Goal: Browse casually: Explore the website without a specific task or goal

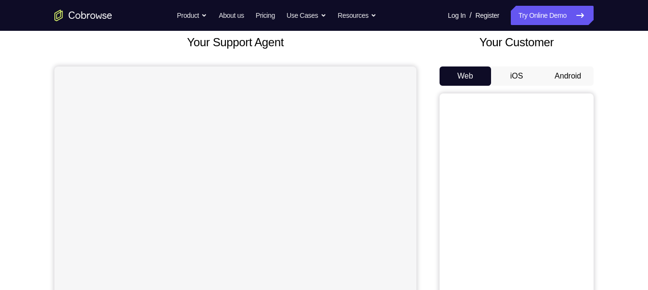
scroll to position [59, 0]
click at [541, 87] on div "Web iOS Android" at bounding box center [516, 227] width 154 height 323
click at [549, 82] on button "Android" at bounding box center [568, 75] width 52 height 19
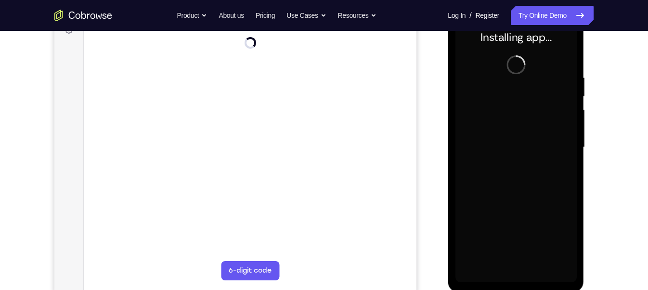
scroll to position [0, 0]
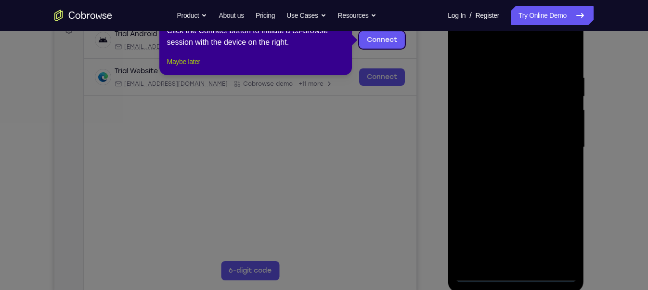
click at [195, 67] on button "Maybe later" at bounding box center [183, 62] width 33 height 12
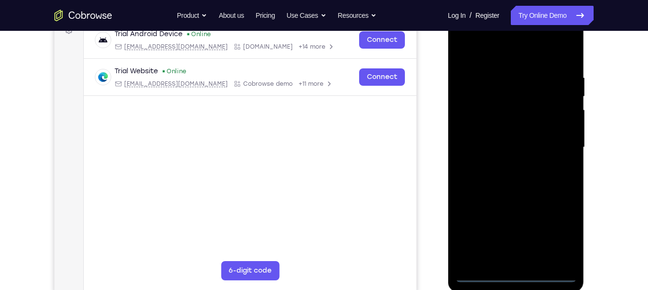
click at [512, 271] on div at bounding box center [515, 148] width 121 height 270
click at [513, 273] on div at bounding box center [515, 148] width 121 height 270
click at [561, 232] on div at bounding box center [515, 148] width 121 height 270
click at [478, 55] on div at bounding box center [515, 148] width 121 height 270
click at [556, 145] on div at bounding box center [515, 148] width 121 height 270
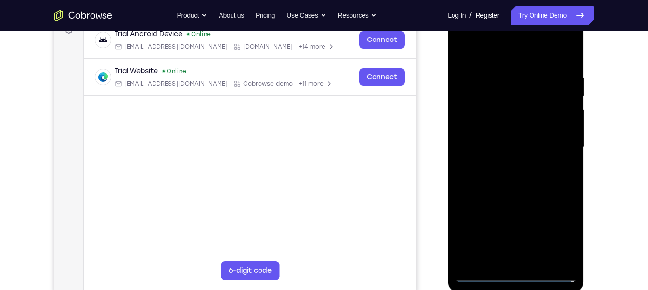
click at [502, 163] on div at bounding box center [515, 148] width 121 height 270
click at [495, 134] on div at bounding box center [515, 148] width 121 height 270
click at [501, 129] on div at bounding box center [515, 148] width 121 height 270
click at [508, 146] on div at bounding box center [515, 148] width 121 height 270
click at [515, 190] on div at bounding box center [515, 148] width 121 height 270
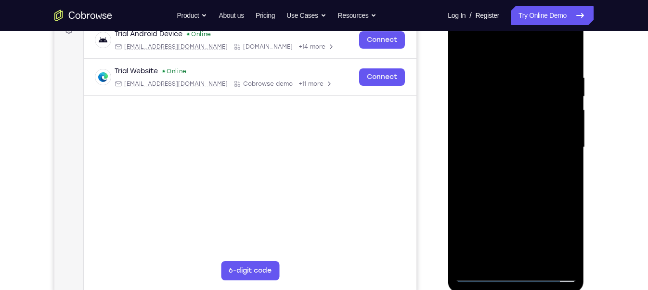
drag, startPoint x: 500, startPoint y: 58, endPoint x: 493, endPoint y: 20, distance: 38.6
click at [493, 20] on div at bounding box center [515, 148] width 121 height 270
click at [534, 259] on div at bounding box center [515, 148] width 121 height 270
click at [509, 201] on div at bounding box center [515, 148] width 121 height 270
click at [532, 121] on div at bounding box center [515, 148] width 121 height 270
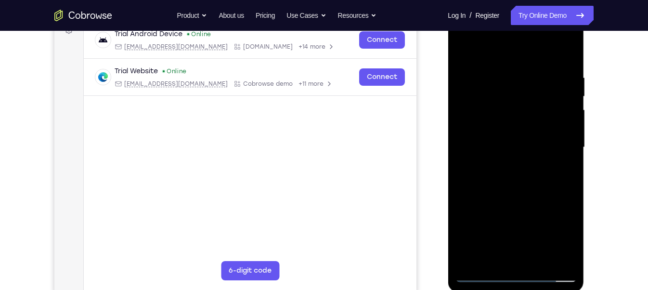
click at [461, 49] on div at bounding box center [515, 148] width 121 height 270
click at [496, 262] on div at bounding box center [515, 148] width 121 height 270
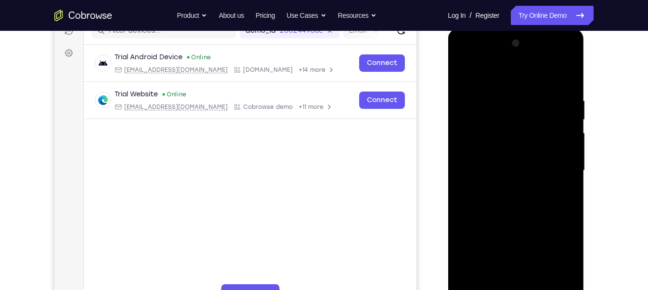
scroll to position [130, 0]
click at [487, 72] on div at bounding box center [515, 171] width 121 height 270
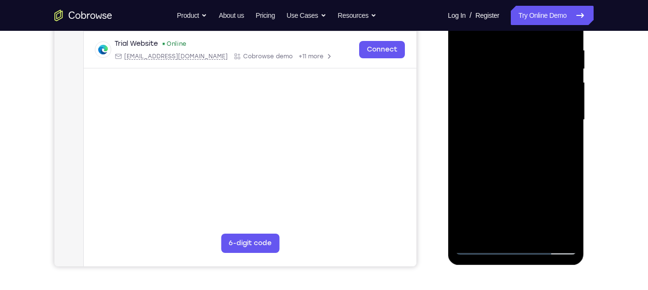
click at [482, 243] on div at bounding box center [515, 120] width 121 height 270
click at [481, 243] on div at bounding box center [515, 120] width 121 height 270
click at [481, 248] on div at bounding box center [515, 120] width 121 height 270
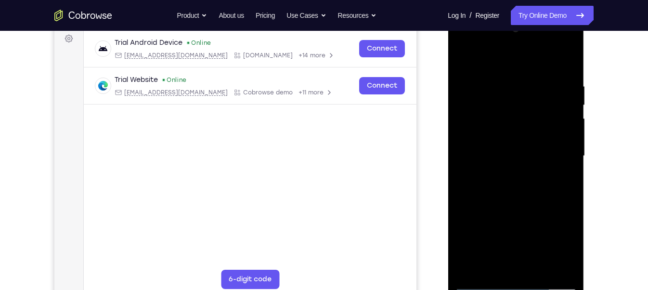
scroll to position [145, 0]
click at [543, 271] on div at bounding box center [515, 157] width 121 height 270
click at [500, 258] on div at bounding box center [515, 157] width 121 height 270
click at [491, 64] on div at bounding box center [515, 157] width 121 height 270
click at [470, 60] on div at bounding box center [515, 157] width 121 height 270
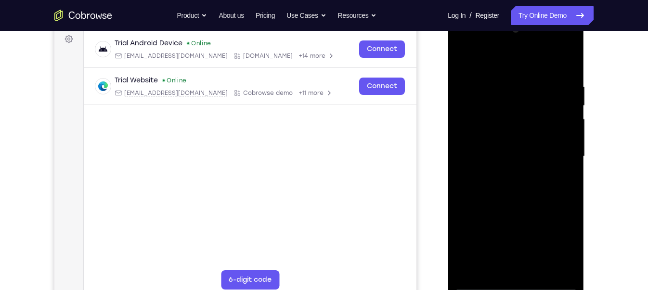
click at [487, 266] on div at bounding box center [515, 157] width 121 height 270
click at [560, 181] on div at bounding box center [515, 157] width 121 height 270
click at [464, 60] on div at bounding box center [515, 157] width 121 height 270
drag, startPoint x: 505, startPoint y: 139, endPoint x: 503, endPoint y: 171, distance: 32.3
click at [503, 171] on div at bounding box center [515, 157] width 121 height 270
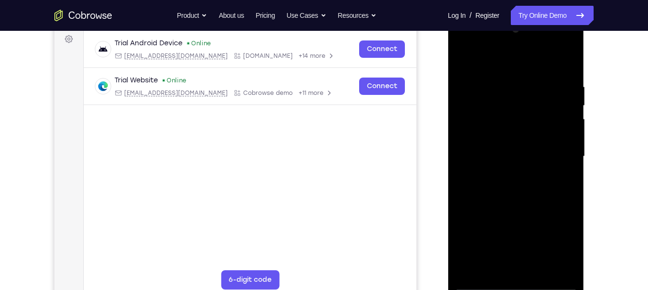
click at [517, 164] on div at bounding box center [515, 157] width 121 height 270
click at [495, 170] on div at bounding box center [515, 157] width 121 height 270
click at [496, 60] on div at bounding box center [515, 157] width 121 height 270
click at [464, 55] on div at bounding box center [515, 157] width 121 height 270
click at [466, 59] on div at bounding box center [515, 157] width 121 height 270
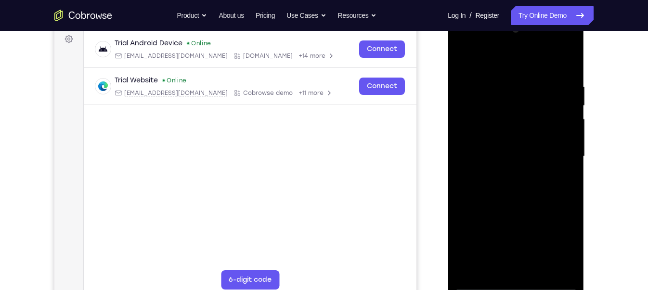
click at [466, 60] on div at bounding box center [515, 157] width 121 height 270
click at [485, 270] on div at bounding box center [515, 157] width 121 height 270
drag, startPoint x: 538, startPoint y: 198, endPoint x: 529, endPoint y: 126, distance: 72.3
click at [529, 126] on div at bounding box center [515, 157] width 121 height 270
click at [560, 136] on div at bounding box center [515, 157] width 121 height 270
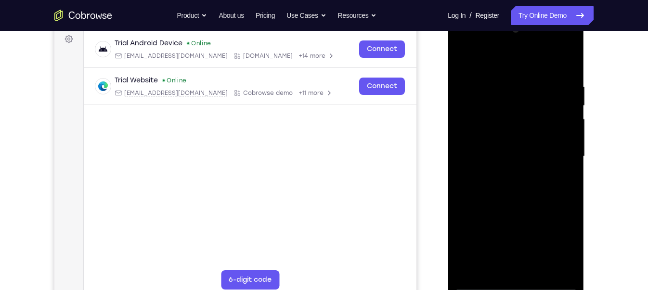
drag, startPoint x: 524, startPoint y: 145, endPoint x: 535, endPoint y: 271, distance: 126.1
click at [535, 271] on div at bounding box center [515, 157] width 121 height 270
click at [474, 229] on div at bounding box center [515, 157] width 121 height 270
drag, startPoint x: 505, startPoint y: 92, endPoint x: 511, endPoint y: 264, distance: 171.9
click at [511, 264] on div at bounding box center [515, 157] width 121 height 270
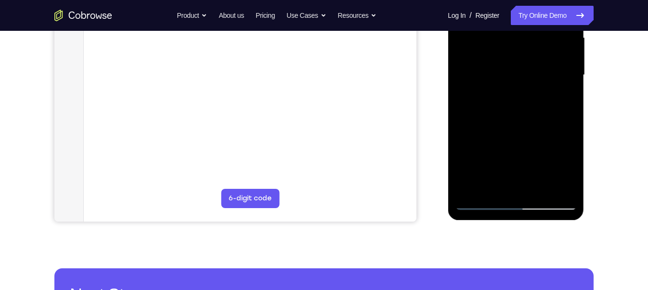
scroll to position [225, 0]
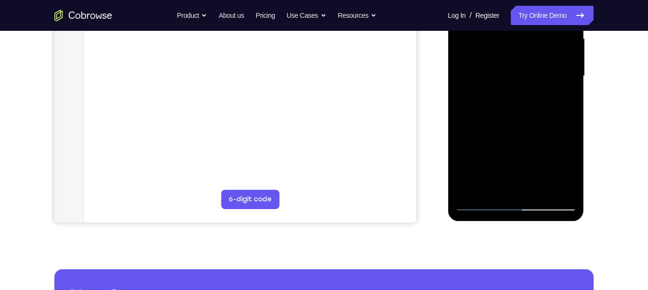
drag, startPoint x: 500, startPoint y: 173, endPoint x: 489, endPoint y: 69, distance: 104.6
click at [489, 69] on div at bounding box center [515, 76] width 121 height 270
drag, startPoint x: 507, startPoint y: 171, endPoint x: 505, endPoint y: 109, distance: 61.7
click at [505, 109] on div at bounding box center [515, 76] width 121 height 270
click at [495, 99] on div at bounding box center [515, 76] width 121 height 270
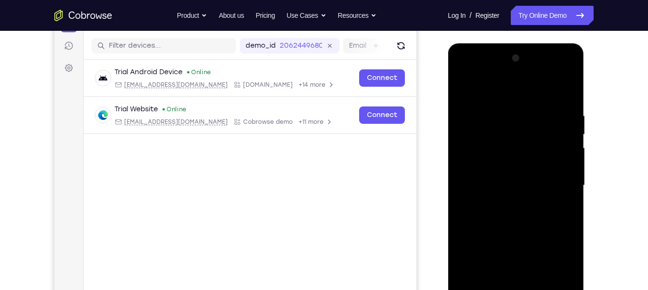
scroll to position [111, 0]
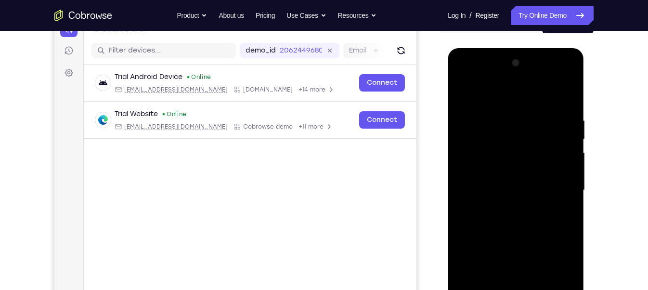
drag, startPoint x: 496, startPoint y: 114, endPoint x: 501, endPoint y: 184, distance: 70.0
click at [501, 184] on div at bounding box center [515, 190] width 121 height 270
click at [500, 127] on div at bounding box center [515, 190] width 121 height 270
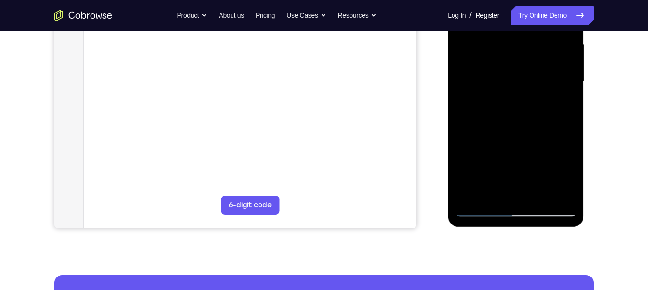
scroll to position [239, 0]
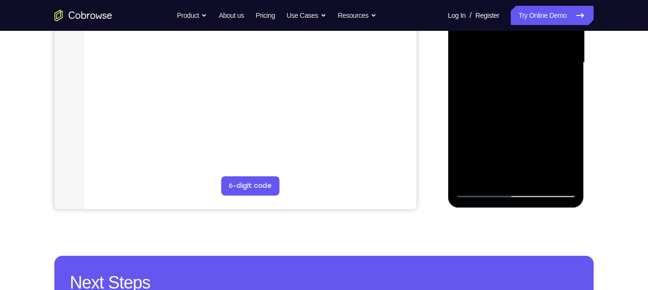
click at [494, 174] on div at bounding box center [515, 63] width 121 height 270
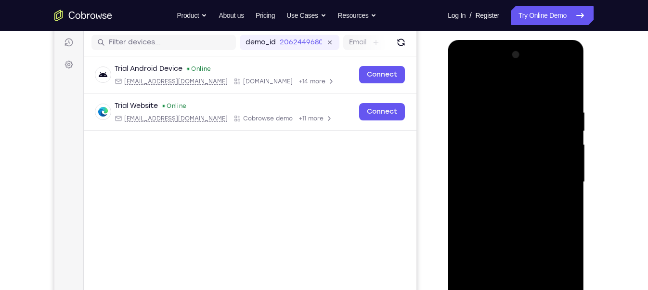
scroll to position [116, 0]
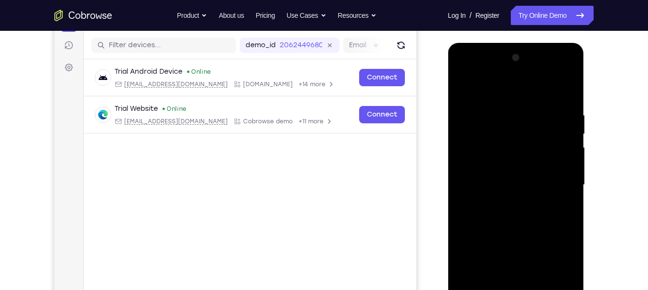
click at [495, 88] on div at bounding box center [515, 185] width 121 height 270
click at [501, 103] on div at bounding box center [515, 185] width 121 height 270
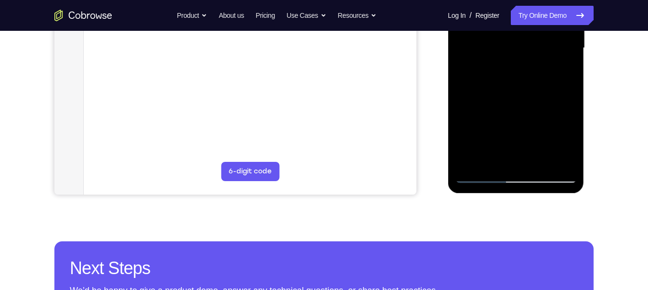
scroll to position [255, 0]
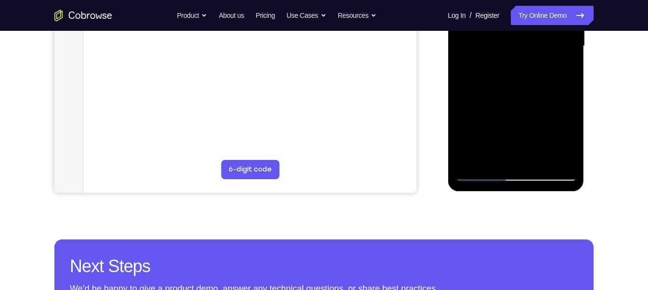
click at [538, 147] on div at bounding box center [515, 46] width 121 height 270
click at [540, 157] on div at bounding box center [515, 46] width 121 height 270
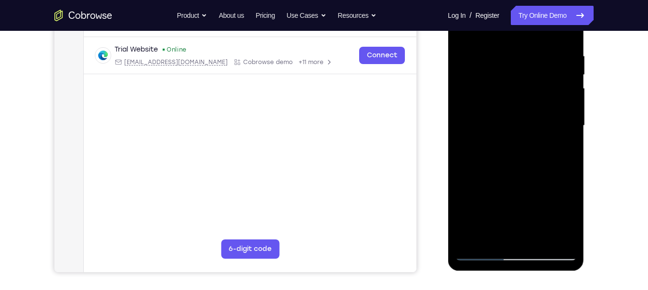
scroll to position [165, 0]
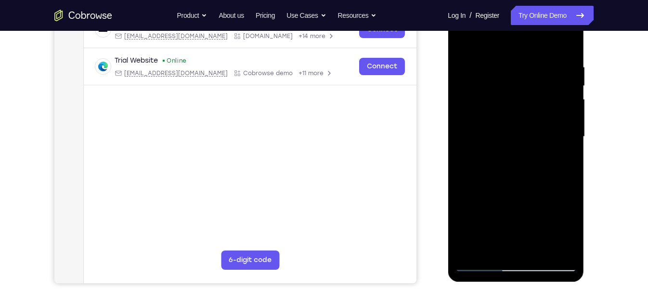
click at [466, 38] on div at bounding box center [515, 137] width 121 height 270
click at [541, 251] on div at bounding box center [515, 137] width 121 height 270
click at [571, 85] on div at bounding box center [515, 137] width 121 height 270
click at [567, 84] on div at bounding box center [515, 137] width 121 height 270
click at [527, 115] on div at bounding box center [515, 137] width 121 height 270
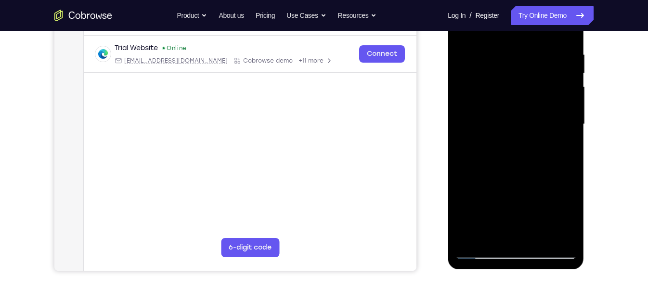
scroll to position [178, 0]
click at [502, 236] on div at bounding box center [515, 124] width 121 height 270
click at [485, 149] on div at bounding box center [515, 124] width 121 height 270
click at [493, 232] on div at bounding box center [515, 124] width 121 height 270
click at [542, 176] on div at bounding box center [515, 124] width 121 height 270
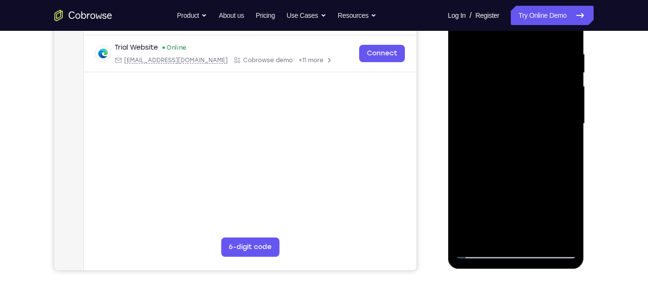
click at [564, 140] on div at bounding box center [515, 124] width 121 height 270
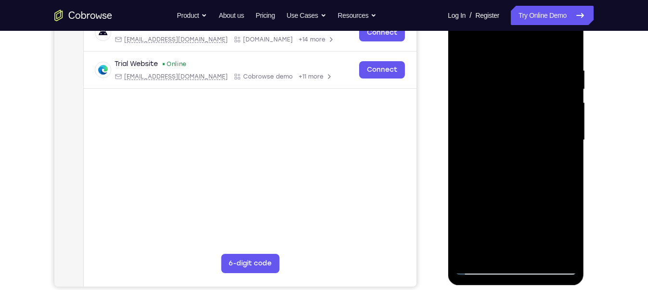
click at [464, 47] on div at bounding box center [515, 140] width 121 height 270
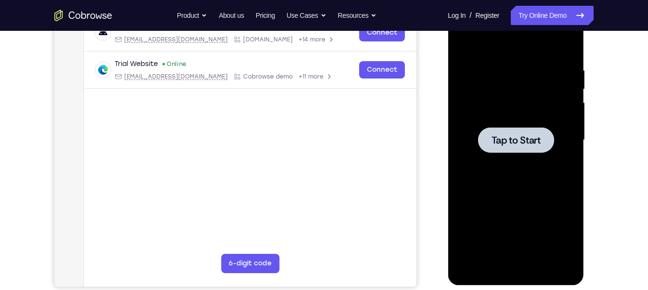
click at [550, 184] on div at bounding box center [515, 140] width 121 height 270
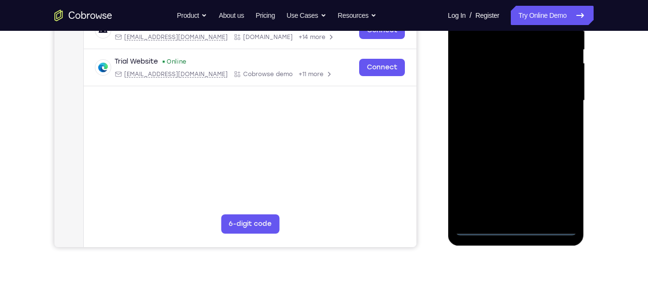
scroll to position [202, 0]
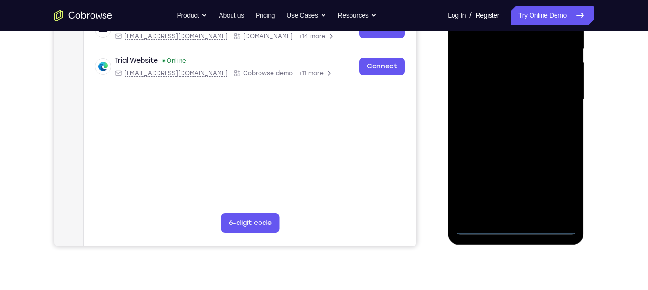
click at [515, 225] on div at bounding box center [515, 100] width 121 height 270
click at [554, 190] on div at bounding box center [515, 100] width 121 height 270
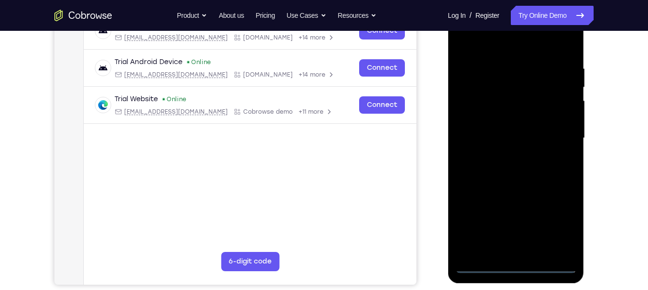
click at [489, 47] on div at bounding box center [515, 138] width 121 height 270
click at [552, 137] on div at bounding box center [515, 138] width 121 height 270
click at [505, 155] on div at bounding box center [515, 138] width 121 height 270
click at [506, 132] on div at bounding box center [515, 138] width 121 height 270
click at [508, 120] on div at bounding box center [515, 138] width 121 height 270
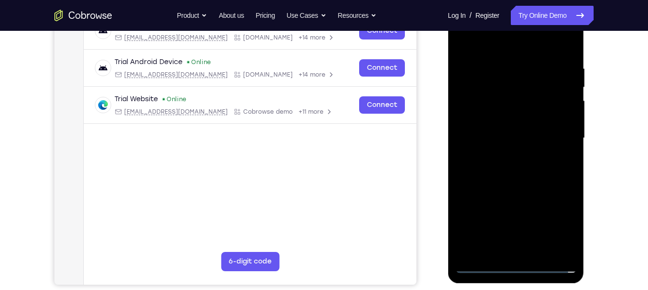
click at [508, 137] on div at bounding box center [515, 138] width 121 height 270
click at [516, 182] on div at bounding box center [515, 138] width 121 height 270
click at [538, 248] on div at bounding box center [515, 138] width 121 height 270
click at [519, 186] on div at bounding box center [515, 138] width 121 height 270
click at [534, 111] on div at bounding box center [515, 138] width 121 height 270
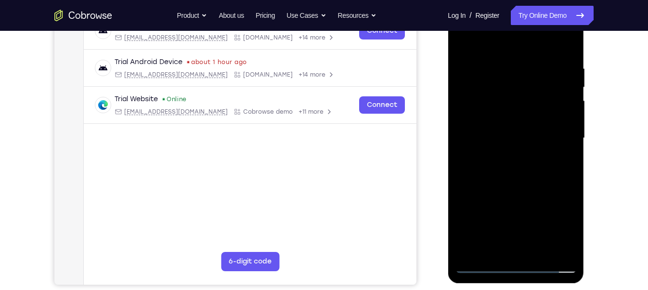
click at [496, 243] on div at bounding box center [515, 138] width 121 height 270
click at [561, 160] on div at bounding box center [515, 138] width 121 height 270
click at [559, 163] on div at bounding box center [515, 138] width 121 height 270
drag, startPoint x: 500, startPoint y: 51, endPoint x: 493, endPoint y: 17, distance: 33.9
click at [493, 17] on div at bounding box center [515, 138] width 121 height 270
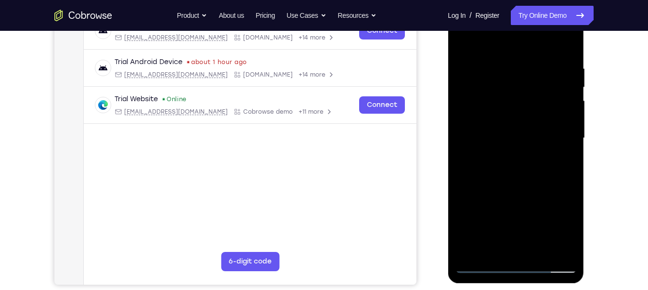
click at [464, 42] on div at bounding box center [515, 138] width 121 height 270
click at [465, 43] on div at bounding box center [515, 138] width 121 height 270
click at [542, 253] on div at bounding box center [515, 138] width 121 height 270
click at [497, 110] on div at bounding box center [515, 138] width 121 height 270
click at [561, 161] on div at bounding box center [515, 138] width 121 height 270
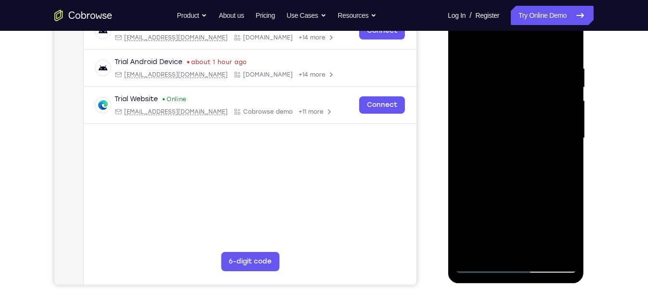
click at [466, 45] on div at bounding box center [515, 138] width 121 height 270
click at [466, 47] on div at bounding box center [515, 138] width 121 height 270
drag, startPoint x: 537, startPoint y: 216, endPoint x: 530, endPoint y: -34, distance: 249.9
click at [530, 0] on html "Online web based iOS Simulators and Android Emulators. Run iPhone, iPad, Mobile…" at bounding box center [516, 140] width 137 height 289
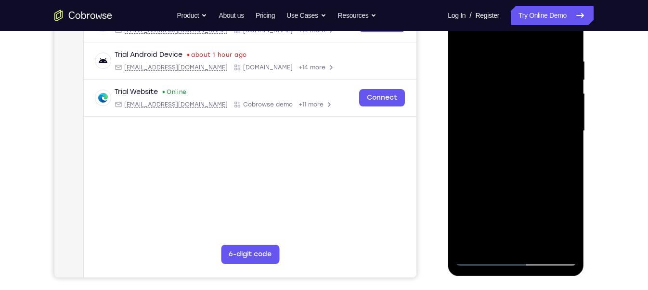
scroll to position [171, 0]
drag, startPoint x: 522, startPoint y: 176, endPoint x: 534, endPoint y: -2, distance: 178.5
click at [534, 0] on div at bounding box center [515, 131] width 121 height 270
click at [539, 248] on div at bounding box center [515, 131] width 121 height 270
click at [493, 102] on div at bounding box center [515, 131] width 121 height 270
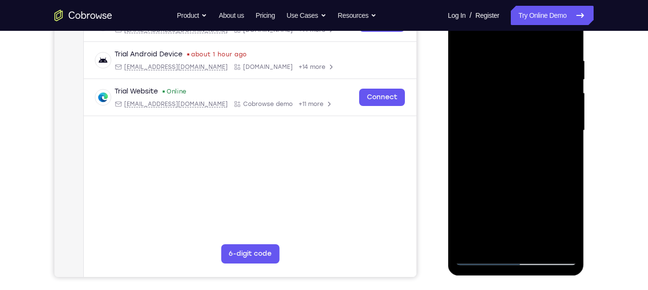
click at [504, 220] on div at bounding box center [515, 131] width 121 height 270
click at [497, 220] on div at bounding box center [515, 131] width 121 height 270
click at [492, 209] on div at bounding box center [515, 131] width 121 height 270
click at [475, 238] on div at bounding box center [515, 131] width 121 height 270
click at [496, 238] on div at bounding box center [515, 131] width 121 height 270
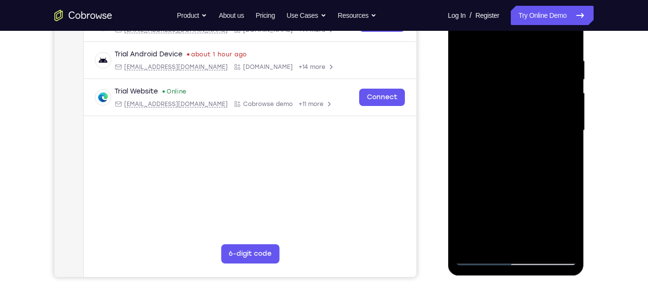
click at [538, 185] on div at bounding box center [515, 131] width 121 height 270
click at [558, 147] on div at bounding box center [515, 131] width 121 height 270
click at [462, 35] on div at bounding box center [515, 131] width 121 height 270
click at [464, 34] on div at bounding box center [515, 131] width 121 height 270
drag, startPoint x: 527, startPoint y: 179, endPoint x: 521, endPoint y: 45, distance: 134.0
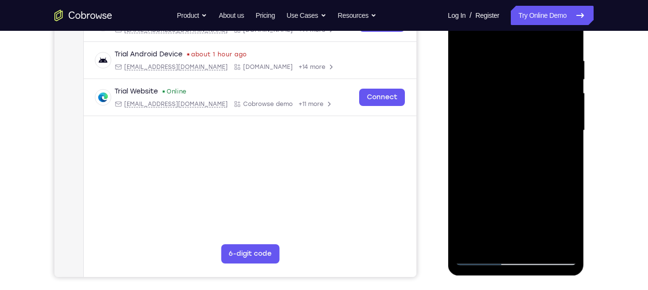
click at [521, 45] on div at bounding box center [515, 131] width 121 height 270
drag, startPoint x: 509, startPoint y: 201, endPoint x: 514, endPoint y: 92, distance: 108.9
click at [514, 92] on div at bounding box center [515, 131] width 121 height 270
click at [541, 240] on div at bounding box center [515, 131] width 121 height 270
click at [528, 105] on div at bounding box center [515, 131] width 121 height 270
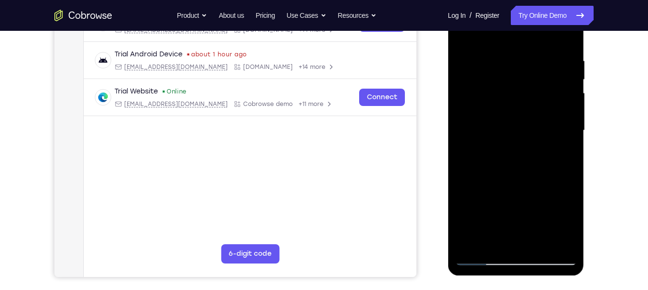
click at [490, 240] on div at bounding box center [515, 131] width 121 height 270
click at [533, 130] on div at bounding box center [515, 131] width 121 height 270
click at [534, 210] on div at bounding box center [515, 131] width 121 height 270
click at [487, 241] on div at bounding box center [515, 131] width 121 height 270
click at [466, 183] on div at bounding box center [515, 131] width 121 height 270
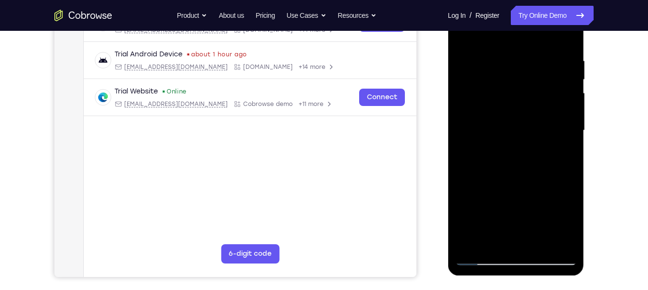
click at [561, 147] on div at bounding box center [515, 131] width 121 height 270
click at [562, 153] on div at bounding box center [515, 131] width 121 height 270
click at [464, 33] on div at bounding box center [515, 131] width 121 height 270
click at [521, 104] on div at bounding box center [515, 131] width 121 height 270
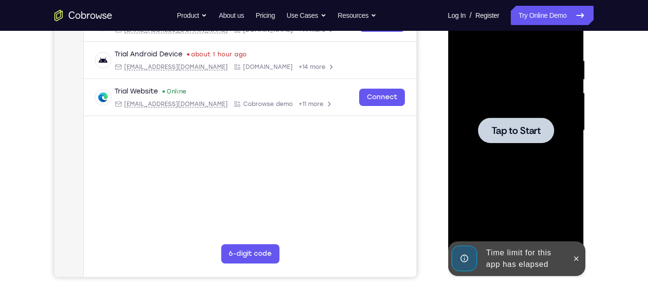
click at [502, 138] on div at bounding box center [515, 130] width 76 height 26
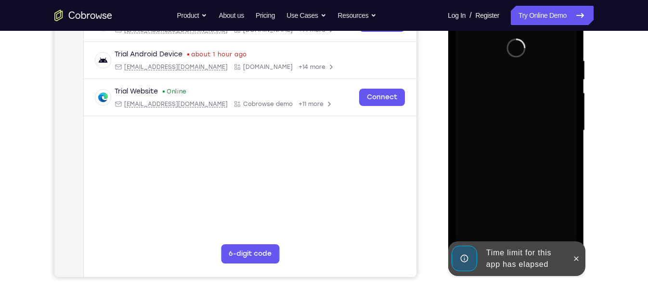
click at [517, 257] on div "Time limit for this app has elapsed" at bounding box center [524, 258] width 84 height 31
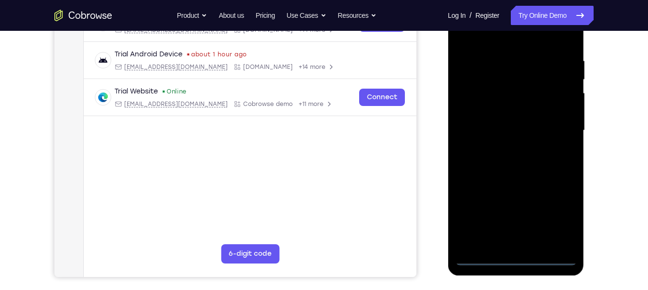
click at [512, 263] on div at bounding box center [515, 131] width 121 height 270
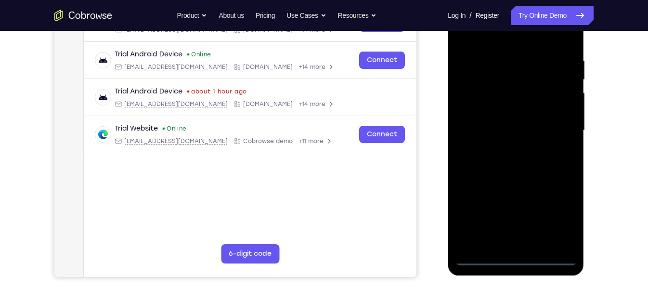
click at [555, 222] on div at bounding box center [515, 131] width 121 height 270
click at [506, 41] on div at bounding box center [515, 131] width 121 height 270
click at [557, 126] on div at bounding box center [515, 131] width 121 height 270
click at [508, 149] on div at bounding box center [515, 131] width 121 height 270
click at [499, 122] on div at bounding box center [515, 131] width 121 height 270
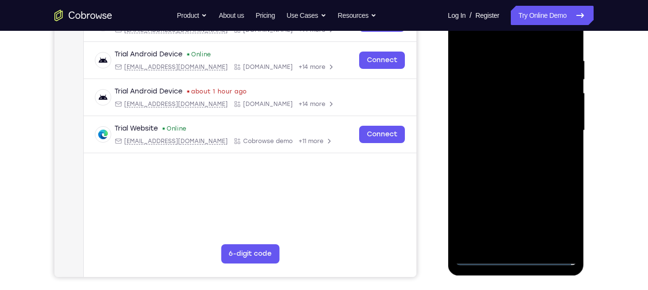
click at [504, 112] on div at bounding box center [515, 131] width 121 height 270
click at [507, 131] on div at bounding box center [515, 131] width 121 height 270
click at [513, 173] on div at bounding box center [515, 131] width 121 height 270
click at [540, 245] on div at bounding box center [515, 131] width 121 height 270
drag, startPoint x: 503, startPoint y: 36, endPoint x: 502, endPoint y: -13, distance: 48.1
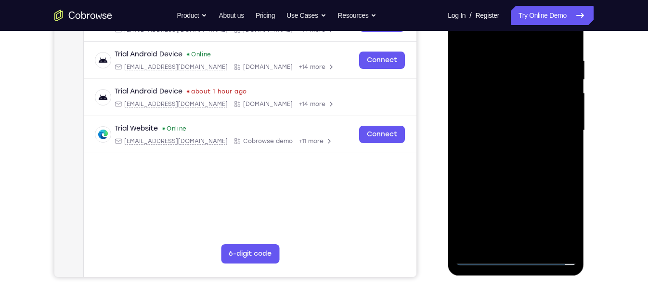
click at [502, 0] on html "Online web based iOS Simulators and Android Emulators. Run iPhone, iPad, Mobile…" at bounding box center [516, 132] width 137 height 289
click at [519, 181] on div at bounding box center [515, 131] width 121 height 270
click at [557, 102] on div at bounding box center [515, 131] width 121 height 270
click at [564, 157] on div at bounding box center [515, 131] width 121 height 270
click at [567, 157] on div at bounding box center [515, 131] width 121 height 270
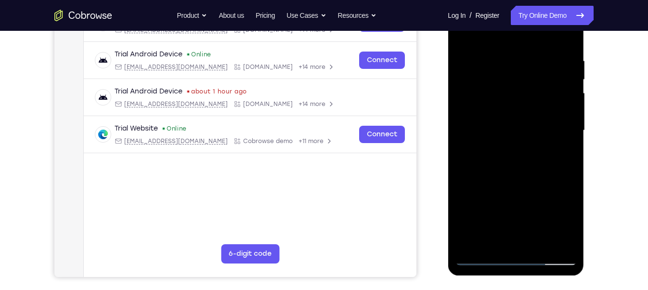
click at [464, 32] on div at bounding box center [515, 131] width 121 height 270
click at [515, 240] on div at bounding box center [515, 131] width 121 height 270
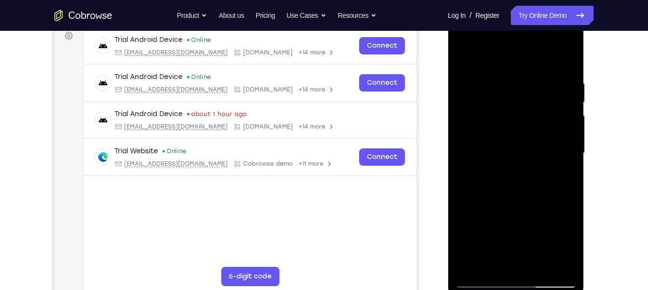
scroll to position [150, 0]
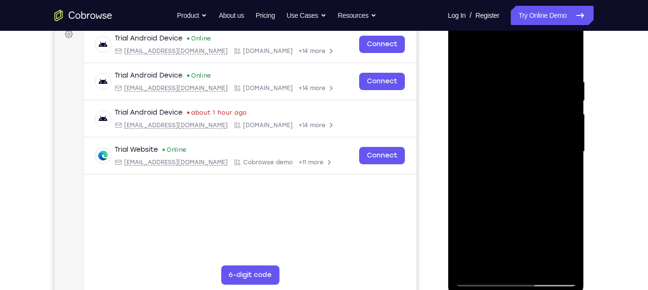
drag, startPoint x: 518, startPoint y: 235, endPoint x: 509, endPoint y: 7, distance: 227.8
click at [509, 10] on html "Online web based iOS Simulators and Android Emulators. Run iPhone, iPad, Mobile…" at bounding box center [516, 154] width 137 height 289
drag, startPoint x: 514, startPoint y: 225, endPoint x: 526, endPoint y: -51, distance: 276.1
click at [526, 10] on html "Online web based iOS Simulators and Android Emulators. Run iPhone, iPad, Mobile…" at bounding box center [516, 154] width 137 height 289
drag, startPoint x: 528, startPoint y: 190, endPoint x: 496, endPoint y: -51, distance: 243.4
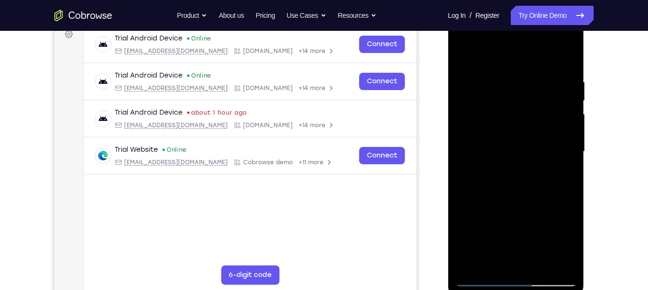
click at [496, 10] on html "Online web based iOS Simulators and Android Emulators. Run iPhone, iPad, Mobile…" at bounding box center [516, 154] width 137 height 289
drag, startPoint x: 515, startPoint y: 189, endPoint x: 517, endPoint y: -51, distance: 239.7
click at [517, 10] on html "Online web based iOS Simulators and Android Emulators. Run iPhone, iPad, Mobile…" at bounding box center [516, 154] width 137 height 289
drag, startPoint x: 526, startPoint y: 199, endPoint x: 503, endPoint y: -11, distance: 211.5
click at [503, 10] on html "Online web based iOS Simulators and Android Emulators. Run iPhone, iPad, Mobile…" at bounding box center [516, 154] width 137 height 289
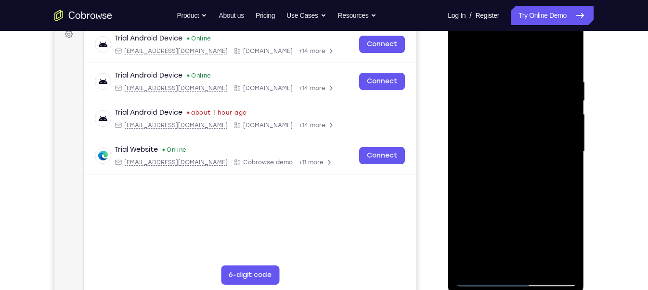
drag, startPoint x: 514, startPoint y: 194, endPoint x: 515, endPoint y: -51, distance: 245.0
click at [515, 10] on html "Online web based iOS Simulators and Android Emulators. Run iPhone, iPad, Mobile…" at bounding box center [516, 154] width 137 height 289
drag, startPoint x: 520, startPoint y: 196, endPoint x: 518, endPoint y: 15, distance: 181.0
click at [518, 15] on div at bounding box center [516, 153] width 136 height 287
click at [540, 260] on div at bounding box center [515, 152] width 121 height 270
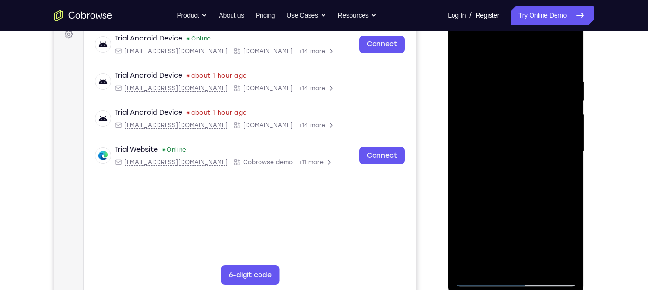
click at [539, 264] on div at bounding box center [515, 152] width 121 height 270
click at [499, 129] on div at bounding box center [515, 152] width 121 height 270
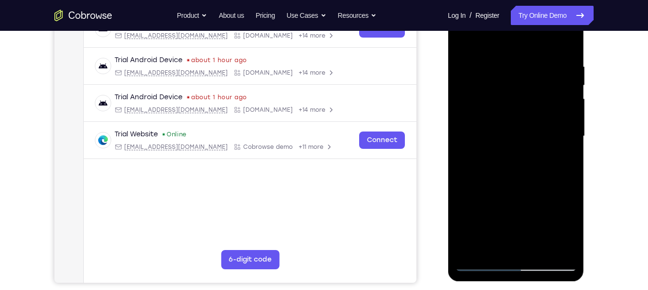
scroll to position [167, 0]
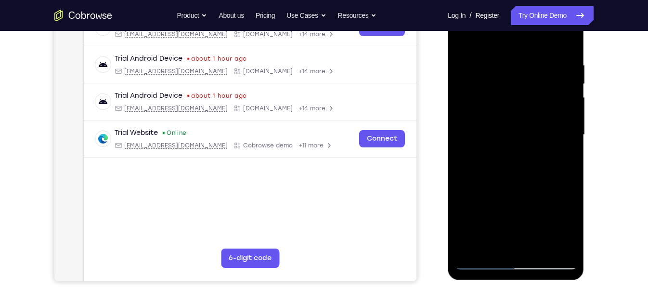
click at [489, 243] on div at bounding box center [515, 135] width 121 height 270
click at [546, 189] on div at bounding box center [515, 135] width 121 height 270
click at [479, 152] on div at bounding box center [515, 135] width 121 height 270
click at [561, 152] on div at bounding box center [515, 135] width 121 height 270
click at [463, 39] on div at bounding box center [515, 135] width 121 height 270
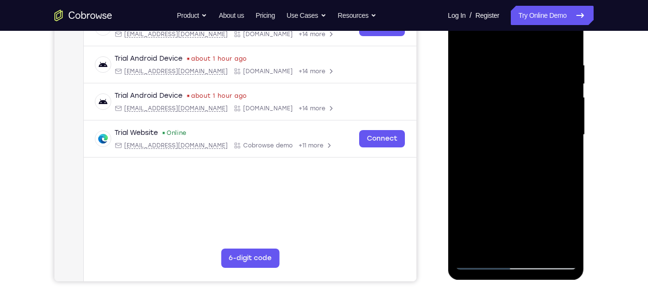
click at [463, 39] on div at bounding box center [515, 135] width 121 height 270
click at [511, 244] on div at bounding box center [515, 135] width 121 height 270
drag, startPoint x: 525, startPoint y: 209, endPoint x: 517, endPoint y: -24, distance: 233.1
click at [517, 0] on html "Online web based iOS Simulators and Android Emulators. Run iPhone, iPad, Mobile…" at bounding box center [516, 137] width 137 height 289
drag, startPoint x: 523, startPoint y: 219, endPoint x: 500, endPoint y: 41, distance: 179.2
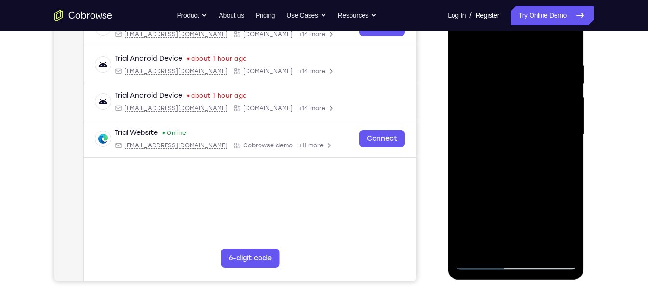
click at [500, 41] on div at bounding box center [515, 135] width 121 height 270
click at [541, 249] on div at bounding box center [515, 135] width 121 height 270
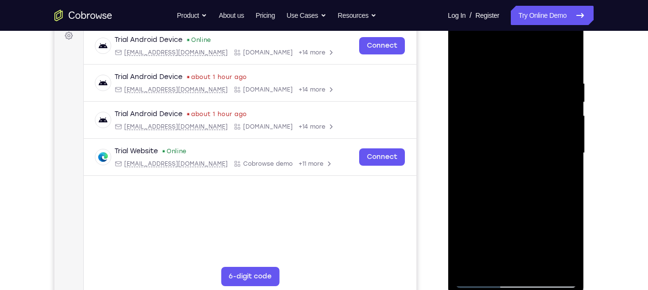
scroll to position [148, 0]
click at [465, 56] on div at bounding box center [515, 153] width 121 height 270
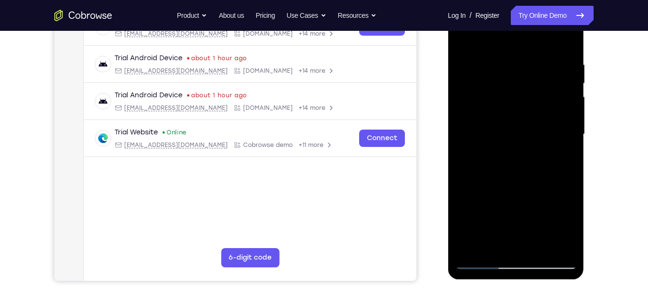
click at [517, 245] on div at bounding box center [515, 135] width 121 height 270
drag, startPoint x: 512, startPoint y: 200, endPoint x: 510, endPoint y: -31, distance: 231.5
click at [510, 0] on html "Online web based iOS Simulators and Android Emulators. Run iPhone, iPad, Mobile…" at bounding box center [516, 136] width 137 height 289
drag, startPoint x: 509, startPoint y: 195, endPoint x: 511, endPoint y: 10, distance: 185.3
click at [511, 10] on div at bounding box center [515, 135] width 121 height 270
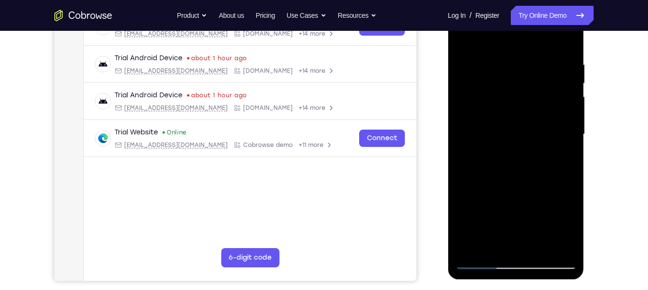
drag, startPoint x: 516, startPoint y: 172, endPoint x: 516, endPoint y: 28, distance: 143.9
click at [516, 28] on div at bounding box center [515, 135] width 121 height 270
drag, startPoint x: 515, startPoint y: 177, endPoint x: 513, endPoint y: -44, distance: 221.4
click at [513, 0] on html "Online web based iOS Simulators and Android Emulators. Run iPhone, iPad, Mobile…" at bounding box center [516, 136] width 137 height 289
drag, startPoint x: 528, startPoint y: 175, endPoint x: 512, endPoint y: -1, distance: 177.4
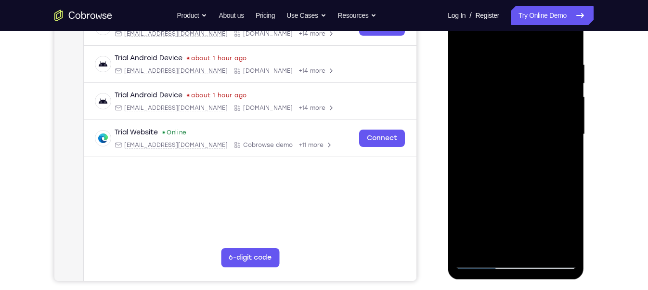
click at [512, 0] on div at bounding box center [515, 135] width 121 height 270
click at [543, 246] on div at bounding box center [515, 135] width 121 height 270
click at [506, 107] on div at bounding box center [515, 135] width 121 height 270
click at [471, 242] on div at bounding box center [515, 135] width 121 height 270
click at [570, 164] on div at bounding box center [515, 135] width 121 height 270
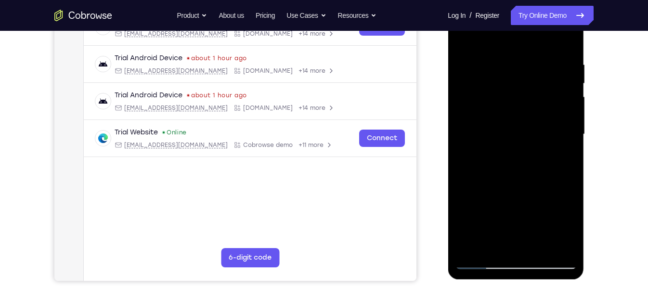
click at [563, 244] on div at bounding box center [515, 135] width 121 height 270
click at [463, 37] on div at bounding box center [515, 135] width 121 height 270
click at [516, 248] on div at bounding box center [515, 135] width 121 height 270
drag, startPoint x: 522, startPoint y: 216, endPoint x: 524, endPoint y: -51, distance: 266.7
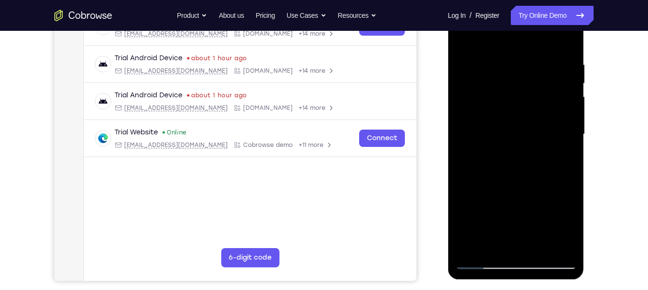
click at [524, 0] on html "Online web based iOS Simulators and Android Emulators. Run iPhone, iPad, Mobile…" at bounding box center [516, 136] width 137 height 289
drag, startPoint x: 529, startPoint y: 210, endPoint x: 519, endPoint y: -36, distance: 246.2
click at [519, 0] on html "Online web based iOS Simulators and Android Emulators. Run iPhone, iPad, Mobile…" at bounding box center [516, 136] width 137 height 289
click at [569, 214] on div at bounding box center [515, 135] width 121 height 270
click at [515, 122] on div at bounding box center [515, 135] width 121 height 270
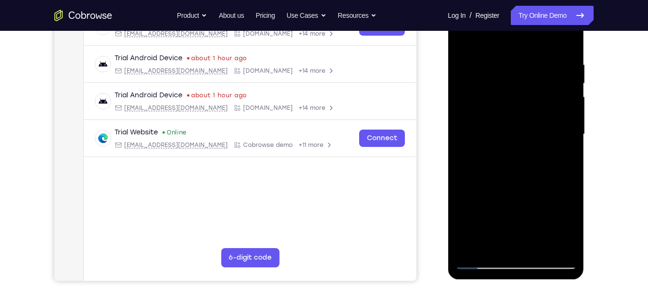
click at [569, 219] on div at bounding box center [515, 135] width 121 height 270
click at [472, 247] on div at bounding box center [515, 135] width 121 height 270
click at [513, 249] on div at bounding box center [515, 135] width 121 height 270
drag, startPoint x: 515, startPoint y: 215, endPoint x: 492, endPoint y: -51, distance: 266.6
drag, startPoint x: 45, startPoint y: -43, endPoint x: 433, endPoint y: 157, distance: 437.0
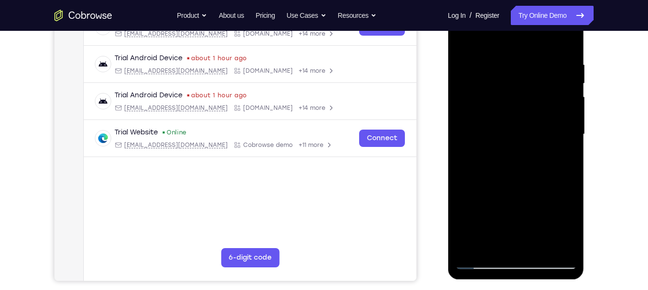
click at [433, 157] on div "Your Support Agent Your Customer Web iOS Android" at bounding box center [323, 103] width 539 height 356
click at [536, 246] on div at bounding box center [515, 135] width 121 height 270
click at [464, 36] on div at bounding box center [515, 135] width 121 height 270
drag, startPoint x: 502, startPoint y: 204, endPoint x: 501, endPoint y: -11, distance: 214.7
click at [501, 0] on html "Online web based iOS Simulators and Android Emulators. Run iPhone, iPad, Mobile…" at bounding box center [516, 136] width 137 height 289
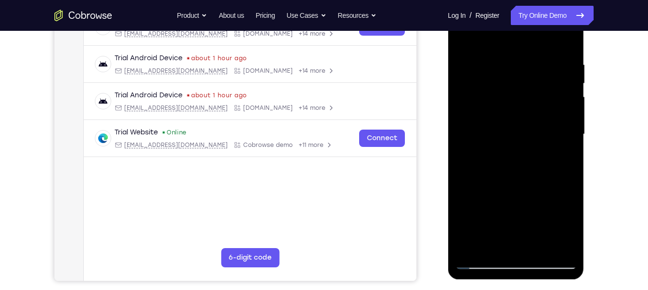
drag, startPoint x: 521, startPoint y: 173, endPoint x: 506, endPoint y: -8, distance: 181.1
click at [506, 0] on div at bounding box center [516, 135] width 136 height 287
drag, startPoint x: 522, startPoint y: 202, endPoint x: 513, endPoint y: -41, distance: 243.2
click at [513, 0] on html "Online web based iOS Simulators and Android Emulators. Run iPhone, iPad, Mobile…" at bounding box center [516, 136] width 137 height 289
drag, startPoint x: 521, startPoint y: 204, endPoint x: 522, endPoint y: 9, distance: 195.4
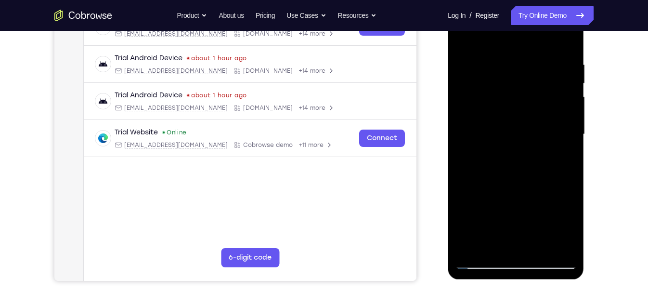
click at [522, 9] on div at bounding box center [515, 135] width 121 height 270
drag, startPoint x: 533, startPoint y: 194, endPoint x: 530, endPoint y: 19, distance: 175.2
click at [530, 19] on div at bounding box center [515, 135] width 121 height 270
drag, startPoint x: 528, startPoint y: 219, endPoint x: 507, endPoint y: 1, distance: 219.1
click at [507, 1] on div at bounding box center [515, 135] width 121 height 270
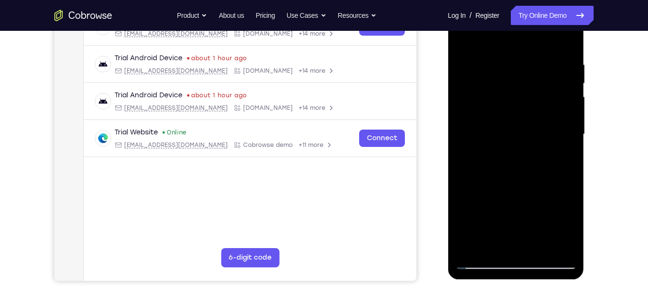
drag, startPoint x: 526, startPoint y: 155, endPoint x: 520, endPoint y: 26, distance: 129.1
click at [520, 26] on div at bounding box center [515, 135] width 121 height 270
drag, startPoint x: 525, startPoint y: 130, endPoint x: 522, endPoint y: 225, distance: 94.9
click at [522, 225] on div at bounding box center [515, 135] width 121 height 270
click at [538, 247] on div at bounding box center [515, 135] width 121 height 270
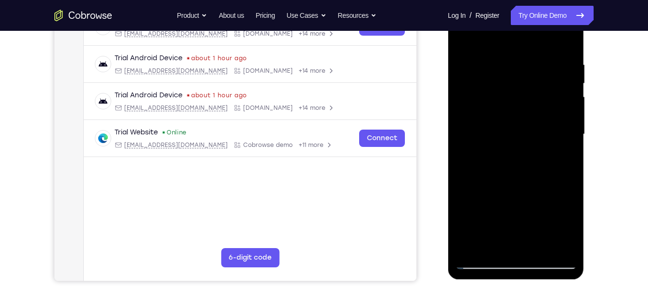
click at [519, 109] on div at bounding box center [515, 135] width 121 height 270
click at [559, 158] on div at bounding box center [515, 135] width 121 height 270
click at [454, 33] on div at bounding box center [516, 135] width 136 height 287
click at [461, 36] on div at bounding box center [515, 135] width 121 height 270
click at [464, 40] on div at bounding box center [515, 135] width 121 height 270
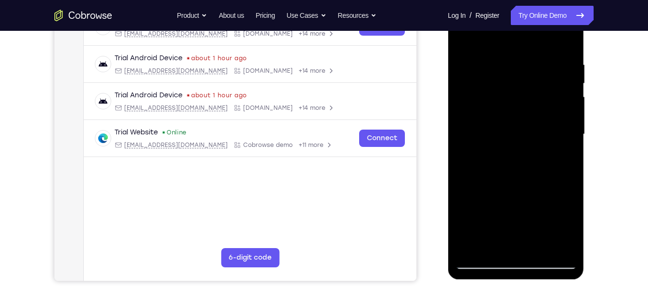
click at [520, 245] on div at bounding box center [515, 135] width 121 height 270
drag, startPoint x: 502, startPoint y: 205, endPoint x: 501, endPoint y: -44, distance: 249.3
click at [501, 0] on html "Online web based iOS Simulators and Android Emulators. Run iPhone, iPad, Mobile…" at bounding box center [516, 136] width 137 height 289
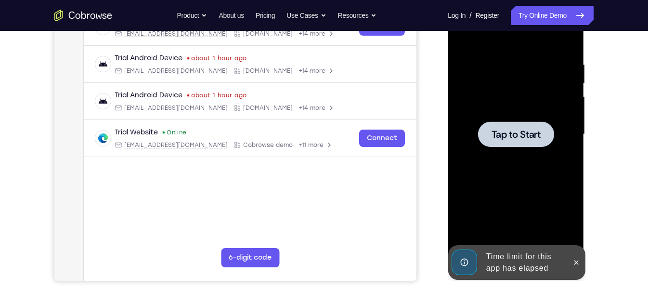
click at [487, 142] on div at bounding box center [515, 134] width 76 height 26
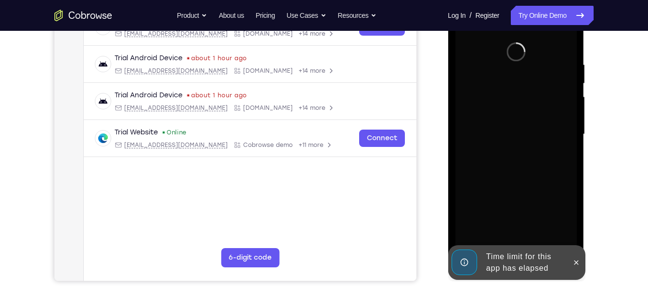
click at [523, 264] on div "Time limit for this app has elapsed" at bounding box center [524, 262] width 84 height 31
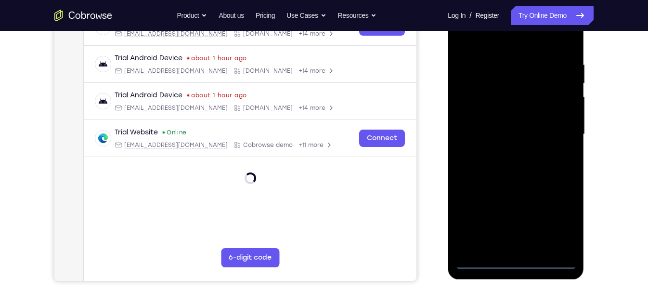
click at [515, 262] on div at bounding box center [515, 135] width 121 height 270
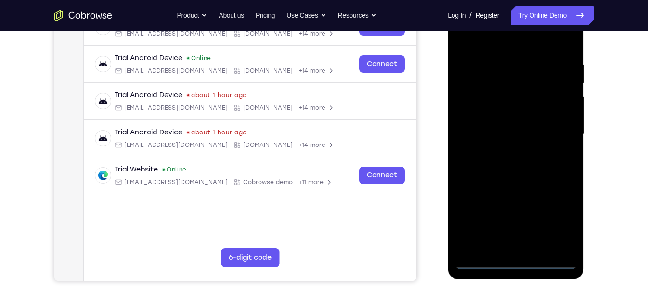
click at [554, 222] on div at bounding box center [515, 135] width 121 height 270
click at [492, 42] on div at bounding box center [515, 135] width 121 height 270
click at [557, 132] on div at bounding box center [515, 135] width 121 height 270
click at [503, 151] on div at bounding box center [515, 135] width 121 height 270
click at [493, 125] on div at bounding box center [515, 135] width 121 height 270
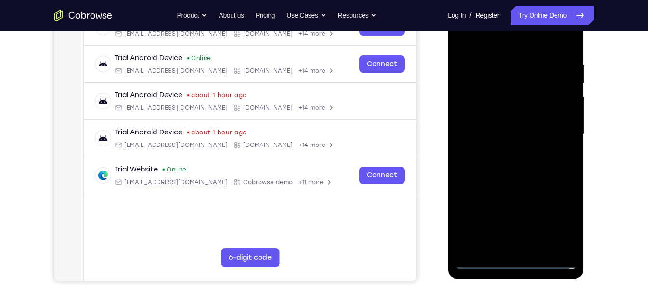
click at [491, 116] on div at bounding box center [515, 135] width 121 height 270
click at [499, 126] on div at bounding box center [515, 135] width 121 height 270
click at [502, 134] on div at bounding box center [515, 135] width 121 height 270
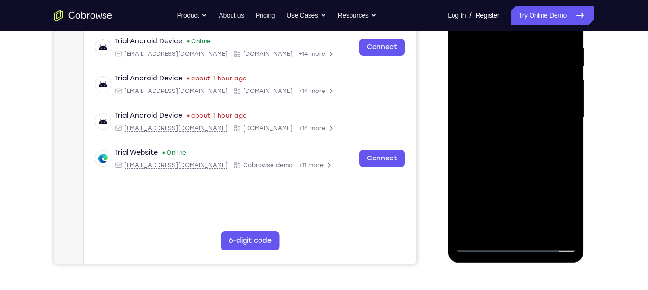
scroll to position [184, 0]
click at [504, 152] on div at bounding box center [515, 118] width 121 height 270
click at [519, 163] on div at bounding box center [515, 118] width 121 height 270
click at [540, 233] on div at bounding box center [515, 118] width 121 height 270
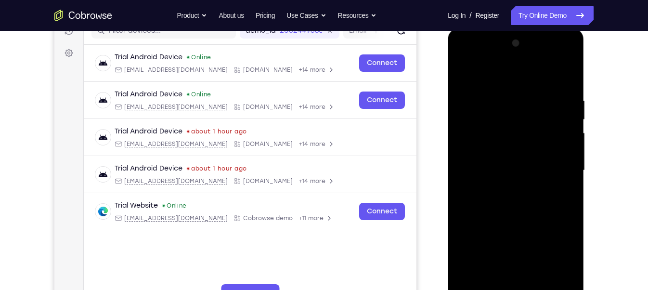
scroll to position [130, 0]
click at [520, 222] on div at bounding box center [515, 171] width 121 height 270
click at [530, 147] on div at bounding box center [515, 171] width 121 height 270
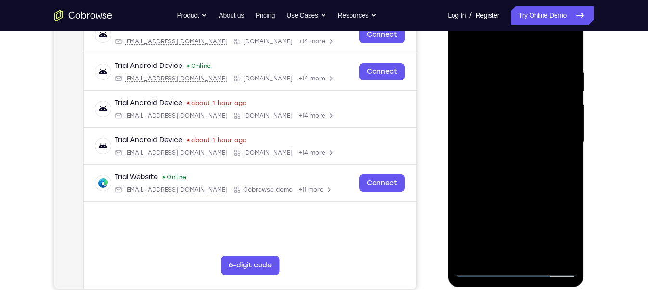
scroll to position [160, 0]
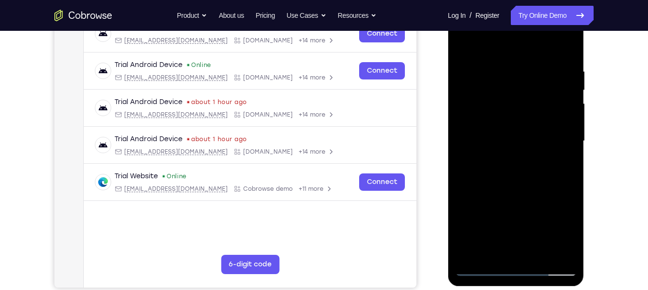
click at [493, 254] on div at bounding box center [515, 141] width 121 height 270
click at [563, 156] on div at bounding box center [515, 141] width 121 height 270
click at [491, 248] on div at bounding box center [515, 141] width 121 height 270
click at [542, 194] on div at bounding box center [515, 141] width 121 height 270
click at [563, 157] on div at bounding box center [515, 141] width 121 height 270
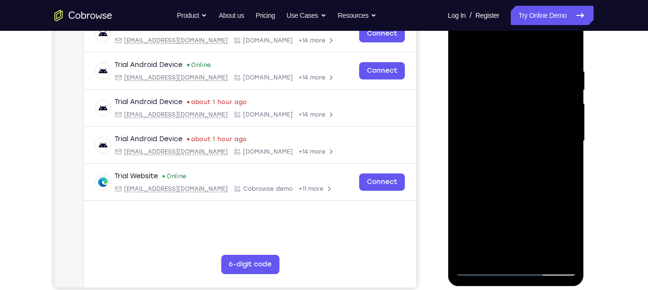
click at [461, 43] on div at bounding box center [515, 141] width 121 height 270
click at [460, 43] on div at bounding box center [515, 141] width 121 height 270
click at [573, 43] on div at bounding box center [515, 141] width 121 height 270
click at [492, 66] on div at bounding box center [515, 141] width 121 height 270
click at [465, 116] on div at bounding box center [515, 141] width 121 height 270
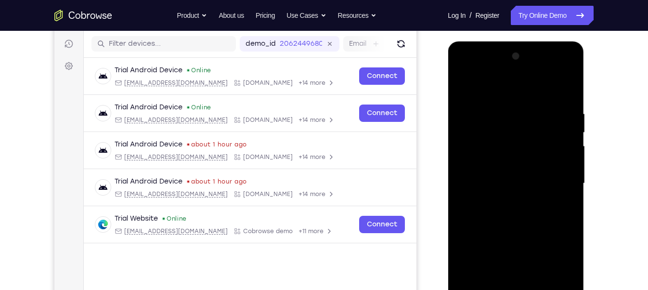
scroll to position [121, 0]
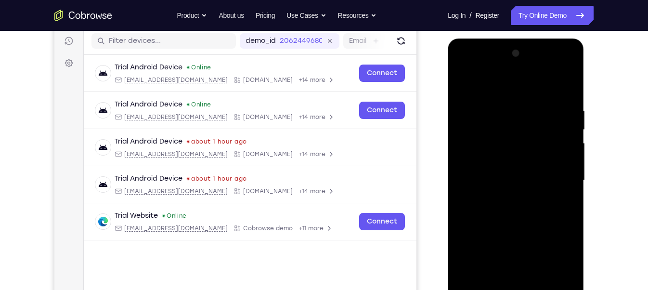
click at [545, 174] on div at bounding box center [515, 181] width 121 height 270
click at [544, 165] on div at bounding box center [515, 181] width 121 height 270
click at [562, 156] on div at bounding box center [515, 181] width 121 height 270
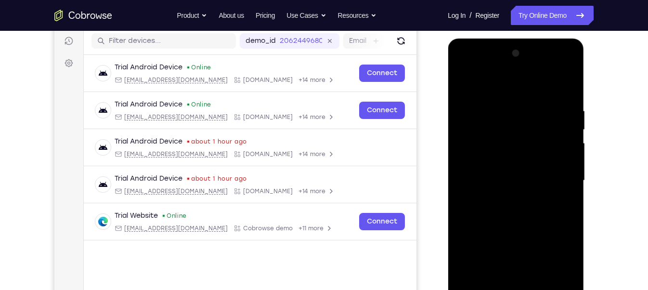
click at [562, 156] on div at bounding box center [515, 181] width 121 height 270
click at [561, 149] on div at bounding box center [515, 181] width 121 height 270
click at [461, 164] on div at bounding box center [515, 181] width 121 height 270
click at [559, 152] on div at bounding box center [515, 181] width 121 height 270
click at [560, 149] on div at bounding box center [515, 181] width 121 height 270
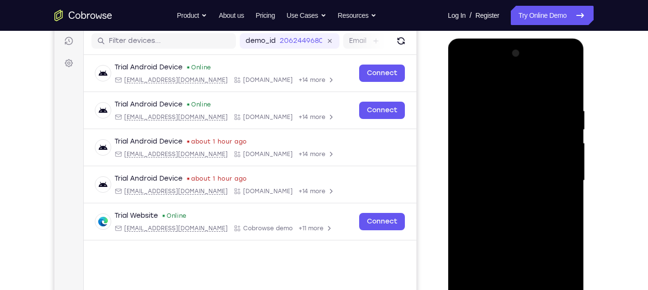
click at [552, 162] on div at bounding box center [515, 181] width 121 height 270
click at [534, 196] on div at bounding box center [515, 181] width 121 height 270
click at [550, 179] on div at bounding box center [515, 181] width 121 height 270
click at [549, 177] on div at bounding box center [515, 181] width 121 height 270
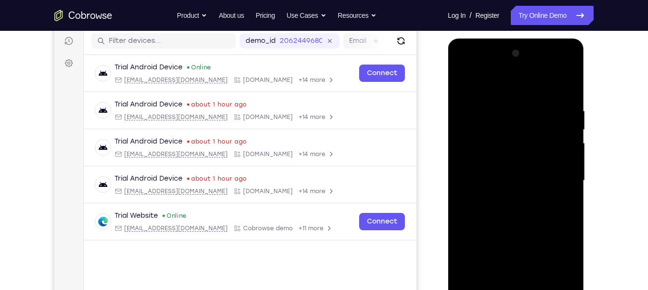
click at [548, 174] on div at bounding box center [515, 181] width 121 height 270
click at [546, 173] on div at bounding box center [515, 181] width 121 height 270
click at [543, 177] on div at bounding box center [515, 181] width 121 height 270
click at [553, 174] on div at bounding box center [515, 181] width 121 height 270
click at [553, 140] on div at bounding box center [515, 181] width 121 height 270
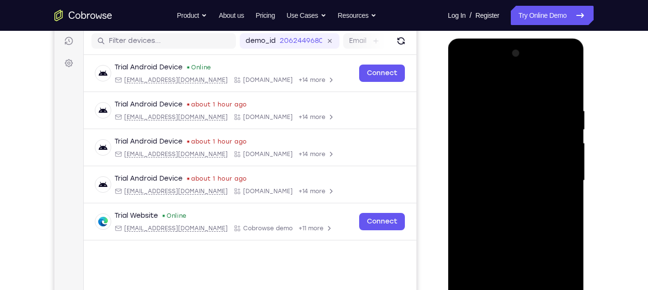
click at [544, 137] on div at bounding box center [515, 181] width 121 height 270
click at [555, 192] on div at bounding box center [515, 181] width 121 height 270
click at [554, 177] on div at bounding box center [515, 181] width 121 height 270
click at [551, 189] on div at bounding box center [515, 181] width 121 height 270
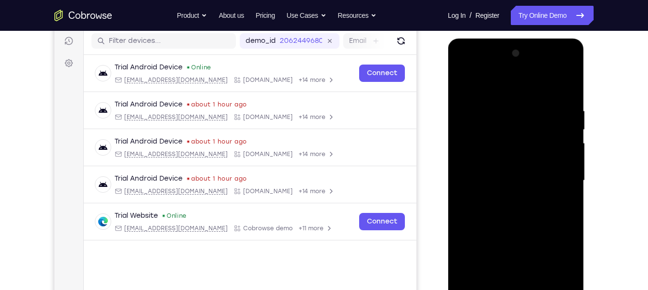
click at [554, 210] on div at bounding box center [515, 181] width 121 height 270
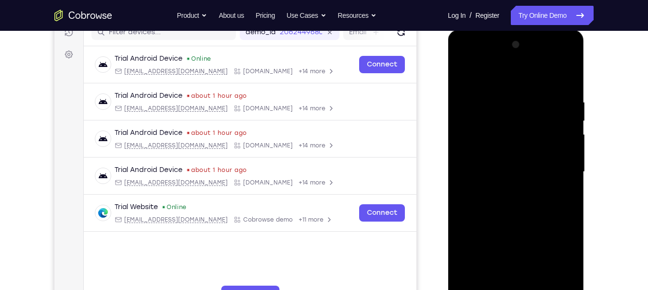
scroll to position [133, 0]
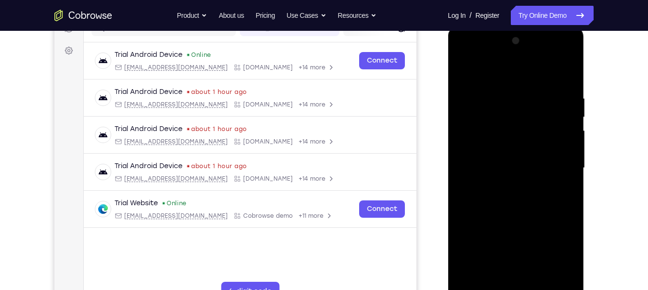
click at [554, 191] on div at bounding box center [515, 168] width 121 height 270
click at [554, 189] on div at bounding box center [515, 168] width 121 height 270
click at [545, 149] on div at bounding box center [515, 168] width 121 height 270
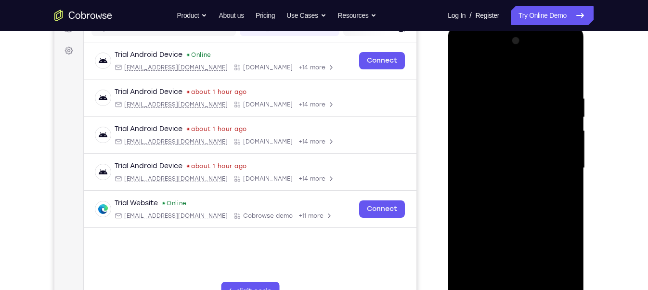
click at [546, 149] on div at bounding box center [515, 168] width 121 height 270
click at [557, 144] on div at bounding box center [515, 168] width 121 height 270
click at [521, 118] on div at bounding box center [515, 168] width 121 height 270
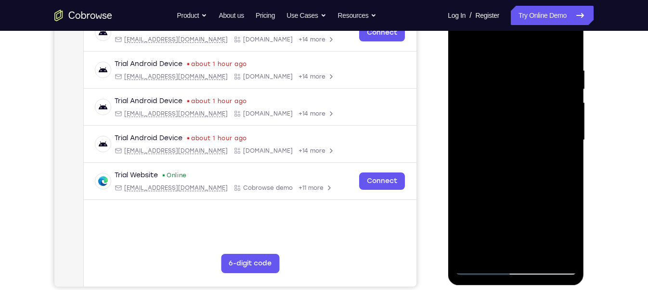
scroll to position [161, 0]
click at [517, 175] on div at bounding box center [515, 141] width 121 height 270
click at [559, 157] on div at bounding box center [515, 141] width 121 height 270
click at [559, 156] on div at bounding box center [515, 141] width 121 height 270
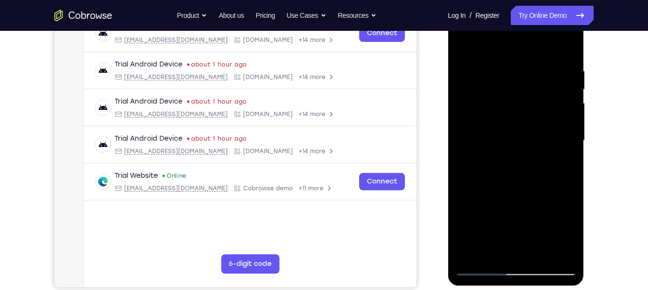
click at [559, 156] on div at bounding box center [515, 141] width 121 height 270
click at [559, 150] on div at bounding box center [515, 141] width 121 height 270
click at [567, 49] on div at bounding box center [515, 141] width 121 height 270
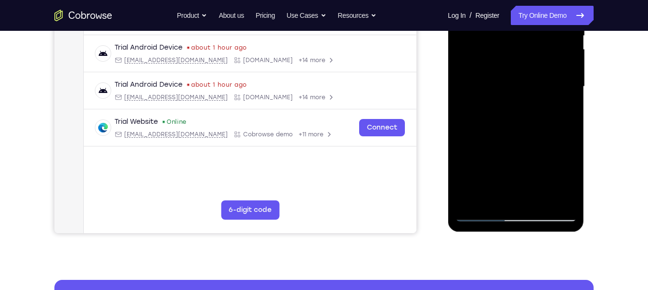
scroll to position [222, 0]
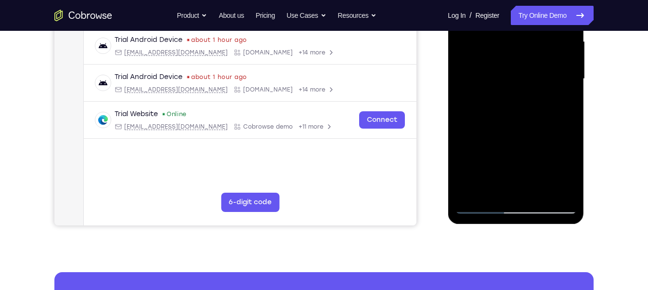
click at [540, 193] on div at bounding box center [515, 79] width 121 height 270
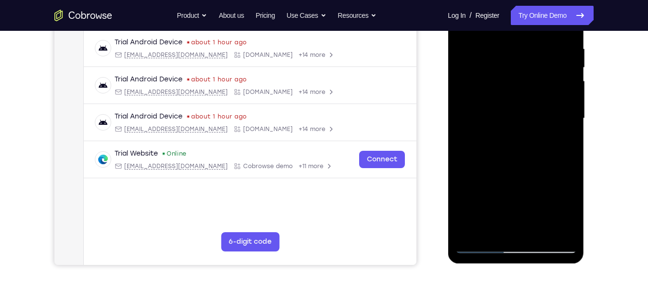
scroll to position [178, 0]
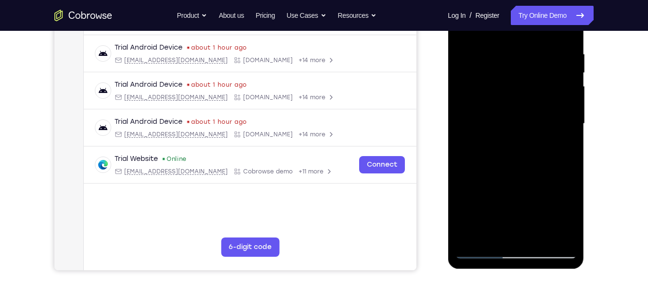
click at [540, 95] on div at bounding box center [515, 124] width 121 height 270
click at [565, 146] on div at bounding box center [515, 124] width 121 height 270
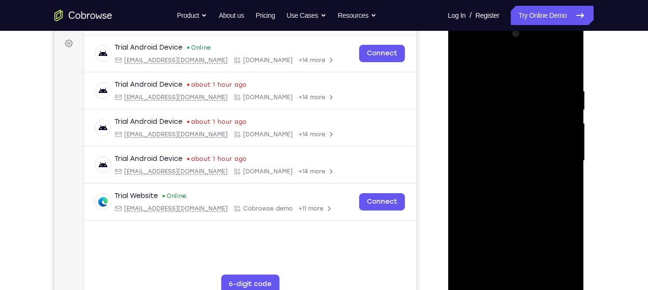
click at [464, 65] on div at bounding box center [515, 161] width 121 height 270
click at [477, 132] on div at bounding box center [515, 161] width 121 height 270
click at [488, 64] on div at bounding box center [515, 161] width 121 height 270
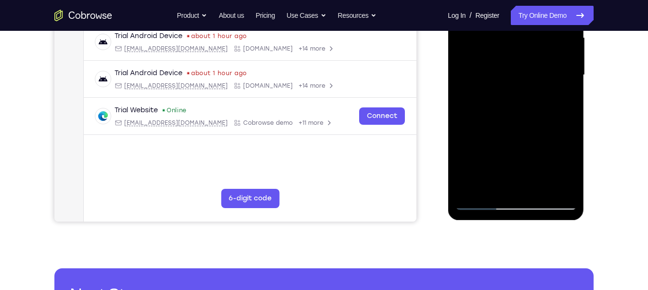
scroll to position [228, 0]
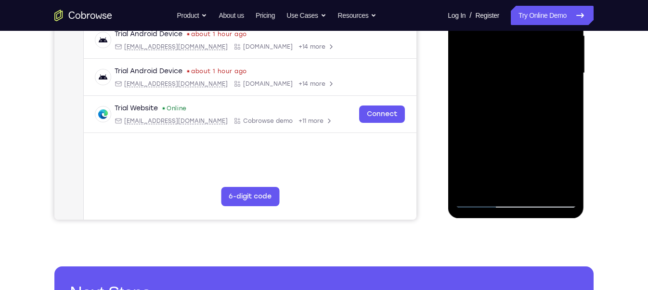
click at [470, 188] on div at bounding box center [515, 73] width 121 height 270
click at [536, 185] on div at bounding box center [515, 73] width 121 height 270
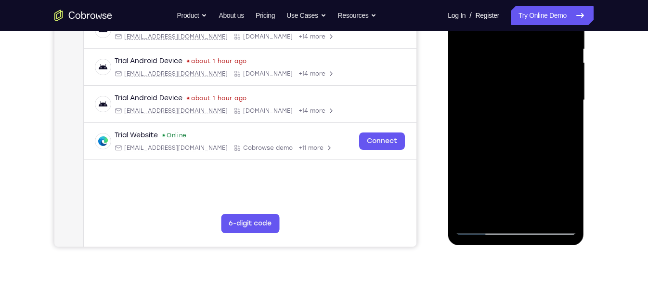
click at [492, 73] on div at bounding box center [515, 100] width 121 height 270
click at [491, 209] on div at bounding box center [515, 100] width 121 height 270
click at [465, 150] on div at bounding box center [515, 100] width 121 height 270
click at [465, 160] on div at bounding box center [515, 100] width 121 height 270
click at [560, 120] on div at bounding box center [515, 100] width 121 height 270
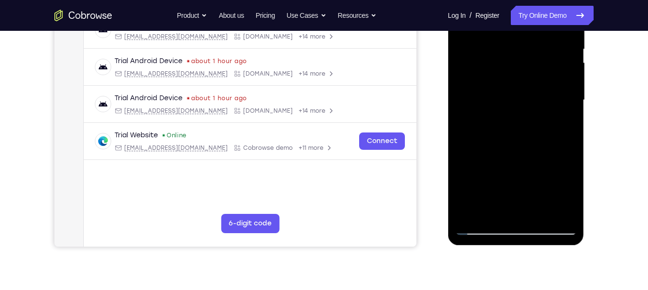
scroll to position [149, 0]
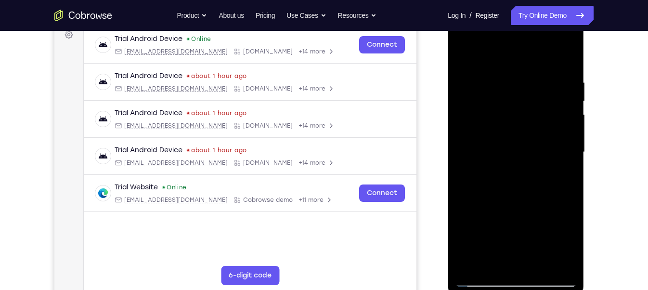
click at [464, 57] on div at bounding box center [515, 152] width 121 height 270
click at [466, 57] on div at bounding box center [515, 152] width 121 height 270
click at [570, 56] on div at bounding box center [515, 152] width 121 height 270
click at [469, 85] on div at bounding box center [515, 152] width 121 height 270
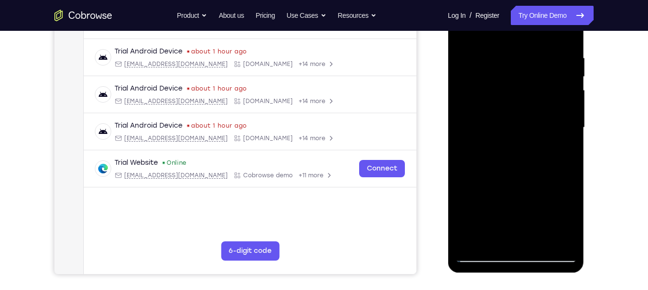
scroll to position [127, 0]
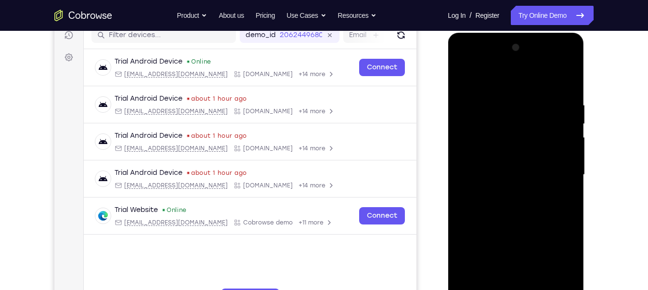
click at [565, 82] on div at bounding box center [515, 175] width 121 height 270
click at [465, 102] on div at bounding box center [515, 175] width 121 height 270
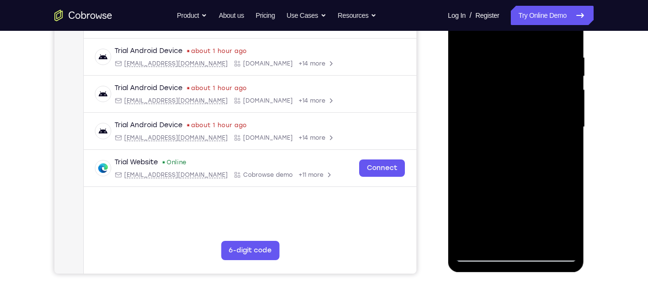
scroll to position [175, 0]
click at [553, 235] on div at bounding box center [515, 126] width 121 height 270
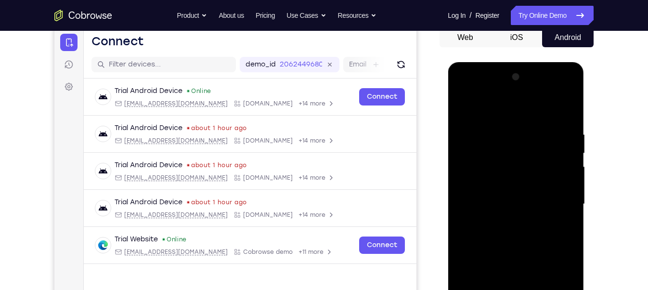
scroll to position [96, 0]
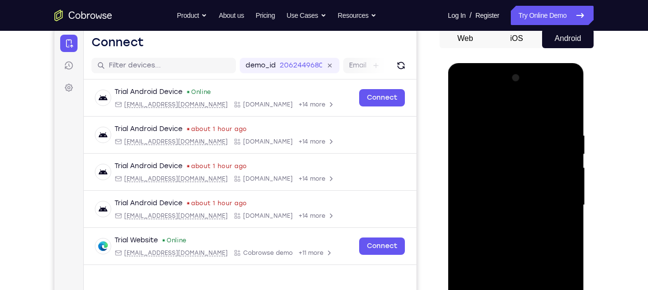
click at [568, 115] on div at bounding box center [515, 205] width 121 height 270
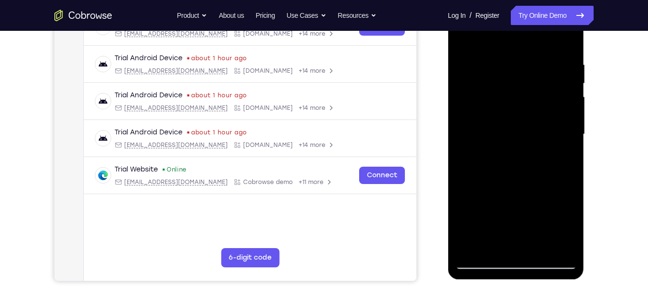
scroll to position [167, 0]
click at [538, 250] on div at bounding box center [515, 134] width 121 height 270
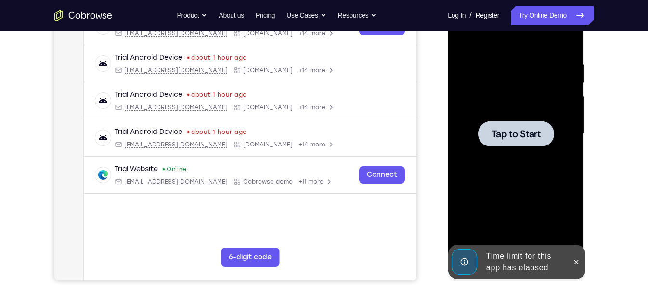
click at [522, 152] on div at bounding box center [515, 134] width 121 height 270
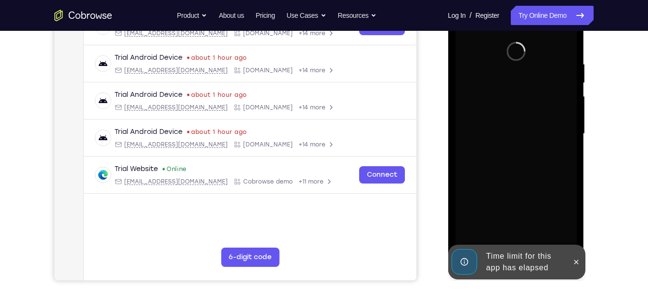
click at [500, 245] on div "Time limit for this app has elapsed" at bounding box center [516, 262] width 137 height 35
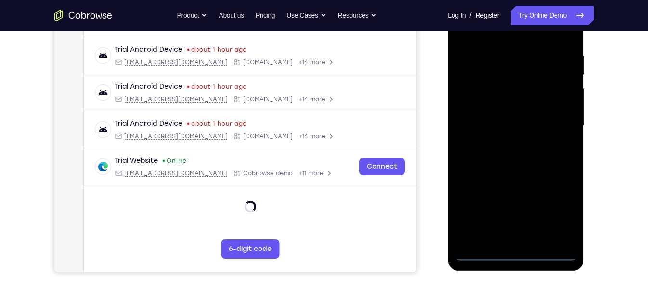
scroll to position [177, 0]
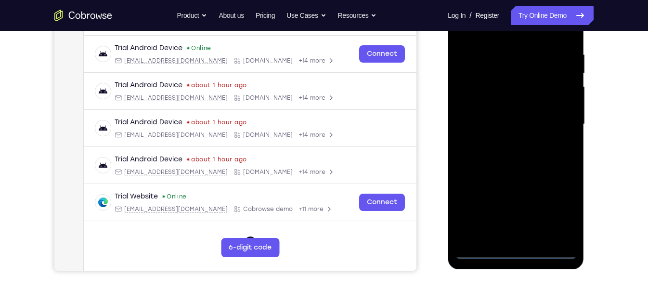
click at [513, 257] on div at bounding box center [515, 124] width 121 height 270
click at [555, 206] on div at bounding box center [515, 124] width 121 height 270
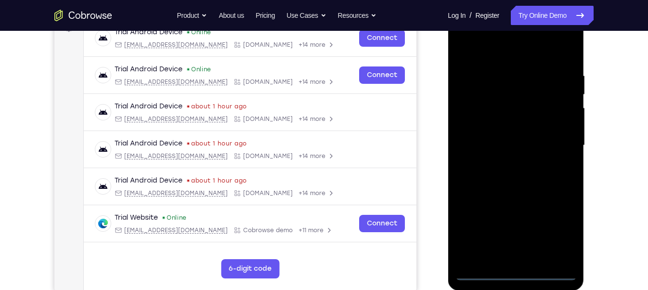
scroll to position [155, 0]
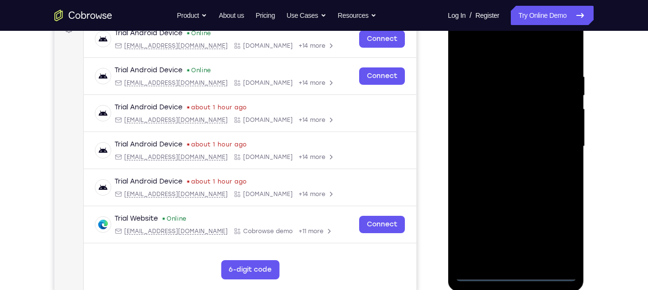
click at [496, 51] on div at bounding box center [515, 147] width 121 height 270
click at [560, 144] on div at bounding box center [515, 147] width 121 height 270
click at [527, 263] on div at bounding box center [515, 147] width 121 height 270
click at [503, 140] on div at bounding box center [515, 147] width 121 height 270
click at [483, 124] on div at bounding box center [515, 147] width 121 height 270
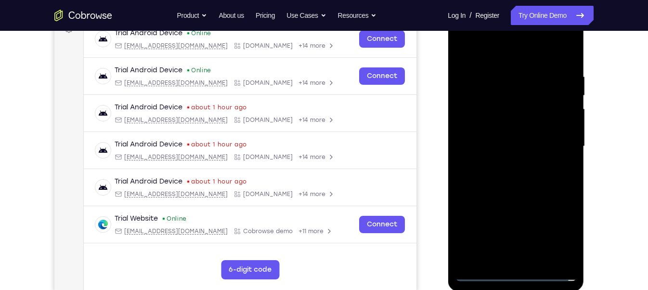
click at [565, 131] on div at bounding box center [515, 147] width 121 height 270
click at [528, 144] on div at bounding box center [515, 147] width 121 height 270
click at [520, 188] on div at bounding box center [515, 147] width 121 height 270
drag, startPoint x: 502, startPoint y: 53, endPoint x: 503, endPoint y: 14, distance: 39.0
click at [503, 14] on div at bounding box center [515, 147] width 121 height 270
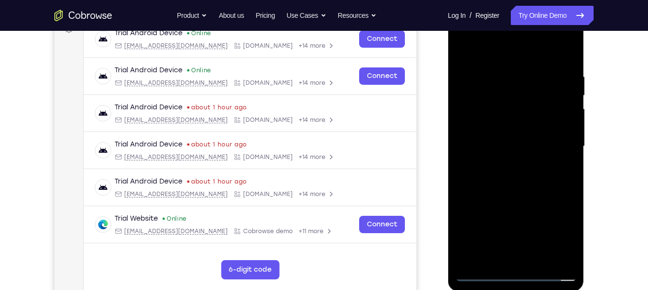
click at [538, 258] on div at bounding box center [515, 147] width 121 height 270
click at [512, 202] on div at bounding box center [515, 147] width 121 height 270
click at [533, 116] on div at bounding box center [515, 147] width 121 height 270
click at [498, 254] on div at bounding box center [515, 147] width 121 height 270
click at [562, 171] on div at bounding box center [515, 147] width 121 height 270
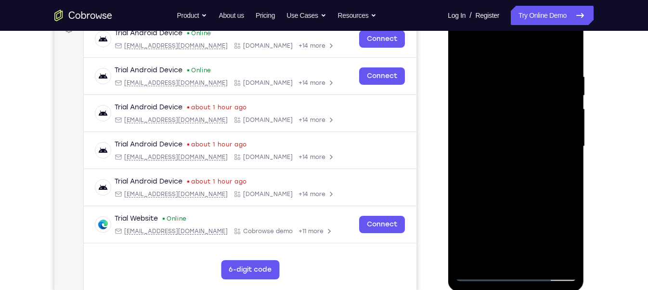
click at [463, 47] on div at bounding box center [515, 147] width 121 height 270
click at [464, 48] on div at bounding box center [515, 147] width 121 height 270
drag, startPoint x: 517, startPoint y: 216, endPoint x: 505, endPoint y: 53, distance: 163.1
click at [505, 53] on div at bounding box center [515, 147] width 121 height 270
click at [558, 261] on div at bounding box center [515, 147] width 121 height 270
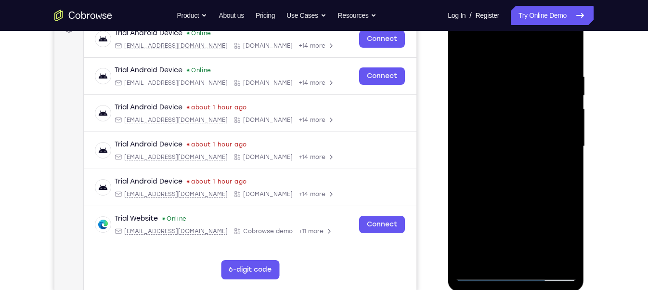
drag, startPoint x: 530, startPoint y: 86, endPoint x: 531, endPoint y: 290, distance: 204.6
click at [531, 289] on div at bounding box center [516, 147] width 136 height 287
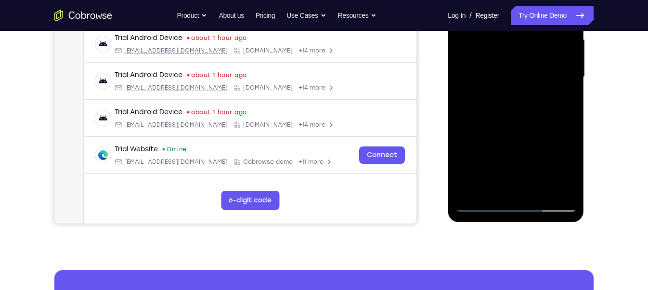
scroll to position [225, 0]
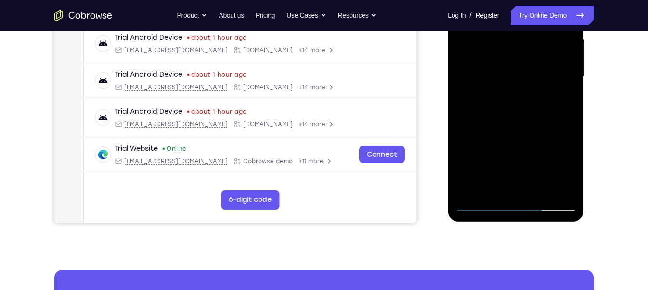
click at [544, 187] on div at bounding box center [515, 77] width 121 height 270
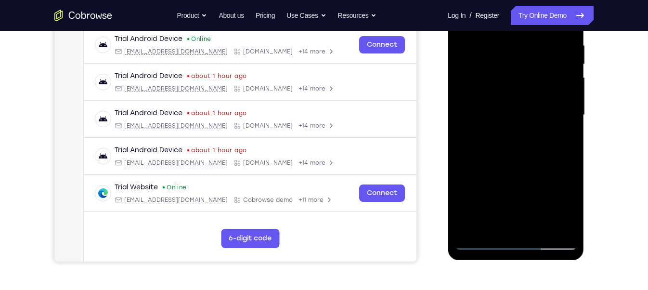
scroll to position [185, 0]
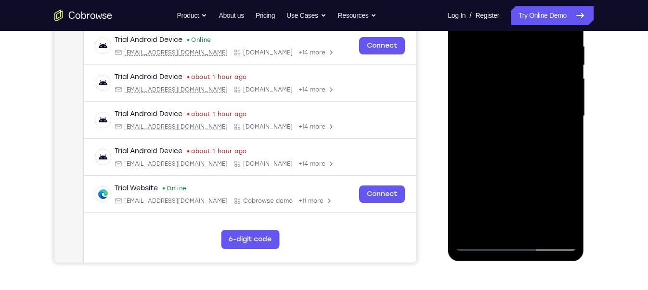
click at [504, 90] on div at bounding box center [515, 116] width 121 height 270
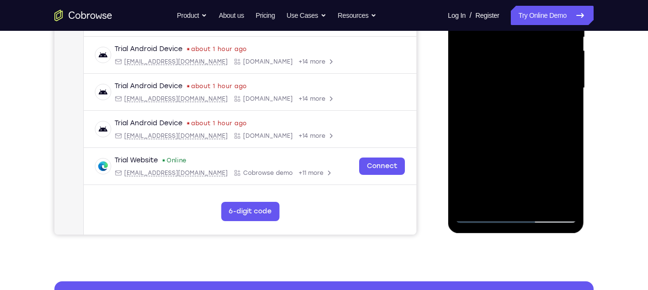
scroll to position [214, 0]
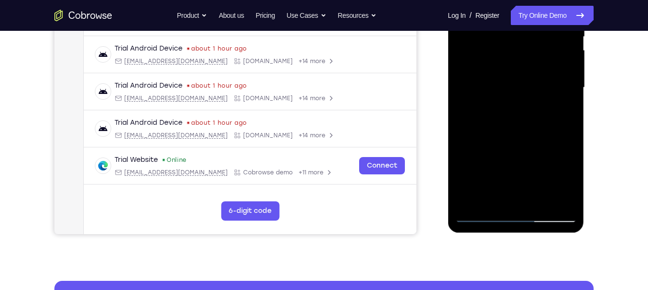
click at [489, 195] on div at bounding box center [515, 88] width 121 height 270
click at [493, 196] on div at bounding box center [515, 88] width 121 height 270
click at [543, 142] on div at bounding box center [515, 88] width 121 height 270
click at [545, 142] on div at bounding box center [515, 88] width 121 height 270
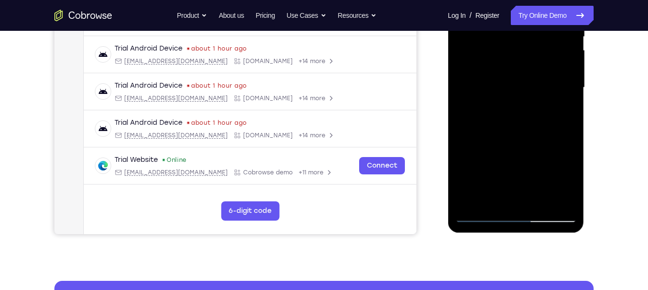
click at [559, 101] on div at bounding box center [515, 88] width 121 height 270
click at [559, 112] on div at bounding box center [515, 88] width 121 height 270
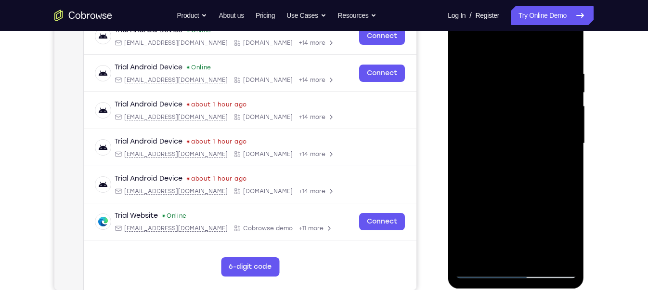
scroll to position [158, 0]
click at [467, 47] on div at bounding box center [515, 144] width 121 height 270
click at [466, 49] on div at bounding box center [515, 144] width 121 height 270
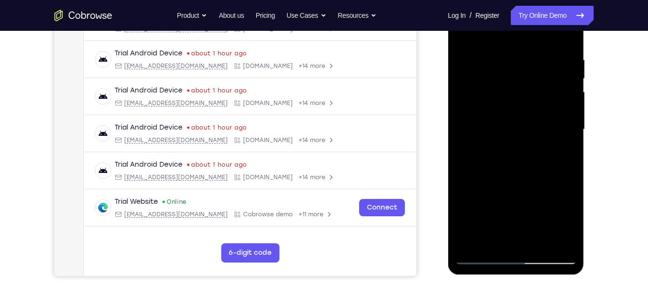
scroll to position [173, 0]
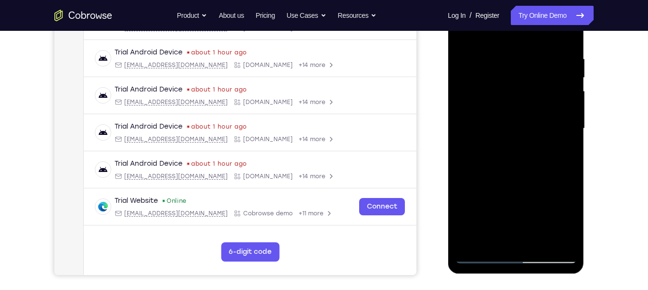
drag, startPoint x: 535, startPoint y: 215, endPoint x: 536, endPoint y: -9, distance: 223.8
click at [536, 0] on div at bounding box center [516, 130] width 136 height 287
click at [492, 240] on div at bounding box center [515, 129] width 121 height 270
click at [542, 242] on div at bounding box center [515, 129] width 121 height 270
click at [512, 103] on div at bounding box center [515, 129] width 121 height 270
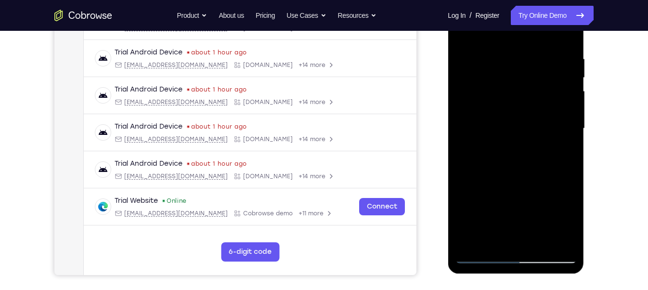
click at [488, 238] on div at bounding box center [515, 129] width 121 height 270
click at [559, 155] on div at bounding box center [515, 129] width 121 height 270
click at [493, 236] on div at bounding box center [515, 129] width 121 height 270
click at [464, 181] on div at bounding box center [515, 129] width 121 height 270
click at [563, 144] on div at bounding box center [515, 129] width 121 height 270
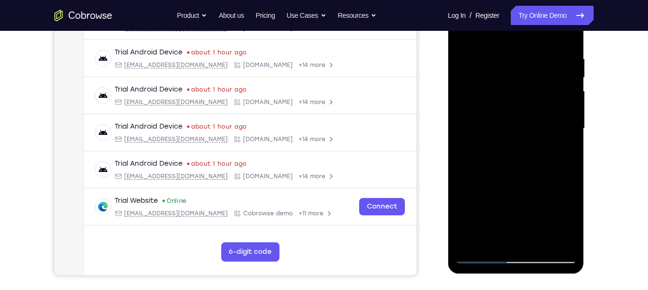
click at [464, 34] on div at bounding box center [515, 129] width 121 height 270
click at [571, 75] on div at bounding box center [515, 129] width 121 height 270
click at [570, 76] on div at bounding box center [515, 129] width 121 height 270
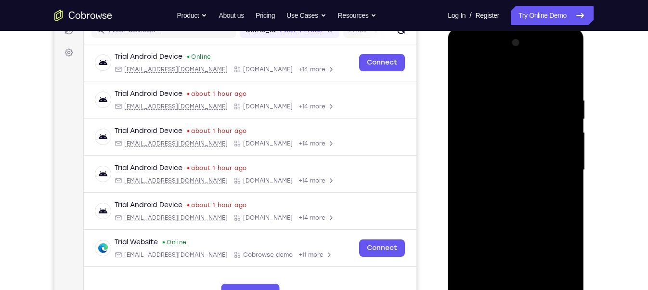
scroll to position [132, 0]
click at [503, 141] on div at bounding box center [515, 169] width 121 height 270
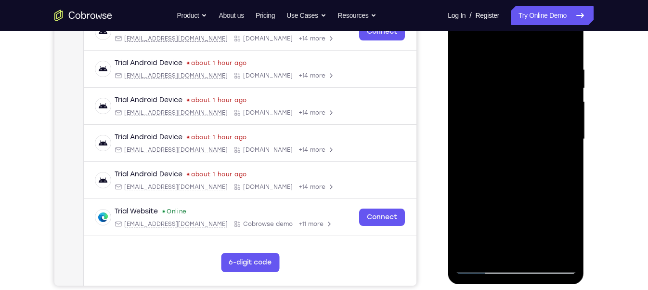
scroll to position [163, 0]
click at [505, 233] on div at bounding box center [515, 139] width 121 height 270
click at [511, 229] on div at bounding box center [515, 139] width 121 height 270
click at [565, 216] on div at bounding box center [515, 139] width 121 height 270
click at [517, 228] on div at bounding box center [515, 139] width 121 height 270
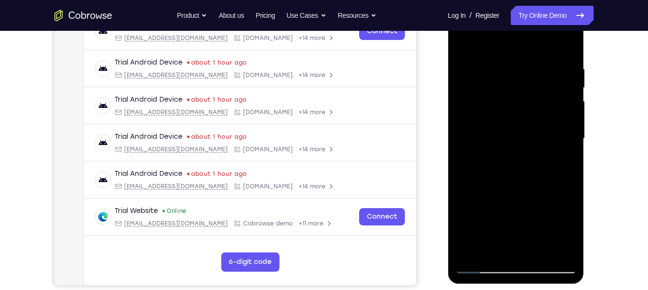
click at [490, 246] on div at bounding box center [515, 139] width 121 height 270
click at [517, 227] on div at bounding box center [515, 139] width 121 height 270
click at [558, 154] on div at bounding box center [515, 139] width 121 height 270
click at [515, 69] on div at bounding box center [515, 139] width 121 height 270
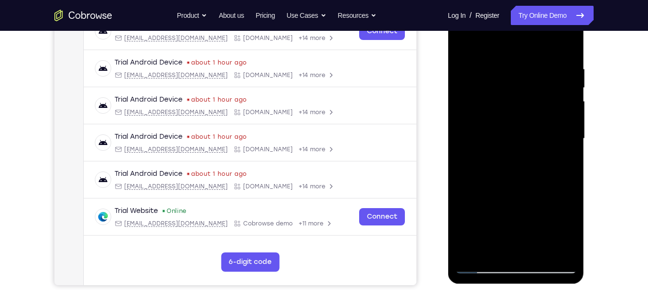
click at [519, 157] on div at bounding box center [515, 139] width 121 height 270
click at [511, 163] on div at bounding box center [515, 139] width 121 height 270
click at [502, 149] on div at bounding box center [515, 139] width 121 height 270
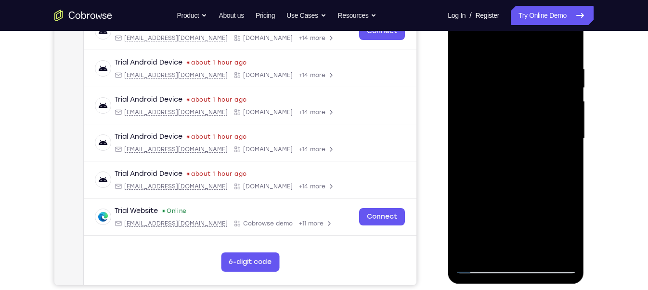
click at [568, 141] on div at bounding box center [515, 139] width 121 height 270
click at [559, 161] on div at bounding box center [515, 139] width 121 height 270
drag, startPoint x: 516, startPoint y: 75, endPoint x: 517, endPoint y: 109, distance: 34.2
click at [517, 109] on div at bounding box center [515, 139] width 121 height 270
click at [515, 77] on div at bounding box center [515, 139] width 121 height 270
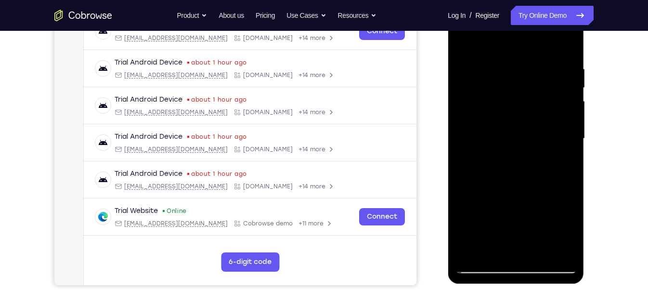
click at [521, 130] on div at bounding box center [515, 139] width 121 height 270
drag, startPoint x: 549, startPoint y: 129, endPoint x: 533, endPoint y: 29, distance: 101.8
click at [533, 29] on div at bounding box center [515, 139] width 121 height 270
drag, startPoint x: 525, startPoint y: 113, endPoint x: 522, endPoint y: 59, distance: 54.0
click at [522, 59] on div at bounding box center [515, 139] width 121 height 270
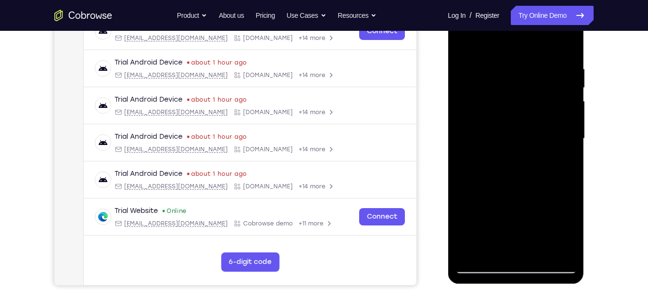
click at [561, 161] on div at bounding box center [515, 139] width 121 height 270
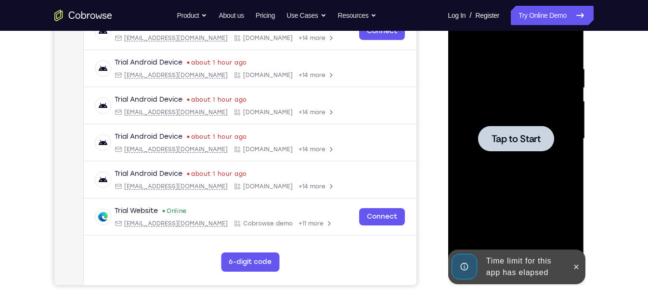
click at [515, 154] on div at bounding box center [515, 139] width 121 height 270
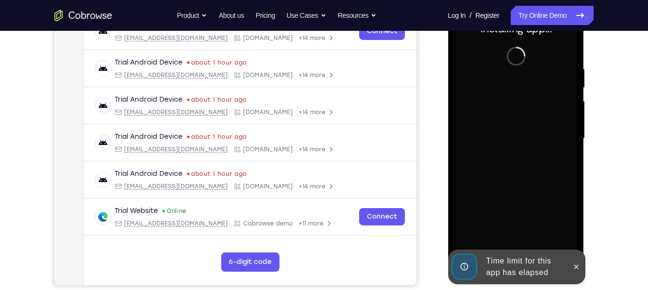
click at [499, 251] on div "Time limit for this app has elapsed" at bounding box center [524, 266] width 84 height 31
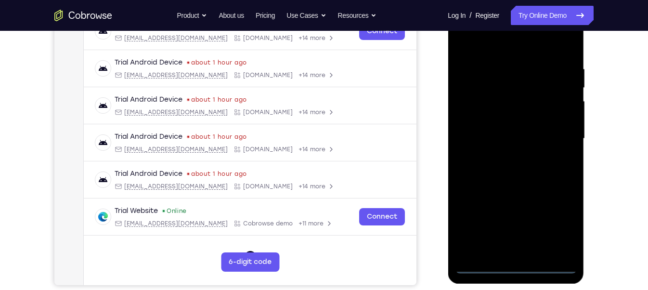
click at [517, 262] on div at bounding box center [515, 139] width 121 height 270
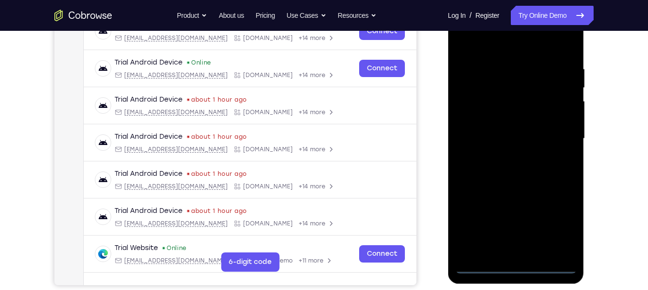
click at [517, 266] on div at bounding box center [515, 139] width 121 height 270
click at [557, 224] on div at bounding box center [515, 139] width 121 height 270
click at [514, 44] on div at bounding box center [515, 139] width 121 height 270
click at [553, 137] on div at bounding box center [515, 139] width 121 height 270
click at [528, 249] on div at bounding box center [515, 139] width 121 height 270
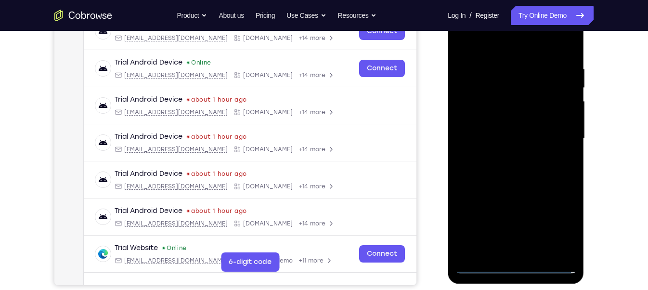
click at [502, 134] on div at bounding box center [515, 139] width 121 height 270
click at [488, 114] on div at bounding box center [515, 139] width 121 height 270
click at [503, 145] on div at bounding box center [515, 139] width 121 height 270
click at [499, 169] on div at bounding box center [515, 139] width 121 height 270
click at [513, 183] on div at bounding box center [515, 139] width 121 height 270
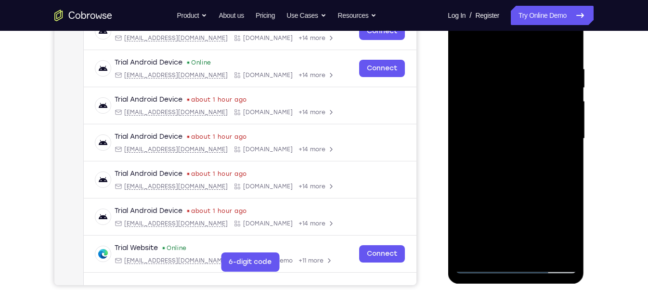
click at [540, 251] on div at bounding box center [515, 139] width 121 height 270
click at [528, 192] on div at bounding box center [515, 139] width 121 height 270
click at [530, 116] on div at bounding box center [515, 139] width 121 height 270
click at [483, 252] on div at bounding box center [515, 139] width 121 height 270
click at [560, 160] on div at bounding box center [515, 139] width 121 height 270
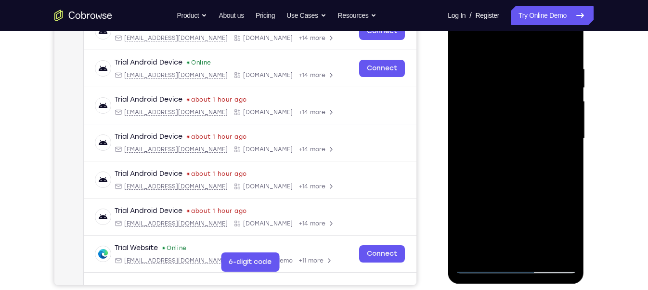
click at [489, 253] on div at bounding box center [515, 139] width 121 height 270
click at [543, 192] on div at bounding box center [515, 139] width 121 height 270
click at [562, 154] on div at bounding box center [515, 139] width 121 height 270
click at [477, 267] on div at bounding box center [515, 139] width 121 height 270
click at [481, 264] on div at bounding box center [515, 139] width 121 height 270
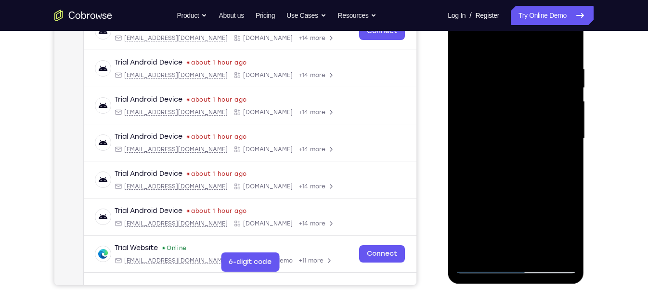
click at [567, 82] on div at bounding box center [515, 139] width 121 height 270
click at [569, 84] on div at bounding box center [515, 139] width 121 height 270
click at [535, 92] on div at bounding box center [515, 139] width 121 height 270
click at [513, 111] on div at bounding box center [515, 139] width 121 height 270
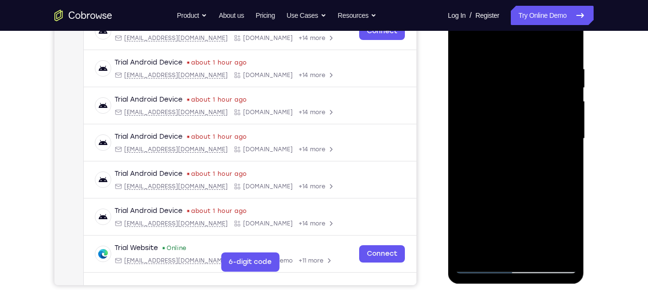
click at [499, 246] on div at bounding box center [515, 139] width 121 height 270
click at [491, 251] on div at bounding box center [515, 139] width 121 height 270
click at [462, 191] on div at bounding box center [515, 139] width 121 height 270
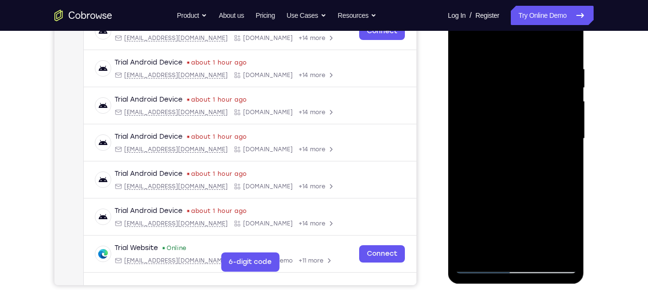
click at [561, 155] on div at bounding box center [515, 139] width 121 height 270
click at [566, 164] on div at bounding box center [515, 139] width 121 height 270
click at [461, 42] on div at bounding box center [515, 139] width 121 height 270
click at [461, 41] on div at bounding box center [515, 139] width 121 height 270
click at [541, 247] on div at bounding box center [515, 139] width 121 height 270
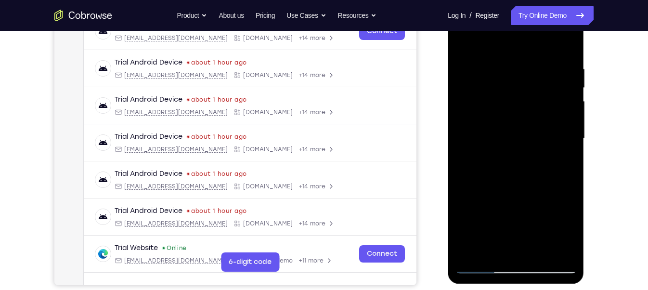
click at [491, 109] on div at bounding box center [515, 139] width 121 height 270
click at [505, 245] on div at bounding box center [515, 139] width 121 height 270
click at [492, 245] on div at bounding box center [515, 139] width 121 height 270
click at [465, 191] on div at bounding box center [515, 139] width 121 height 270
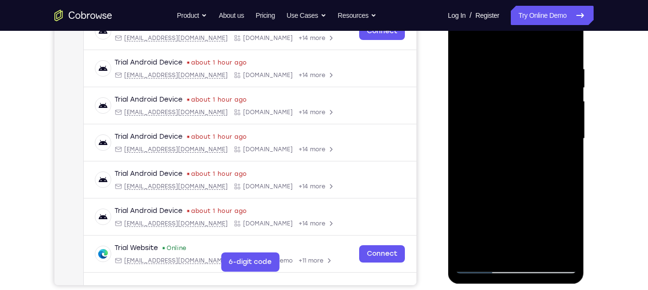
click at [465, 191] on div at bounding box center [515, 139] width 121 height 270
click at [562, 157] on div at bounding box center [515, 139] width 121 height 270
click at [565, 166] on div at bounding box center [515, 139] width 121 height 270
click at [467, 44] on div at bounding box center [515, 139] width 121 height 270
click at [491, 110] on div at bounding box center [515, 139] width 121 height 270
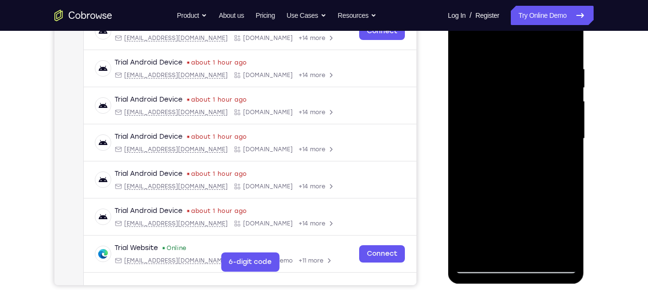
click at [484, 243] on div at bounding box center [515, 139] width 121 height 270
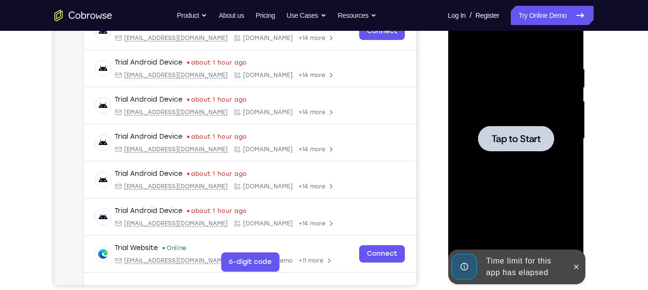
click at [523, 134] on span "Tap to Start" at bounding box center [515, 139] width 49 height 10
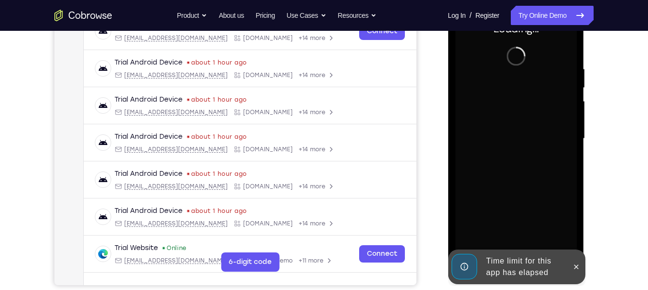
click at [518, 256] on div "Time limit for this app has elapsed" at bounding box center [524, 266] width 84 height 31
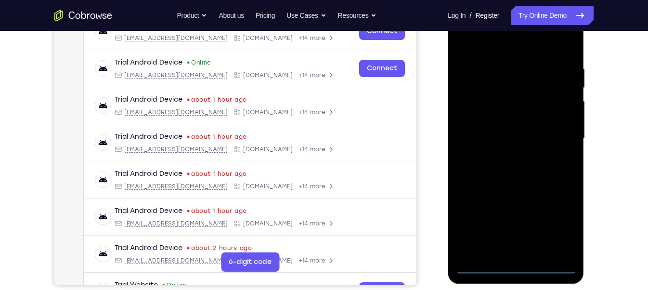
click at [517, 267] on div at bounding box center [515, 139] width 121 height 270
click at [557, 229] on div at bounding box center [515, 139] width 121 height 270
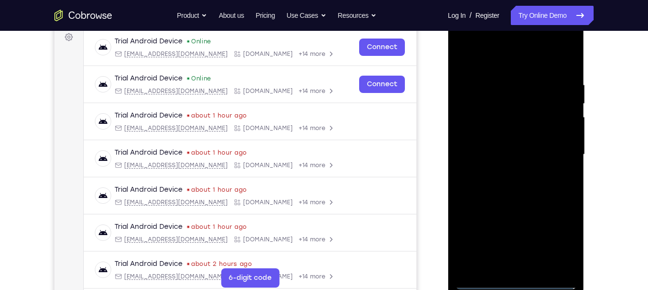
scroll to position [146, 0]
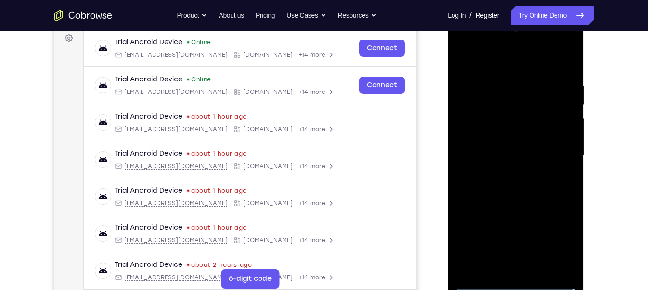
click at [505, 64] on div at bounding box center [515, 156] width 121 height 270
click at [558, 147] on div at bounding box center [515, 156] width 121 height 270
click at [500, 171] on div at bounding box center [515, 156] width 121 height 270
click at [499, 140] on div at bounding box center [515, 156] width 121 height 270
click at [492, 136] on div at bounding box center [515, 156] width 121 height 270
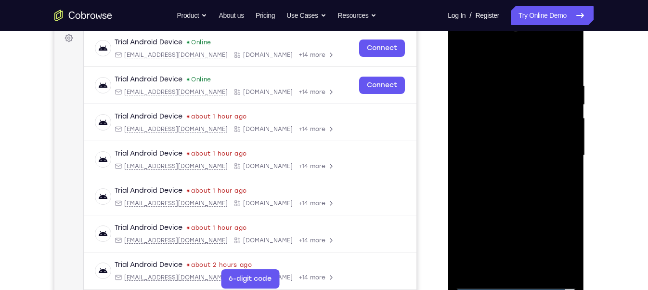
click at [501, 153] on div at bounding box center [515, 156] width 121 height 270
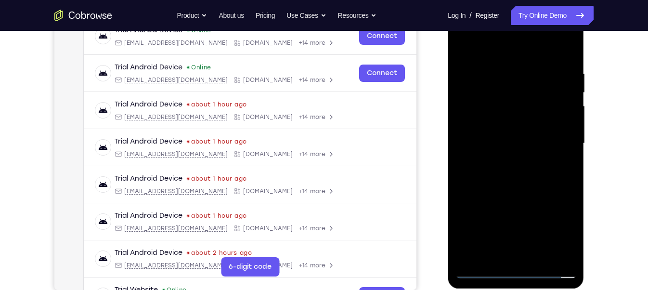
scroll to position [159, 0]
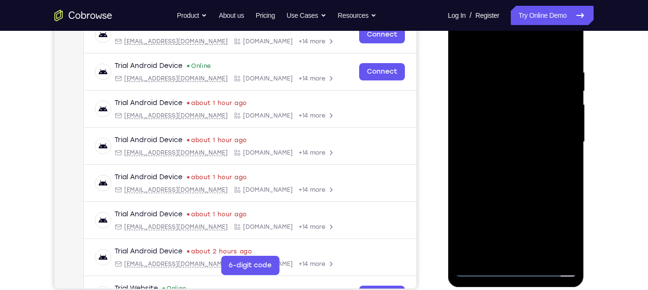
click at [541, 255] on div at bounding box center [515, 142] width 121 height 270
click at [530, 183] on div at bounding box center [515, 142] width 121 height 270
click at [538, 255] on div at bounding box center [515, 142] width 121 height 270
drag, startPoint x: 522, startPoint y: 48, endPoint x: 520, endPoint y: 4, distance: 43.8
click at [520, 4] on div at bounding box center [516, 143] width 136 height 287
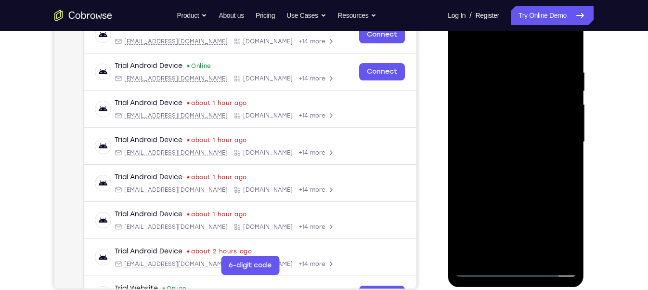
click at [513, 193] on div at bounding box center [515, 142] width 121 height 270
click at [502, 113] on div at bounding box center [515, 142] width 121 height 270
click at [491, 250] on div at bounding box center [515, 142] width 121 height 270
click at [543, 193] on div at bounding box center [515, 142] width 121 height 270
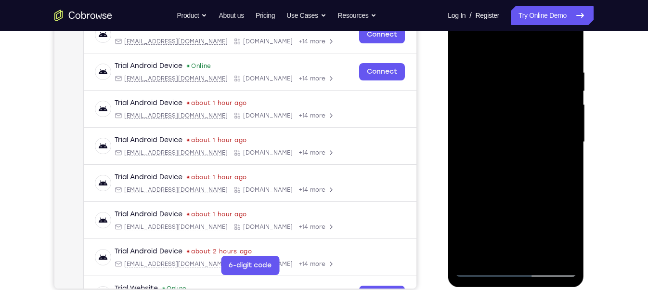
click at [543, 193] on div at bounding box center [515, 142] width 121 height 270
click at [562, 158] on div at bounding box center [515, 142] width 121 height 270
click at [461, 47] on div at bounding box center [515, 142] width 121 height 270
click at [463, 44] on div at bounding box center [515, 142] width 121 height 270
drag, startPoint x: 542, startPoint y: 228, endPoint x: 530, endPoint y: 68, distance: 160.7
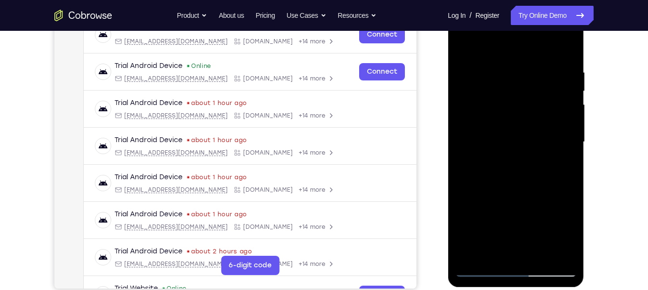
click at [530, 68] on div at bounding box center [515, 142] width 121 height 270
drag, startPoint x: 527, startPoint y: 195, endPoint x: 523, endPoint y: 28, distance: 167.1
click at [523, 28] on div at bounding box center [515, 142] width 121 height 270
drag, startPoint x: 526, startPoint y: 220, endPoint x: 525, endPoint y: 98, distance: 121.8
click at [525, 98] on div at bounding box center [515, 142] width 121 height 270
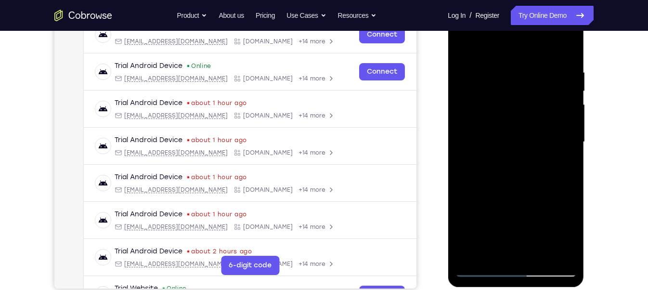
drag, startPoint x: 535, startPoint y: 177, endPoint x: 524, endPoint y: 6, distance: 171.3
click at [524, 7] on div at bounding box center [515, 142] width 121 height 270
click at [540, 254] on div at bounding box center [515, 142] width 121 height 270
click at [515, 116] on div at bounding box center [515, 142] width 121 height 270
click at [561, 166] on div at bounding box center [515, 142] width 121 height 270
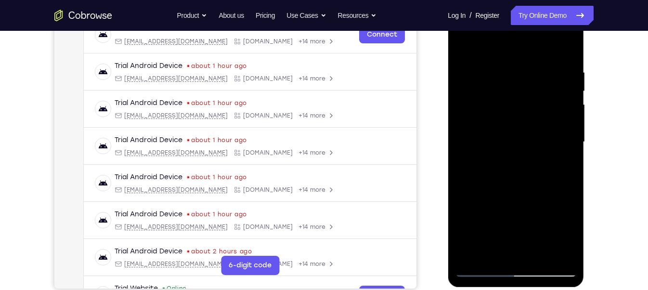
click at [464, 43] on div at bounding box center [515, 142] width 121 height 270
click at [465, 46] on div at bounding box center [515, 142] width 121 height 270
drag, startPoint x: 518, startPoint y: 230, endPoint x: 506, endPoint y: -36, distance: 266.0
click at [506, 0] on html "Online web based iOS Simulators and Android Emulators. Run iPhone, iPad, Mobile…" at bounding box center [516, 144] width 137 height 289
click at [540, 253] on div at bounding box center [515, 142] width 121 height 270
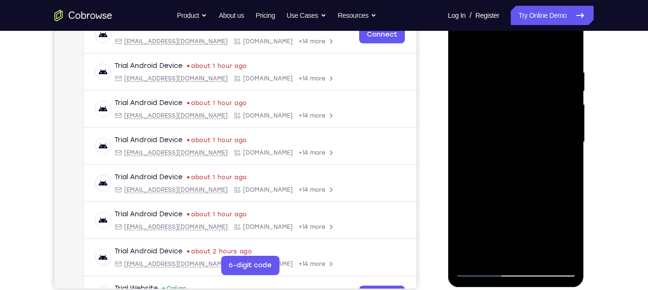
click at [523, 117] on div at bounding box center [515, 142] width 121 height 270
click at [489, 249] on div at bounding box center [515, 142] width 121 height 270
click at [561, 163] on div at bounding box center [515, 142] width 121 height 270
click at [462, 47] on div at bounding box center [515, 142] width 121 height 270
click at [496, 114] on div at bounding box center [515, 142] width 121 height 270
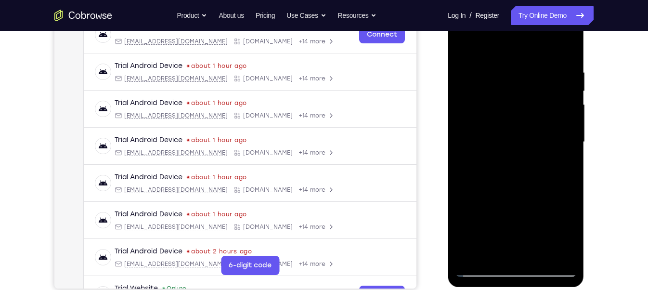
click at [561, 164] on div at bounding box center [515, 142] width 121 height 270
click at [565, 164] on div at bounding box center [515, 142] width 121 height 270
click at [562, 164] on div at bounding box center [515, 142] width 121 height 270
click at [461, 44] on div at bounding box center [515, 142] width 121 height 270
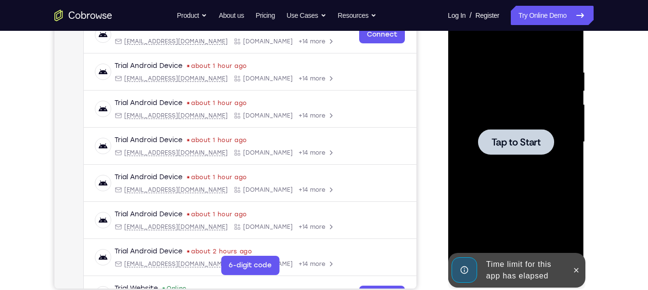
click at [533, 155] on div at bounding box center [515, 142] width 121 height 270
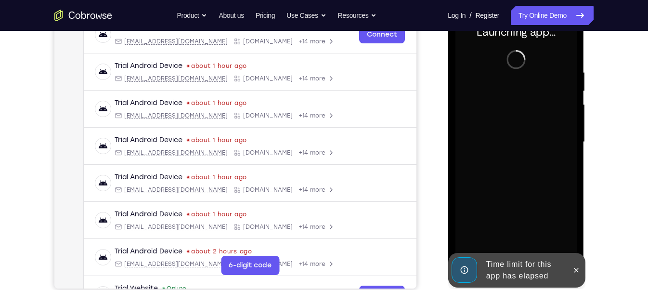
click at [506, 264] on div "Time limit for this app has elapsed" at bounding box center [524, 270] width 84 height 31
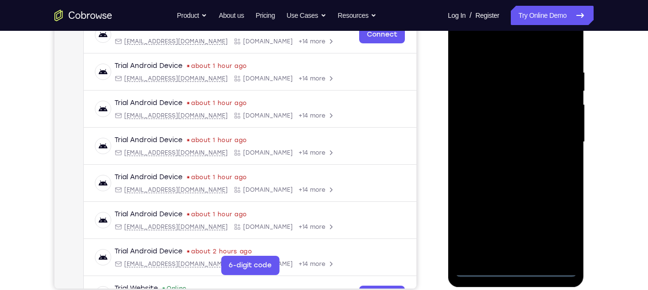
click at [514, 270] on div at bounding box center [515, 142] width 121 height 270
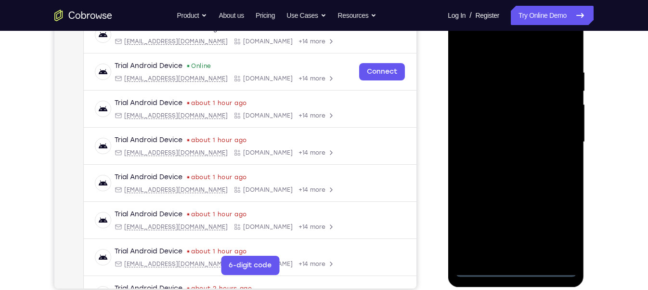
click at [559, 224] on div at bounding box center [515, 142] width 121 height 270
click at [495, 49] on div at bounding box center [515, 142] width 121 height 270
click at [555, 134] on div at bounding box center [515, 142] width 121 height 270
click at [501, 154] on div at bounding box center [515, 142] width 121 height 270
click at [507, 137] on div at bounding box center [515, 142] width 121 height 270
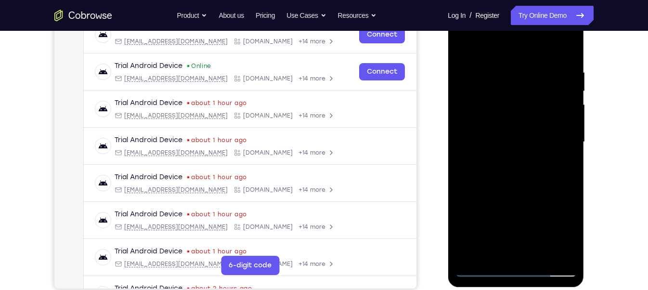
click at [499, 125] on div at bounding box center [515, 142] width 121 height 270
click at [501, 139] on div at bounding box center [515, 142] width 121 height 270
click at [518, 187] on div at bounding box center [515, 142] width 121 height 270
click at [544, 255] on div at bounding box center [515, 142] width 121 height 270
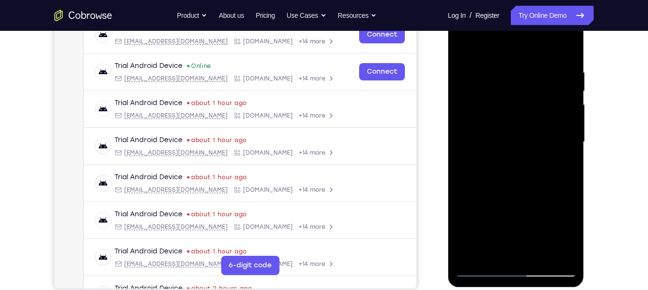
click at [505, 192] on div at bounding box center [515, 142] width 121 height 270
click at [502, 117] on div at bounding box center [515, 142] width 121 height 270
click at [490, 250] on div at bounding box center [515, 142] width 121 height 270
click at [561, 166] on div at bounding box center [515, 142] width 121 height 270
click at [561, 167] on div at bounding box center [515, 142] width 121 height 270
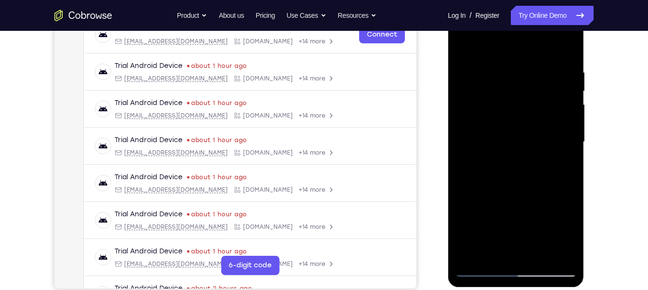
click at [459, 44] on div at bounding box center [515, 142] width 121 height 270
click at [463, 41] on div at bounding box center [515, 142] width 121 height 270
drag, startPoint x: 508, startPoint y: 182, endPoint x: 502, endPoint y: 15, distance: 167.1
click at [502, 15] on div at bounding box center [515, 142] width 121 height 270
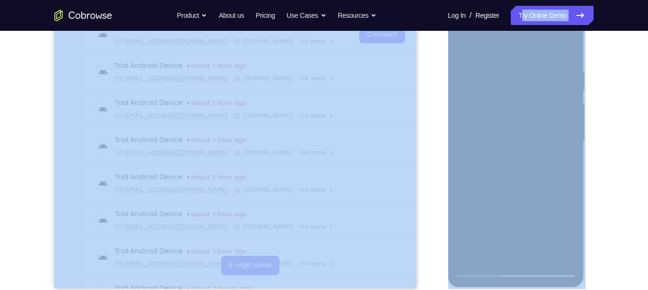
drag, startPoint x: 502, startPoint y: 15, endPoint x: 632, endPoint y: 179, distance: 209.6
drag, startPoint x: 632, startPoint y: 179, endPoint x: 624, endPoint y: 46, distance: 133.6
click at [624, 46] on div "Your Support Agent Your Customer Web iOS Android Next Steps We’d be happy to gi…" at bounding box center [324, 188] width 616 height 635
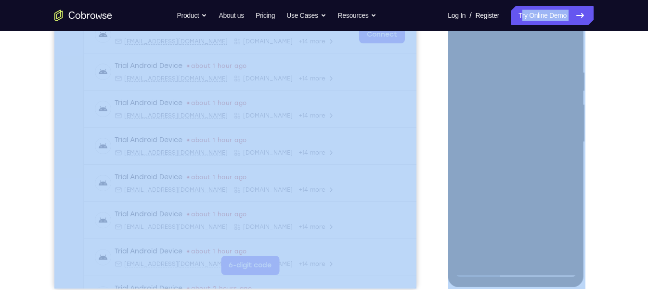
drag, startPoint x: 624, startPoint y: 46, endPoint x: 632, endPoint y: 164, distance: 118.7
click at [632, 164] on div "Your Support Agent Your Customer Web iOS Android Next Steps We’d be happy to gi…" at bounding box center [324, 188] width 648 height 635
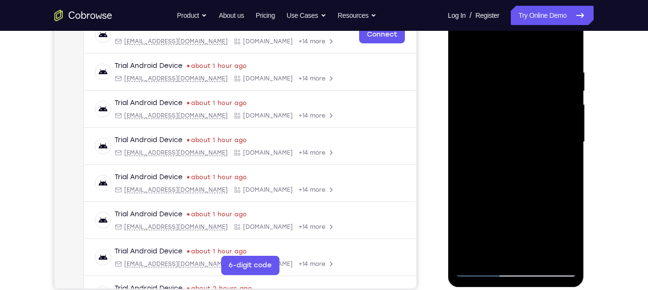
click at [498, 146] on div at bounding box center [515, 142] width 121 height 270
drag, startPoint x: 501, startPoint y: 209, endPoint x: 485, endPoint y: -37, distance: 246.0
click at [485, 0] on html "Online web based iOS Simulators and Android Emulators. Run iPhone, iPad, Mobile…" at bounding box center [516, 144] width 137 height 289
drag, startPoint x: 503, startPoint y: 191, endPoint x: 487, endPoint y: -1, distance: 192.8
click at [487, 0] on html "Online web based iOS Simulators and Android Emulators. Run iPhone, iPad, Mobile…" at bounding box center [516, 144] width 137 height 289
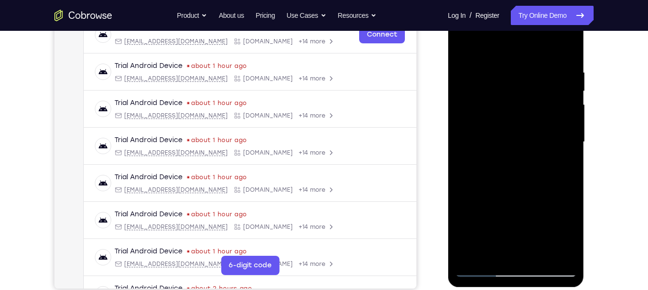
click at [540, 249] on div at bounding box center [515, 142] width 121 height 270
click at [506, 115] on div at bounding box center [515, 142] width 121 height 270
click at [561, 165] on div at bounding box center [515, 142] width 121 height 270
click at [463, 45] on div at bounding box center [515, 142] width 121 height 270
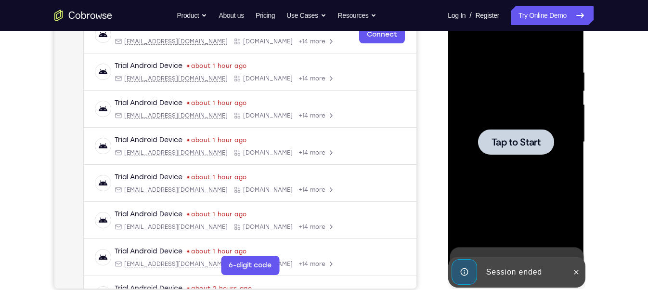
click at [528, 176] on div at bounding box center [515, 142] width 121 height 270
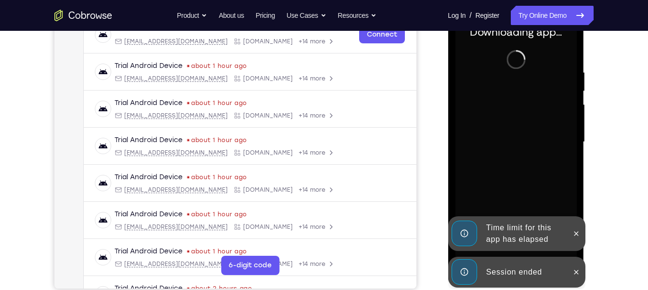
click at [499, 251] on div "Time limit for this app has elapsed" at bounding box center [516, 233] width 137 height 35
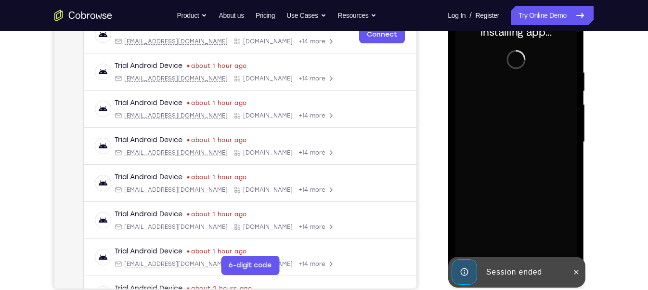
click at [504, 234] on div at bounding box center [515, 142] width 121 height 270
click at [500, 263] on div "Session ended" at bounding box center [524, 271] width 84 height 19
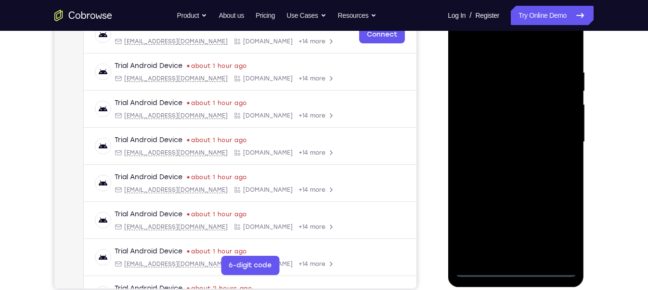
click at [518, 262] on div at bounding box center [515, 142] width 121 height 270
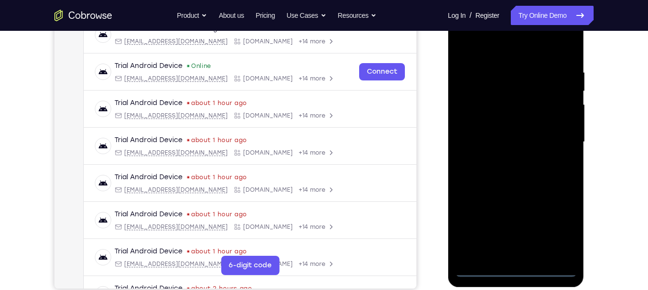
click at [518, 272] on div at bounding box center [515, 142] width 121 height 270
click at [517, 267] on div at bounding box center [515, 142] width 121 height 270
click at [560, 225] on div at bounding box center [515, 142] width 121 height 270
click at [500, 50] on div at bounding box center [515, 142] width 121 height 270
click at [554, 137] on div at bounding box center [515, 142] width 121 height 270
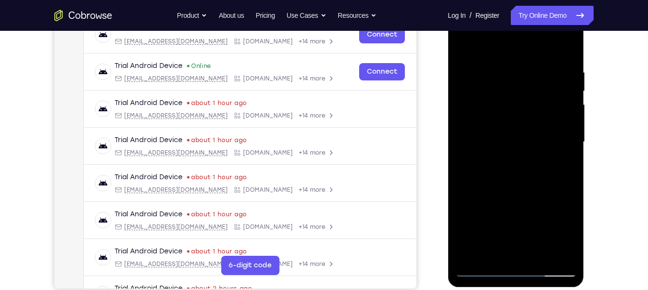
click at [507, 156] on div at bounding box center [515, 142] width 121 height 270
click at [505, 128] on div at bounding box center [515, 142] width 121 height 270
click at [500, 124] on div at bounding box center [515, 142] width 121 height 270
click at [502, 139] on div at bounding box center [515, 142] width 121 height 270
click at [519, 175] on div at bounding box center [515, 142] width 121 height 270
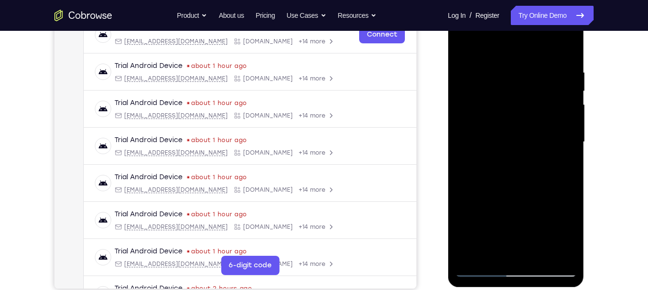
click at [520, 182] on div at bounding box center [515, 142] width 121 height 270
click at [535, 188] on div at bounding box center [515, 142] width 121 height 270
click at [540, 251] on div at bounding box center [515, 142] width 121 height 270
click at [523, 194] on div at bounding box center [515, 142] width 121 height 270
click at [511, 116] on div at bounding box center [515, 142] width 121 height 270
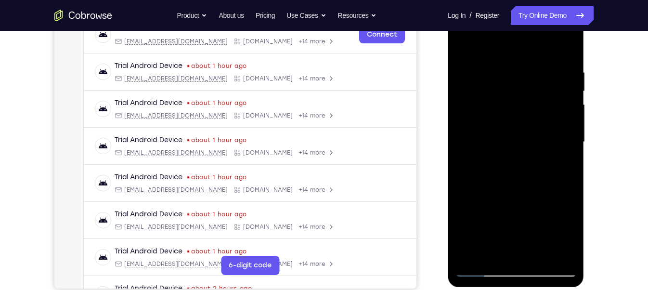
click at [560, 165] on div at bounding box center [515, 142] width 121 height 270
click at [464, 48] on div at bounding box center [515, 142] width 121 height 270
click at [490, 117] on div at bounding box center [515, 142] width 121 height 270
click at [465, 48] on div at bounding box center [515, 142] width 121 height 270
click at [492, 114] on div at bounding box center [515, 142] width 121 height 270
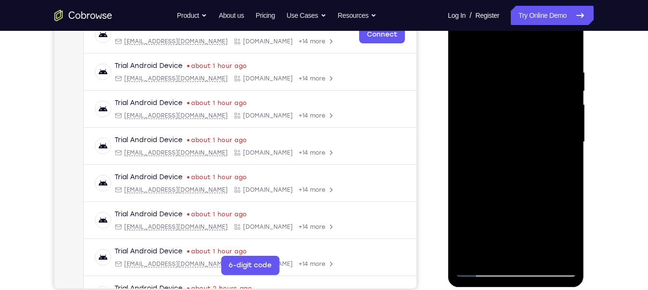
click at [497, 246] on div at bounding box center [515, 142] width 121 height 270
click at [561, 161] on div at bounding box center [515, 142] width 121 height 270
click at [551, 134] on div at bounding box center [515, 142] width 121 height 270
click at [521, 220] on div at bounding box center [515, 142] width 121 height 270
click at [513, 208] on div at bounding box center [515, 142] width 121 height 270
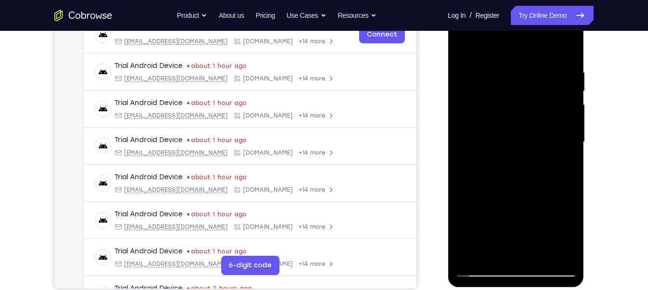
click at [525, 145] on div at bounding box center [515, 142] width 121 height 270
click at [466, 48] on div at bounding box center [515, 142] width 121 height 270
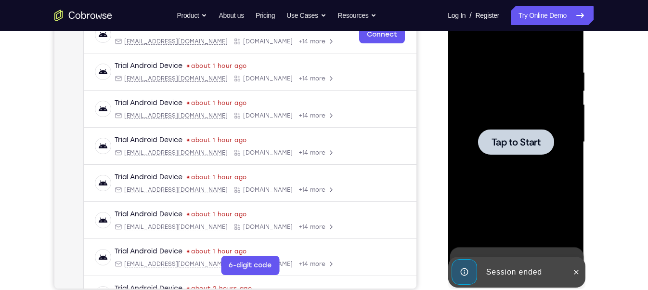
click at [508, 143] on span "Tap to Start" at bounding box center [515, 142] width 49 height 10
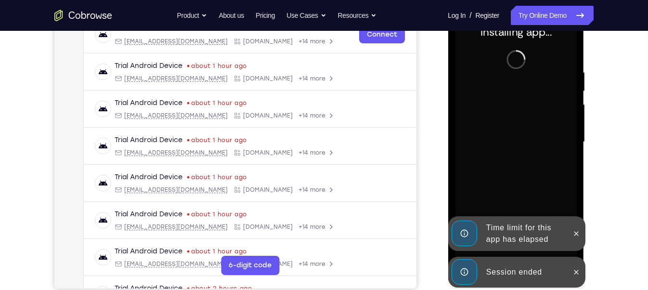
click at [515, 260] on div "Session ended" at bounding box center [508, 272] width 119 height 31
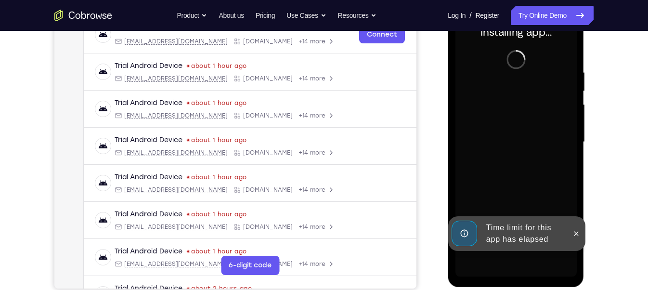
click at [525, 220] on div "Time limit for this app has elapsed" at bounding box center [524, 233] width 84 height 31
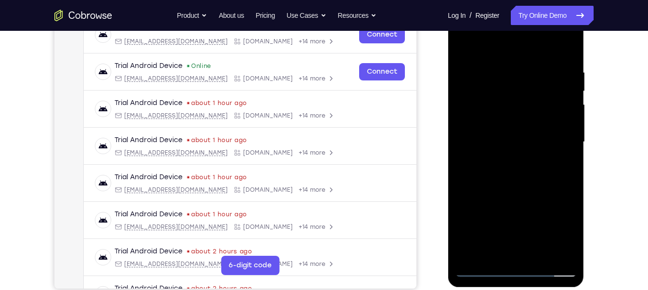
click at [515, 268] on div at bounding box center [515, 142] width 121 height 270
click at [558, 236] on div at bounding box center [515, 142] width 121 height 270
click at [486, 46] on div at bounding box center [515, 142] width 121 height 270
click at [554, 132] on div at bounding box center [515, 142] width 121 height 270
click at [503, 160] on div at bounding box center [515, 142] width 121 height 270
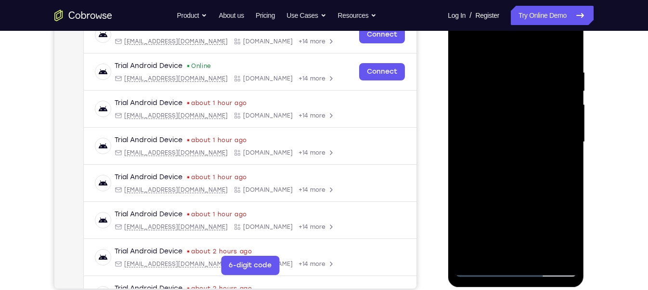
click at [517, 134] on div at bounding box center [515, 142] width 121 height 270
click at [506, 131] on div at bounding box center [515, 142] width 121 height 270
click at [511, 139] on div at bounding box center [515, 142] width 121 height 270
click at [512, 187] on div at bounding box center [515, 142] width 121 height 270
click at [542, 256] on div at bounding box center [515, 142] width 121 height 270
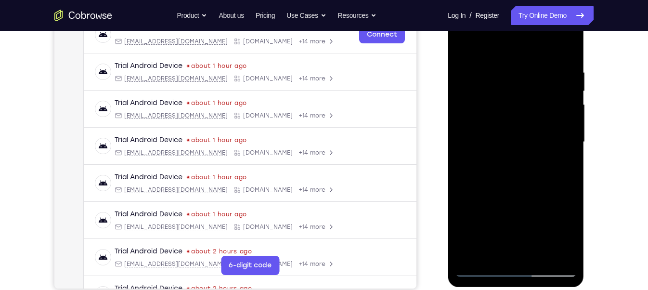
click at [519, 194] on div at bounding box center [515, 142] width 121 height 270
click at [525, 119] on div at bounding box center [515, 142] width 121 height 270
click at [490, 247] on div at bounding box center [515, 142] width 121 height 270
click at [491, 250] on div at bounding box center [515, 142] width 121 height 270
click at [505, 225] on div at bounding box center [515, 142] width 121 height 270
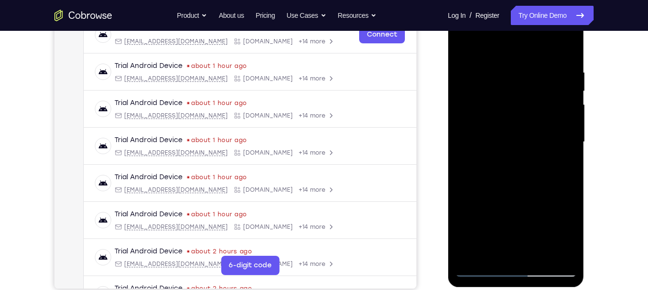
click at [564, 160] on div at bounding box center [515, 142] width 121 height 270
click at [563, 166] on div at bounding box center [515, 142] width 121 height 270
drag, startPoint x: 504, startPoint y: 46, endPoint x: 497, endPoint y: 17, distance: 29.8
click at [497, 17] on div at bounding box center [515, 142] width 121 height 270
click at [464, 47] on div at bounding box center [515, 142] width 121 height 270
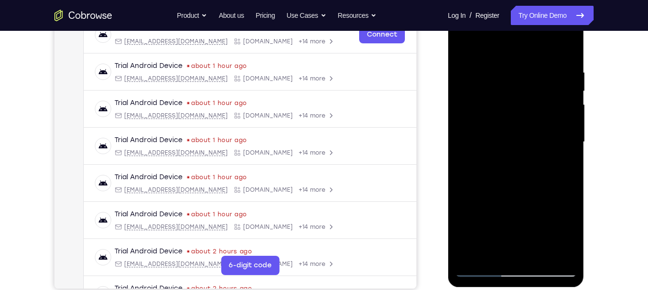
click at [466, 44] on div at bounding box center [515, 142] width 121 height 270
drag, startPoint x: 511, startPoint y: 206, endPoint x: 492, endPoint y: -40, distance: 247.1
click at [492, 0] on html "Online web based iOS Simulators and Android Emulators. Run iPhone, iPad, Mobile…" at bounding box center [516, 144] width 137 height 289
click at [570, 48] on div at bounding box center [515, 142] width 121 height 270
drag, startPoint x: 508, startPoint y: 73, endPoint x: 528, endPoint y: 217, distance: 145.7
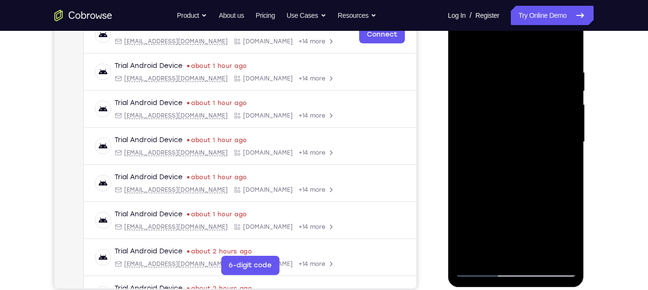
click at [528, 217] on div at bounding box center [515, 142] width 121 height 270
drag, startPoint x: 504, startPoint y: 71, endPoint x: 502, endPoint y: 224, distance: 153.6
click at [502, 224] on div at bounding box center [515, 142] width 121 height 270
click at [542, 254] on div at bounding box center [515, 142] width 121 height 270
click at [497, 116] on div at bounding box center [515, 142] width 121 height 270
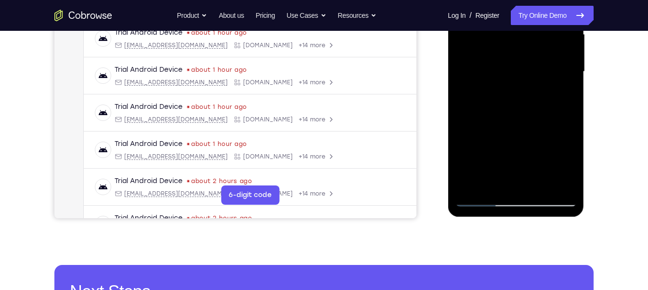
scroll to position [231, 0]
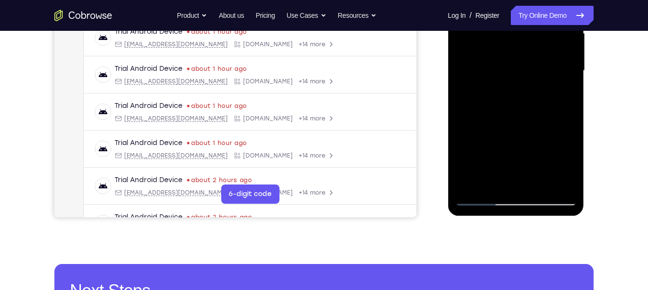
click at [479, 179] on div at bounding box center [515, 71] width 121 height 270
click at [494, 180] on div at bounding box center [515, 71] width 121 height 270
click at [542, 146] on div at bounding box center [515, 71] width 121 height 270
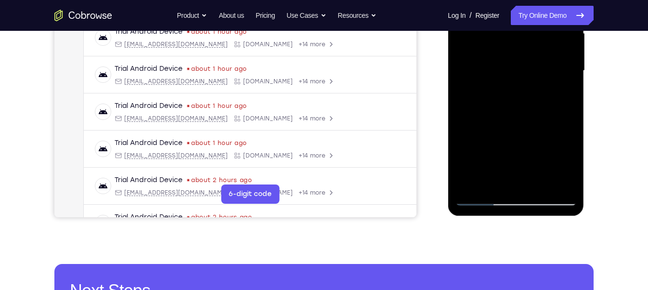
click at [542, 146] on div at bounding box center [515, 71] width 121 height 270
click at [560, 90] on div at bounding box center [515, 71] width 121 height 270
click at [562, 95] on div at bounding box center [515, 71] width 121 height 270
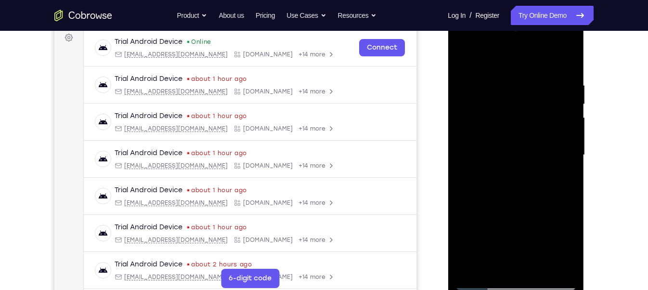
scroll to position [145, 0]
click at [465, 59] on div at bounding box center [515, 156] width 121 height 270
drag, startPoint x: 498, startPoint y: 210, endPoint x: 520, endPoint y: 79, distance: 132.8
click at [520, 79] on div at bounding box center [515, 156] width 121 height 270
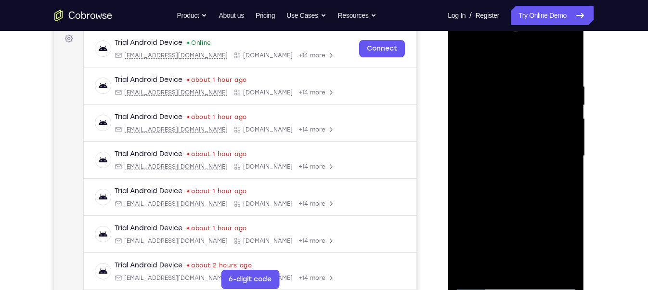
drag, startPoint x: 529, startPoint y: 149, endPoint x: 530, endPoint y: -21, distance: 170.4
click at [530, 14] on html "Online web based iOS Simulators and Android Emulators. Run iPhone, iPad, Mobile…" at bounding box center [516, 158] width 137 height 289
drag, startPoint x: 528, startPoint y: 206, endPoint x: 520, endPoint y: 35, distance: 171.1
click at [520, 35] on div at bounding box center [515, 156] width 121 height 270
drag, startPoint x: 502, startPoint y: 238, endPoint x: 493, endPoint y: 109, distance: 129.3
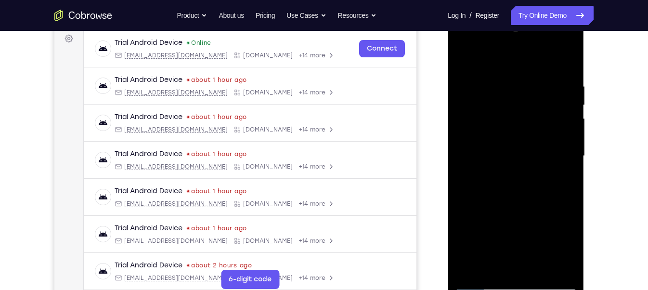
click at [493, 109] on div at bounding box center [515, 156] width 121 height 270
drag, startPoint x: 488, startPoint y: 231, endPoint x: 547, endPoint y: 54, distance: 186.5
click at [547, 54] on div at bounding box center [515, 156] width 121 height 270
drag, startPoint x: 496, startPoint y: 228, endPoint x: 497, endPoint y: 201, distance: 27.0
click at [497, 201] on div at bounding box center [515, 156] width 121 height 270
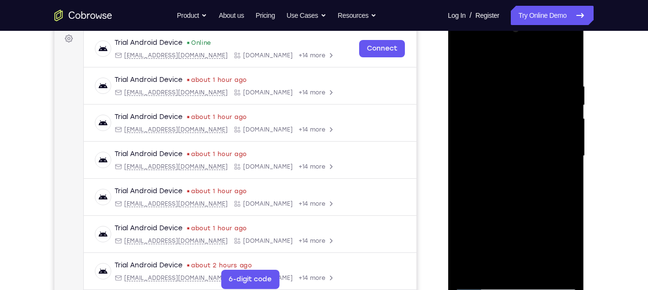
click at [542, 267] on div at bounding box center [515, 156] width 121 height 270
click at [464, 57] on div at bounding box center [515, 156] width 121 height 270
drag, startPoint x: 500, startPoint y: 220, endPoint x: 511, endPoint y: -40, distance: 261.1
click at [511, 14] on html "Online web based iOS Simulators and Android Emulators. Run iPhone, iPad, Mobile…" at bounding box center [516, 158] width 137 height 289
drag, startPoint x: 532, startPoint y: 191, endPoint x: 540, endPoint y: 52, distance: 138.8
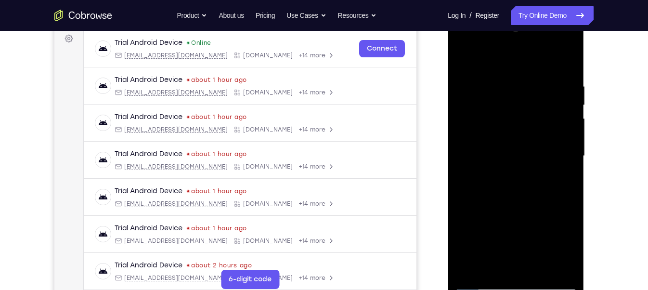
click at [540, 52] on div at bounding box center [515, 156] width 121 height 270
drag, startPoint x: 491, startPoint y: 196, endPoint x: 480, endPoint y: 0, distance: 195.7
click at [480, 14] on html "Online web based iOS Simulators and Android Emulators. Run iPhone, iPad, Mobile…" at bounding box center [516, 158] width 137 height 289
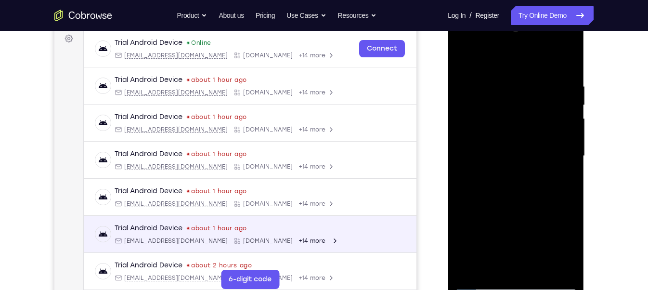
drag, startPoint x: 77, startPoint y: 230, endPoint x: 350, endPoint y: 238, distance: 273.5
click at [350, 238] on div "Trial Android Device about 1 hour ago [EMAIL_ADDRESS][DOMAIN_NAME] [DOMAIN_NAME…" at bounding box center [249, 233] width 309 height 21
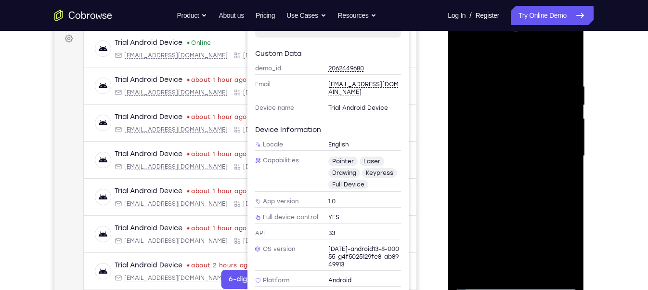
click at [540, 266] on div at bounding box center [515, 156] width 121 height 270
click at [511, 133] on div at bounding box center [515, 156] width 121 height 270
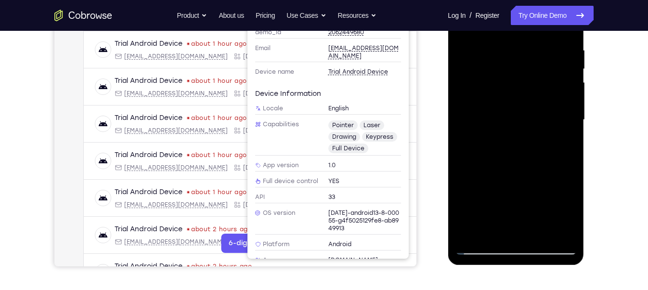
click at [497, 228] on div at bounding box center [515, 120] width 121 height 270
click at [493, 225] on div at bounding box center [515, 120] width 121 height 270
click at [463, 172] on div at bounding box center [515, 120] width 121 height 270
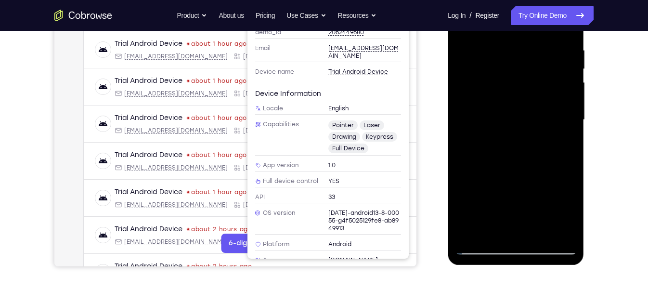
click at [463, 172] on div at bounding box center [515, 120] width 121 height 270
click at [570, 138] on div at bounding box center [515, 120] width 121 height 270
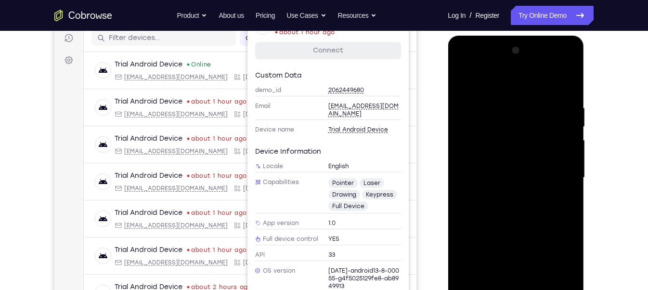
click at [463, 83] on div at bounding box center [515, 178] width 121 height 270
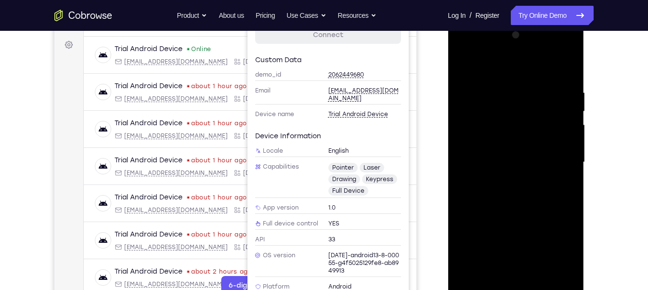
scroll to position [160, 0]
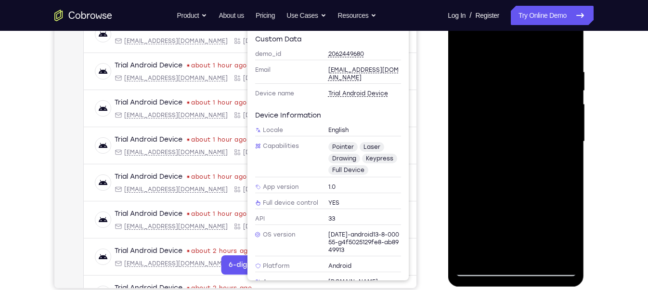
drag, startPoint x: 513, startPoint y: 224, endPoint x: 490, endPoint y: -40, distance: 265.2
click at [490, 0] on html "Online web based iOS Simulators and Android Emulators. Run iPhone, iPad, Mobile…" at bounding box center [516, 144] width 137 height 289
drag, startPoint x: 527, startPoint y: 100, endPoint x: 551, endPoint y: 296, distance: 197.4
click at [551, 288] on html "Online web based iOS Simulators and Android Emulators. Run iPhone, iPad, Mobile…" at bounding box center [516, 144] width 137 height 289
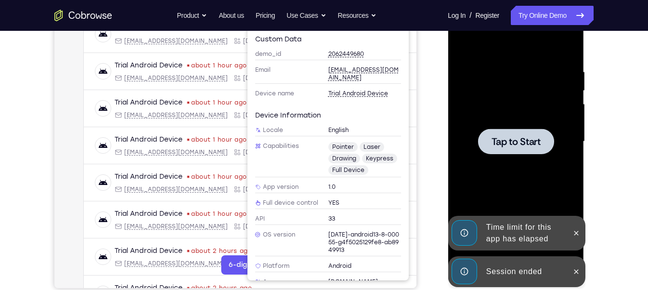
drag, startPoint x: 521, startPoint y: 80, endPoint x: 521, endPoint y: 271, distance: 191.6
click at [521, 271] on div "Online web based iOS Simulators and Android Emulators. Run iPhone, iPad, Mobile…" at bounding box center [516, 144] width 137 height 289
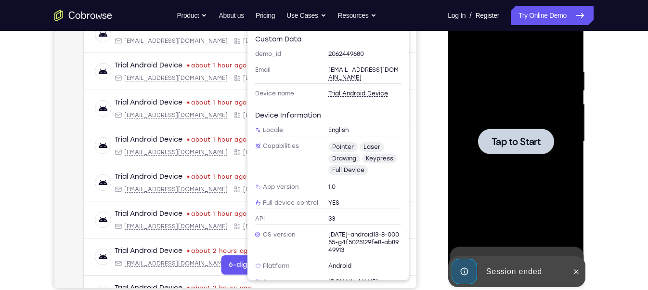
click at [513, 191] on div at bounding box center [515, 142] width 121 height 270
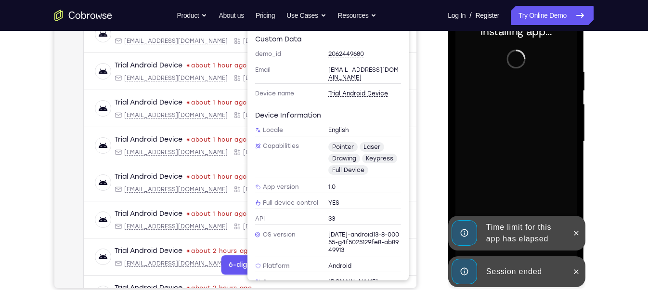
click at [513, 263] on div "Session ended" at bounding box center [524, 271] width 84 height 19
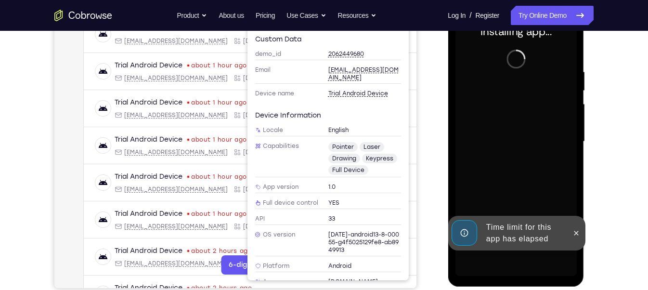
click at [515, 239] on div "Time limit for this app has elapsed" at bounding box center [524, 233] width 84 height 31
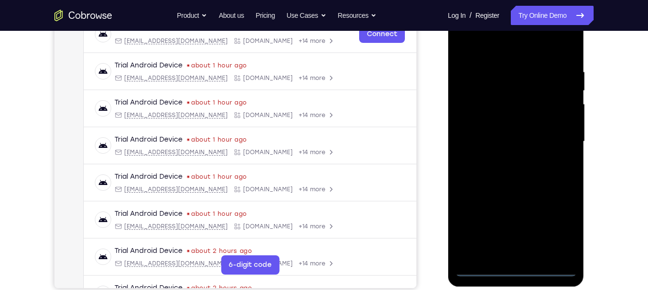
click at [516, 269] on div at bounding box center [515, 142] width 121 height 270
click at [564, 222] on div at bounding box center [515, 142] width 121 height 270
click at [532, 57] on div at bounding box center [515, 142] width 121 height 270
click at [510, 50] on div at bounding box center [515, 142] width 121 height 270
click at [556, 140] on div at bounding box center [515, 142] width 121 height 270
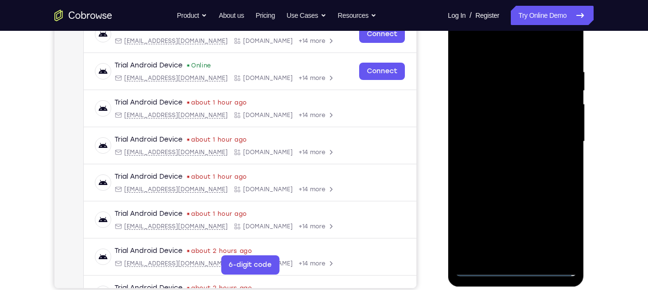
click at [504, 159] on div at bounding box center [515, 142] width 121 height 270
click at [495, 132] on div at bounding box center [515, 142] width 121 height 270
click at [495, 127] on div at bounding box center [515, 142] width 121 height 270
click at [502, 136] on div at bounding box center [515, 142] width 121 height 270
click at [515, 167] on div at bounding box center [515, 142] width 121 height 270
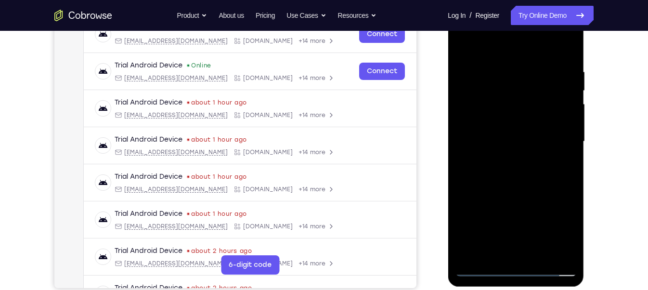
click at [495, 118] on div at bounding box center [515, 142] width 121 height 270
click at [498, 132] on div at bounding box center [515, 142] width 121 height 270
click at [510, 183] on div at bounding box center [515, 142] width 121 height 270
click at [541, 256] on div at bounding box center [515, 142] width 121 height 270
click at [506, 196] on div at bounding box center [515, 142] width 121 height 270
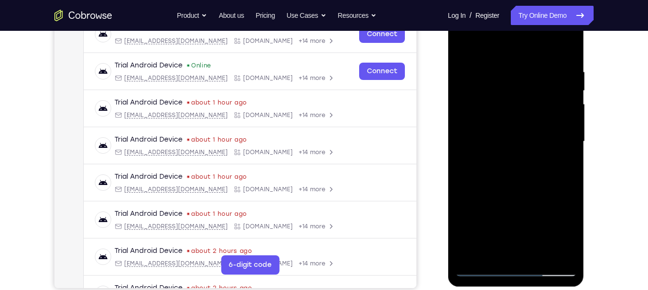
click at [498, 103] on div at bounding box center [515, 142] width 121 height 270
click at [497, 120] on div at bounding box center [515, 142] width 121 height 270
click at [496, 121] on div at bounding box center [515, 142] width 121 height 270
click at [498, 250] on div at bounding box center [515, 142] width 121 height 270
click at [562, 165] on div at bounding box center [515, 142] width 121 height 270
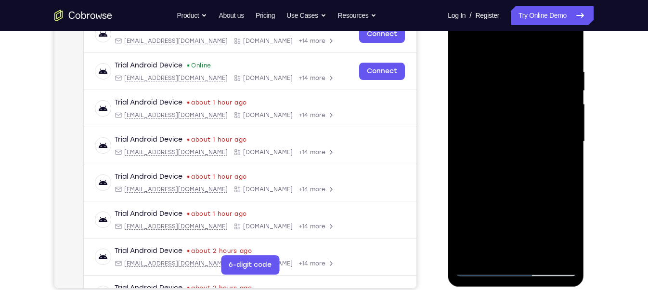
click at [462, 44] on div at bounding box center [515, 142] width 121 height 270
click at [493, 254] on div at bounding box center [515, 142] width 121 height 270
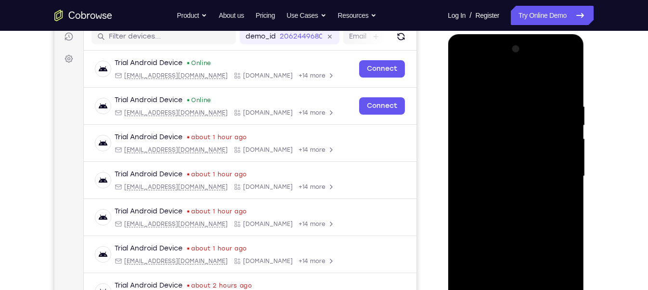
scroll to position [124, 0]
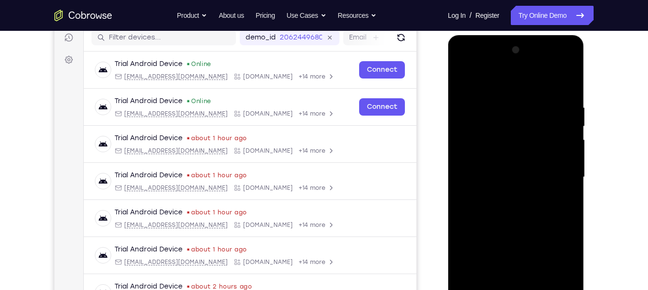
click at [487, 77] on div at bounding box center [515, 177] width 121 height 270
click at [493, 98] on div at bounding box center [515, 177] width 121 height 270
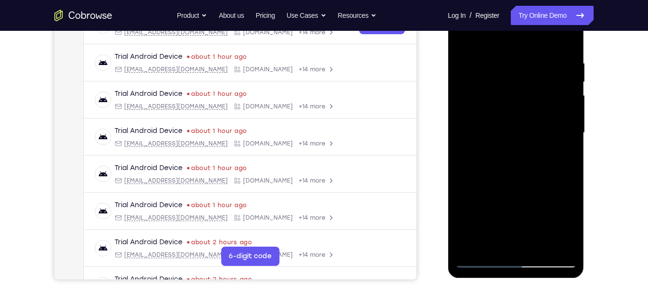
scroll to position [169, 0]
click at [556, 106] on div at bounding box center [515, 133] width 121 height 270
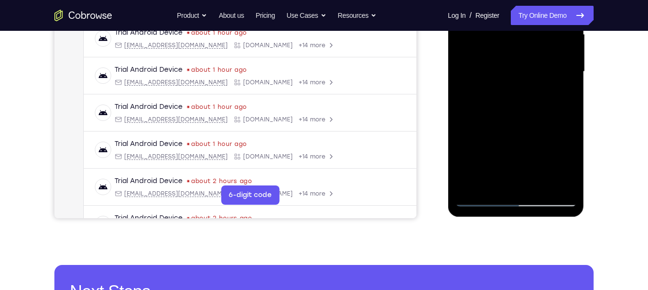
scroll to position [231, 0]
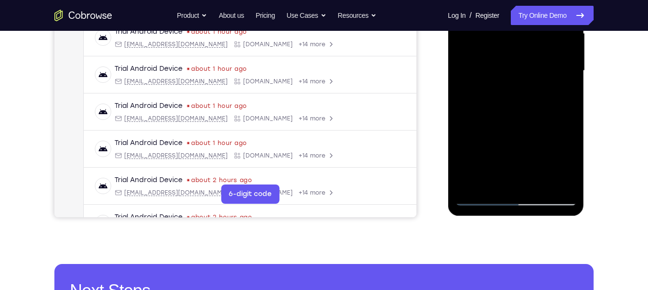
click at [540, 182] on div at bounding box center [515, 71] width 121 height 270
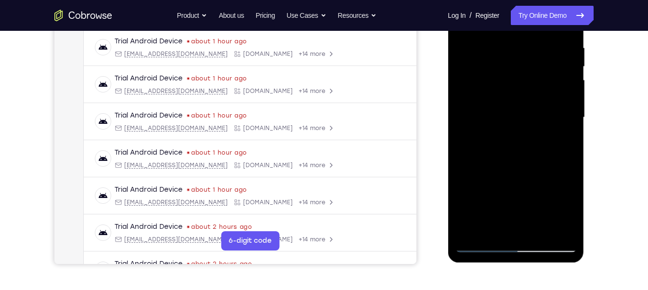
click at [497, 93] on div at bounding box center [515, 118] width 121 height 270
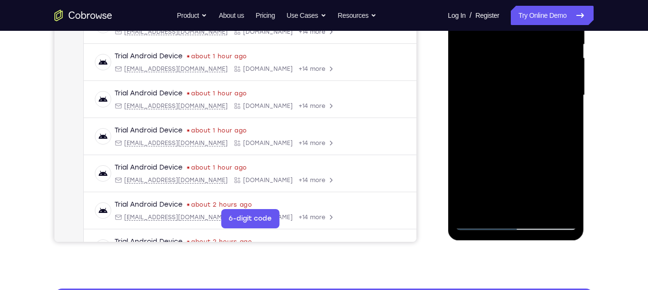
scroll to position [207, 0]
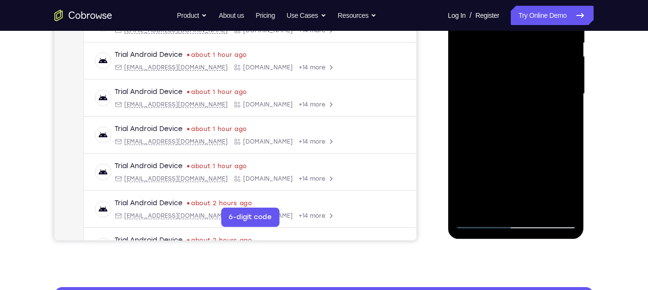
click at [489, 208] on div at bounding box center [515, 94] width 121 height 270
click at [541, 147] on div at bounding box center [515, 94] width 121 height 270
click at [565, 114] on div at bounding box center [515, 94] width 121 height 270
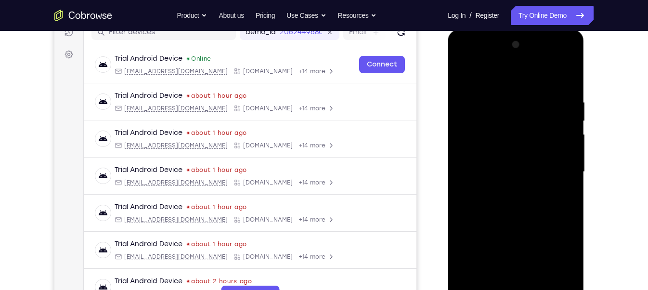
scroll to position [125, 0]
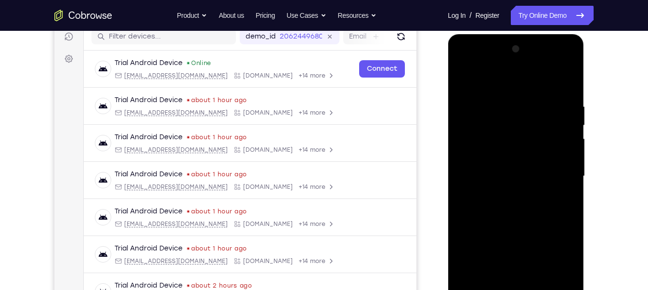
click at [467, 83] on div at bounding box center [515, 176] width 121 height 270
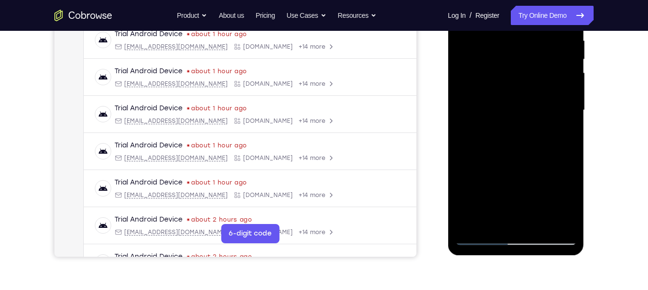
scroll to position [193, 0]
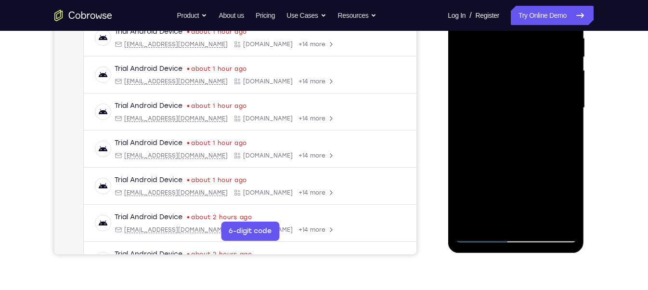
click at [489, 218] on div at bounding box center [515, 108] width 121 height 270
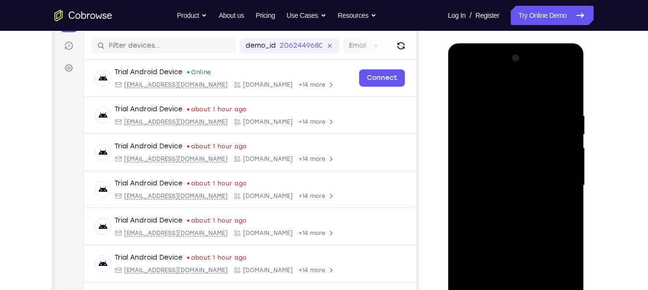
click at [498, 88] on div at bounding box center [515, 186] width 121 height 270
click at [504, 106] on div at bounding box center [515, 186] width 121 height 270
click at [523, 158] on div at bounding box center [515, 186] width 121 height 270
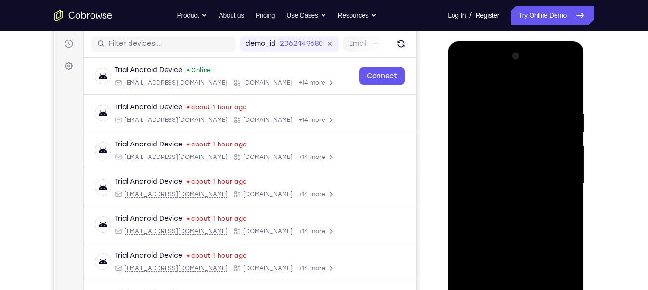
scroll to position [192, 0]
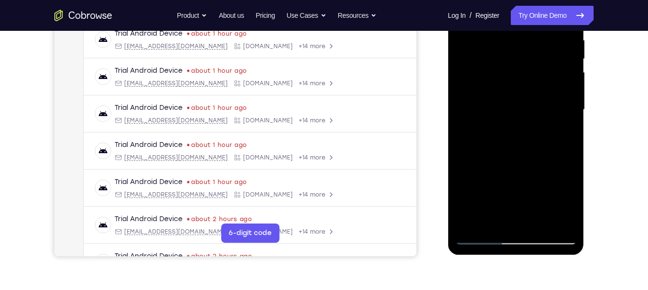
drag, startPoint x: 509, startPoint y: 79, endPoint x: 528, endPoint y: 8, distance: 73.5
click at [528, 8] on div at bounding box center [515, 110] width 121 height 270
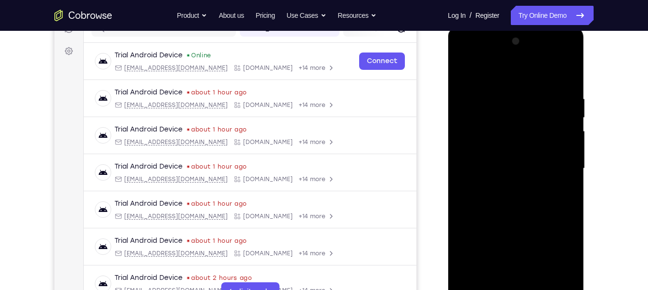
click at [466, 69] on div at bounding box center [515, 169] width 121 height 270
click at [557, 141] on div at bounding box center [515, 169] width 121 height 270
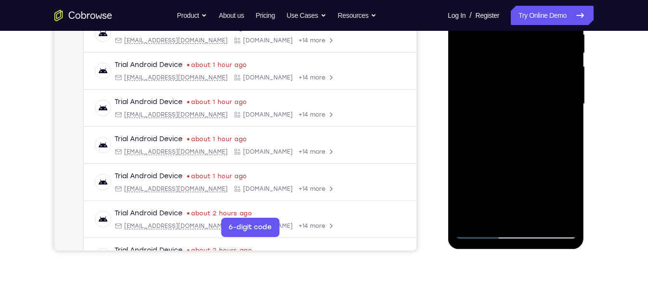
scroll to position [198, 0]
drag, startPoint x: 517, startPoint y: 117, endPoint x: 519, endPoint y: 129, distance: 11.2
click at [519, 129] on div at bounding box center [515, 104] width 121 height 270
click at [541, 216] on div at bounding box center [515, 104] width 121 height 270
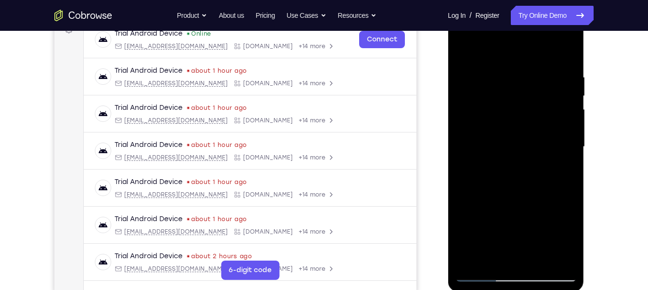
scroll to position [154, 0]
click at [464, 52] on div at bounding box center [515, 148] width 121 height 270
click at [536, 135] on div at bounding box center [515, 148] width 121 height 270
click at [472, 49] on div at bounding box center [515, 148] width 121 height 270
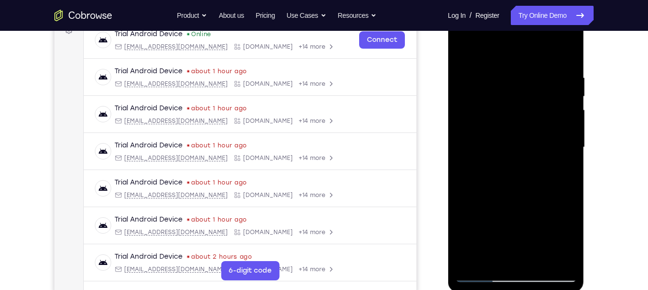
click at [482, 61] on div at bounding box center [515, 148] width 121 height 270
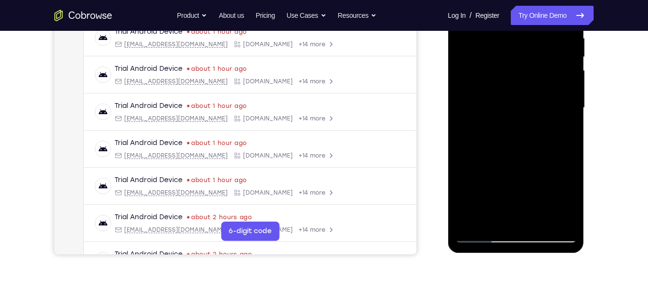
scroll to position [194, 0]
drag, startPoint x: 533, startPoint y: 178, endPoint x: 536, endPoint y: 18, distance: 159.8
click at [536, 18] on div at bounding box center [515, 108] width 121 height 270
drag, startPoint x: 532, startPoint y: 171, endPoint x: 541, endPoint y: 90, distance: 82.3
click at [541, 90] on div at bounding box center [515, 108] width 121 height 270
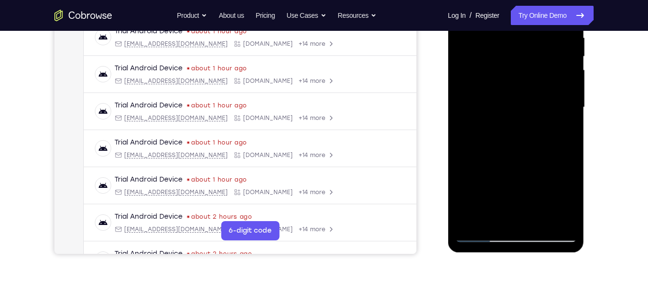
drag, startPoint x: 529, startPoint y: 170, endPoint x: 532, endPoint y: 67, distance: 102.6
click at [532, 67] on div at bounding box center [515, 108] width 121 height 270
drag, startPoint x: 526, startPoint y: 161, endPoint x: 526, endPoint y: 59, distance: 102.0
click at [526, 59] on div at bounding box center [515, 108] width 121 height 270
drag, startPoint x: 531, startPoint y: 194, endPoint x: 538, endPoint y: 40, distance: 154.7
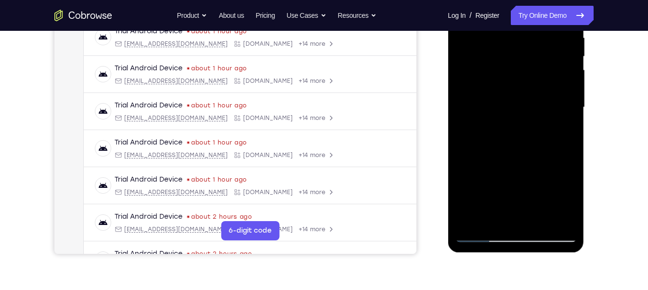
click at [538, 40] on div at bounding box center [515, 108] width 121 height 270
click at [540, 221] on div at bounding box center [515, 108] width 121 height 270
click at [514, 85] on div at bounding box center [515, 108] width 121 height 270
click at [494, 218] on div at bounding box center [515, 108] width 121 height 270
click at [464, 162] on div at bounding box center [515, 108] width 121 height 270
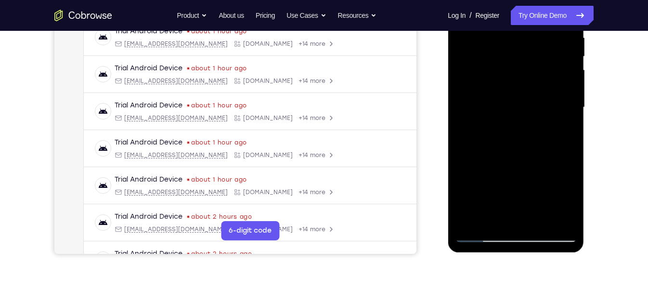
click at [562, 121] on div at bounding box center [515, 108] width 121 height 270
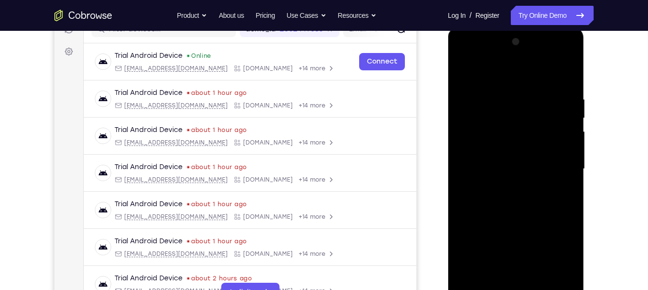
scroll to position [132, 0]
click at [464, 72] on div at bounding box center [515, 170] width 121 height 270
click at [464, 73] on div at bounding box center [515, 170] width 121 height 270
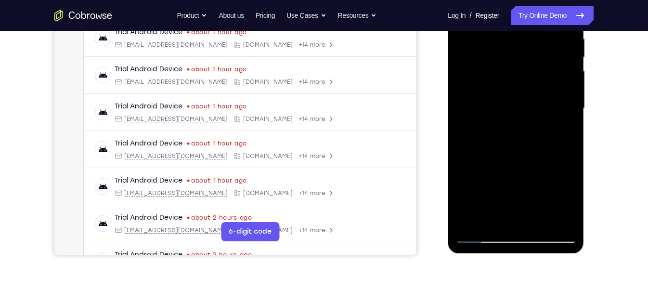
scroll to position [206, 0]
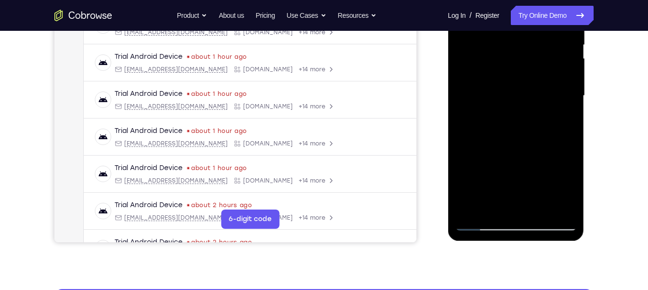
drag, startPoint x: 540, startPoint y: 181, endPoint x: 582, endPoint y: 8, distance: 178.5
click at [582, 8] on div at bounding box center [516, 97] width 136 height 287
drag, startPoint x: 540, startPoint y: 187, endPoint x: 529, endPoint y: 8, distance: 178.9
click at [529, 8] on div at bounding box center [515, 96] width 121 height 270
drag, startPoint x: 494, startPoint y: 152, endPoint x: 551, endPoint y: 8, distance: 154.1
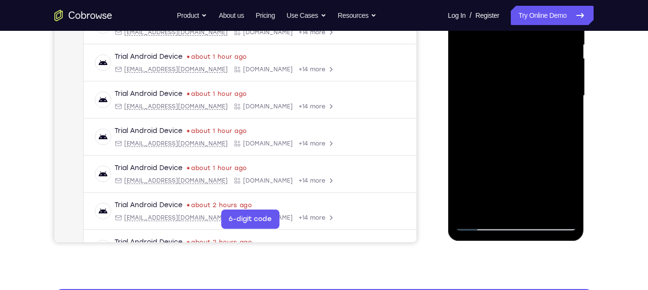
click at [551, 8] on div at bounding box center [515, 96] width 121 height 270
drag, startPoint x: 492, startPoint y: 162, endPoint x: 507, endPoint y: 9, distance: 153.8
click at [507, 9] on div at bounding box center [515, 96] width 121 height 270
drag, startPoint x: 500, startPoint y: 151, endPoint x: 530, endPoint y: 8, distance: 146.0
click at [530, 8] on div at bounding box center [515, 96] width 121 height 270
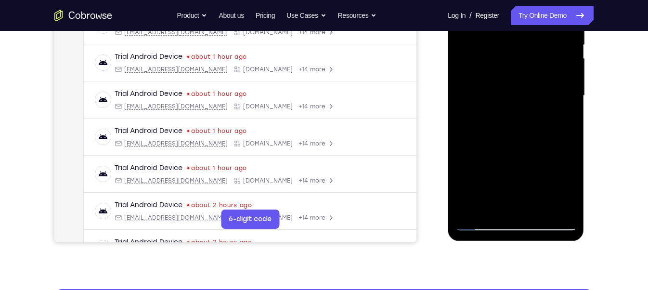
drag, startPoint x: 497, startPoint y: 165, endPoint x: 514, endPoint y: 8, distance: 157.8
click at [514, 8] on div at bounding box center [515, 96] width 121 height 270
drag, startPoint x: 500, startPoint y: 164, endPoint x: 515, endPoint y: 8, distance: 156.6
click at [515, 8] on div at bounding box center [515, 96] width 121 height 270
drag, startPoint x: 505, startPoint y: 151, endPoint x: 566, endPoint y: 8, distance: 155.0
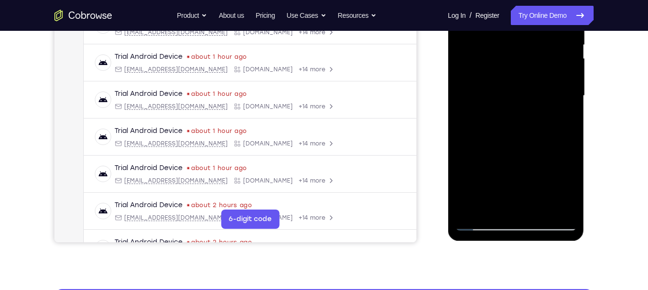
click at [566, 8] on div at bounding box center [515, 96] width 121 height 270
drag, startPoint x: 486, startPoint y: 154, endPoint x: 566, endPoint y: 8, distance: 166.5
click at [566, 8] on div at bounding box center [515, 96] width 121 height 270
drag, startPoint x: 526, startPoint y: 179, endPoint x: 567, endPoint y: 8, distance: 175.5
click at [567, 8] on div at bounding box center [515, 96] width 121 height 270
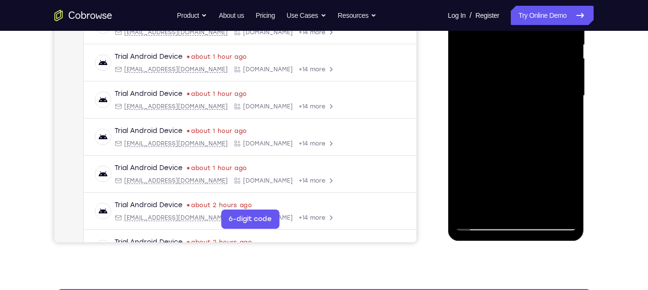
drag, startPoint x: 521, startPoint y: 165, endPoint x: 533, endPoint y: 28, distance: 137.2
click at [533, 28] on div at bounding box center [515, 96] width 121 height 270
drag, startPoint x: 529, startPoint y: 171, endPoint x: 569, endPoint y: 8, distance: 167.5
click at [569, 8] on div at bounding box center [515, 96] width 121 height 270
drag, startPoint x: 539, startPoint y: 178, endPoint x: 579, endPoint y: 8, distance: 174.5
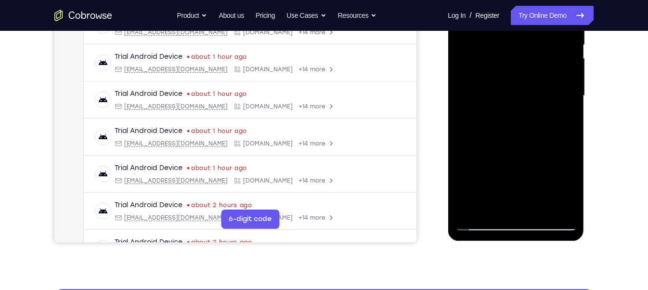
click at [579, 8] on div at bounding box center [516, 97] width 136 height 287
drag, startPoint x: 535, startPoint y: 179, endPoint x: 538, endPoint y: 92, distance: 86.7
click at [538, 92] on div at bounding box center [515, 96] width 121 height 270
drag, startPoint x: 522, startPoint y: 134, endPoint x: 527, endPoint y: 67, distance: 67.1
click at [527, 67] on div at bounding box center [515, 96] width 121 height 270
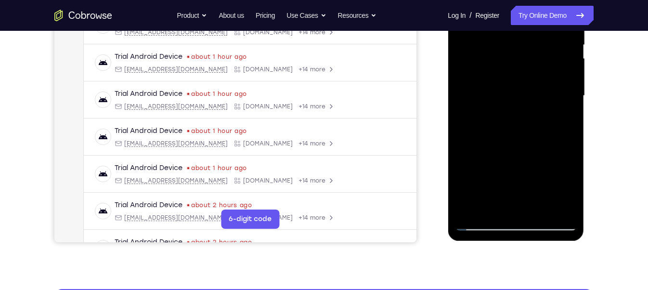
drag, startPoint x: 536, startPoint y: 166, endPoint x: 580, endPoint y: 34, distance: 139.1
click at [580, 34] on div at bounding box center [516, 97] width 136 height 287
drag, startPoint x: 544, startPoint y: 155, endPoint x: 563, endPoint y: 29, distance: 127.0
click at [563, 29] on div at bounding box center [515, 96] width 121 height 270
drag, startPoint x: 526, startPoint y: 180, endPoint x: 552, endPoint y: 8, distance: 174.3
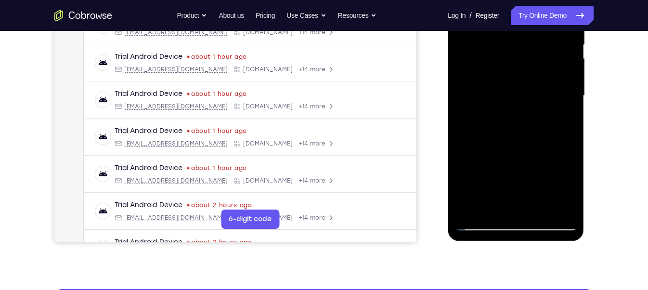
click at [552, 8] on div at bounding box center [515, 96] width 121 height 270
drag, startPoint x: 524, startPoint y: 183, endPoint x: 567, endPoint y: 55, distance: 135.3
click at [567, 55] on div at bounding box center [515, 96] width 121 height 270
drag, startPoint x: 536, startPoint y: 155, endPoint x: 562, endPoint y: 13, distance: 143.8
click at [562, 13] on div at bounding box center [515, 96] width 121 height 270
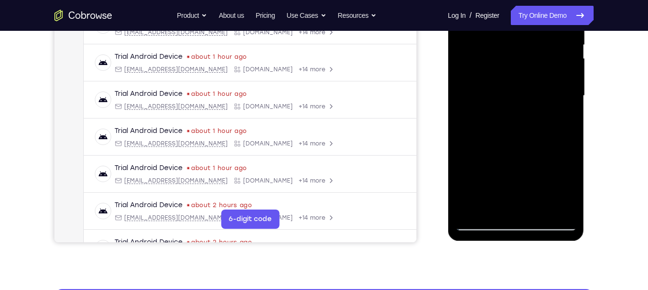
drag, startPoint x: 521, startPoint y: 183, endPoint x: 573, endPoint y: 8, distance: 182.4
click at [573, 8] on div at bounding box center [515, 96] width 121 height 270
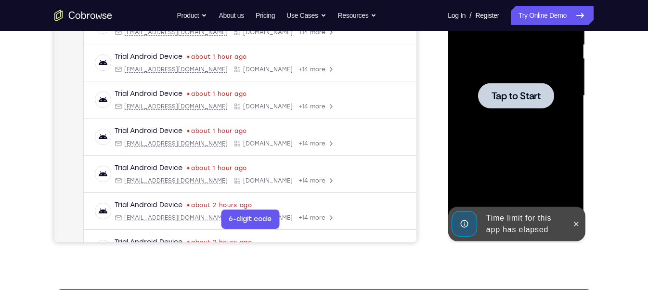
click at [514, 153] on div at bounding box center [515, 96] width 121 height 270
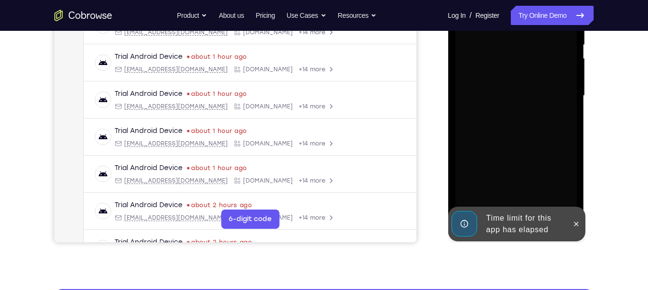
click at [496, 231] on div "Time limit for this app has elapsed" at bounding box center [524, 223] width 84 height 31
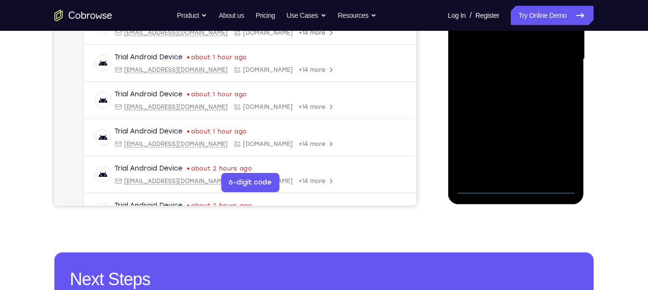
scroll to position [243, 0]
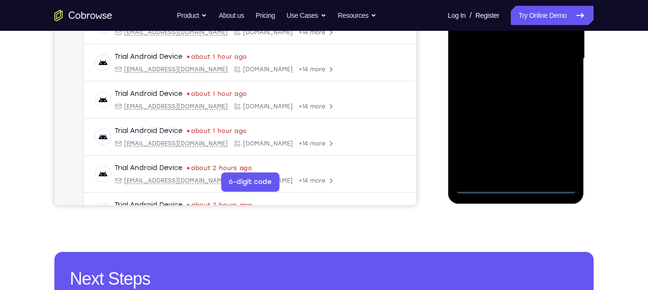
click at [522, 186] on div at bounding box center [515, 59] width 121 height 270
click at [562, 142] on div at bounding box center [515, 59] width 121 height 270
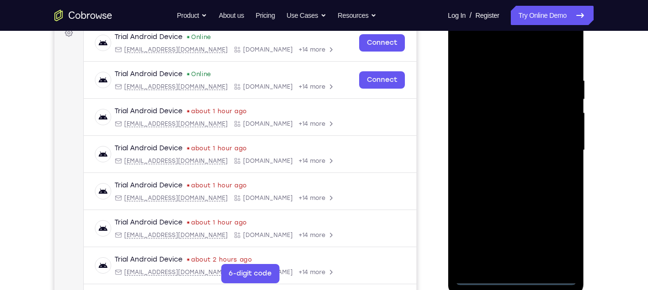
scroll to position [151, 0]
click at [502, 50] on div at bounding box center [515, 151] width 121 height 270
click at [560, 142] on div at bounding box center [515, 151] width 121 height 270
click at [503, 163] on div at bounding box center [515, 151] width 121 height 270
click at [503, 144] on div at bounding box center [515, 151] width 121 height 270
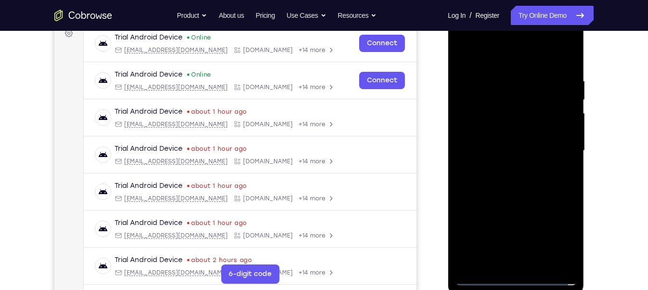
click at [500, 130] on div at bounding box center [515, 151] width 121 height 270
click at [511, 152] on div at bounding box center [515, 151] width 121 height 270
click at [502, 211] on div at bounding box center [515, 151] width 121 height 270
click at [473, 145] on div at bounding box center [515, 151] width 121 height 270
click at [479, 150] on div at bounding box center [515, 151] width 121 height 270
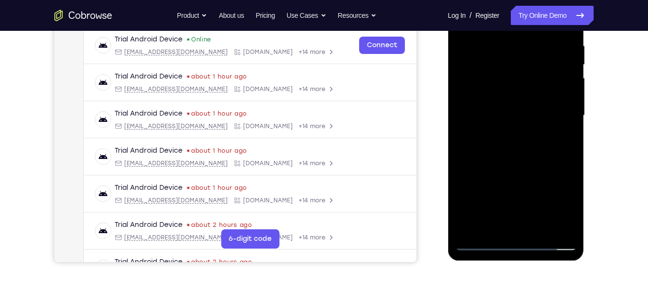
scroll to position [183, 0]
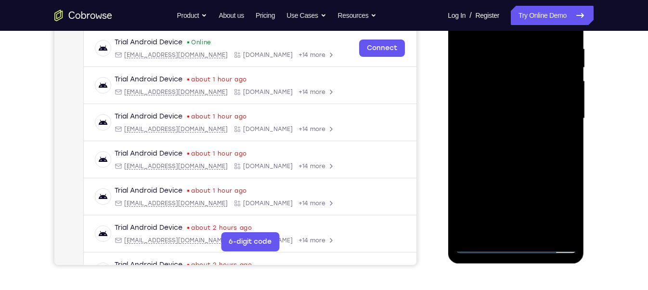
click at [505, 166] on div at bounding box center [515, 119] width 121 height 270
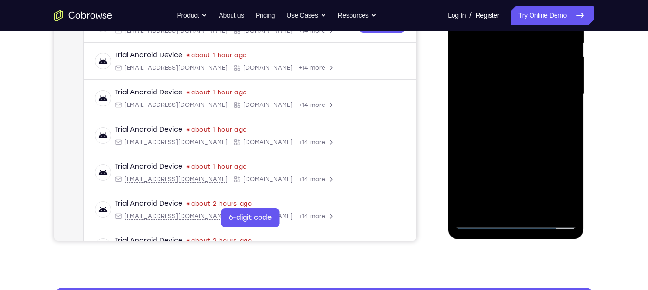
scroll to position [206, 0]
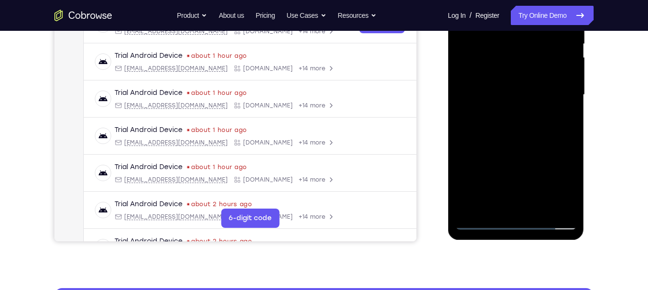
click at [542, 206] on div at bounding box center [515, 95] width 121 height 270
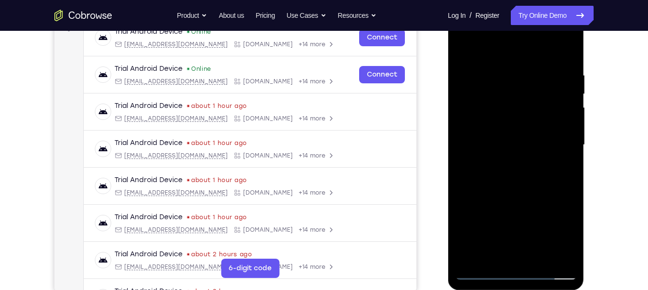
scroll to position [156, 0]
click at [512, 198] on div at bounding box center [515, 145] width 121 height 270
drag, startPoint x: 516, startPoint y: 54, endPoint x: 520, endPoint y: 0, distance: 54.1
click at [520, 3] on html "Online web based iOS Simulators and Android Emulators. Run iPhone, iPad, Mobile…" at bounding box center [516, 147] width 137 height 289
click at [498, 117] on div at bounding box center [515, 145] width 121 height 270
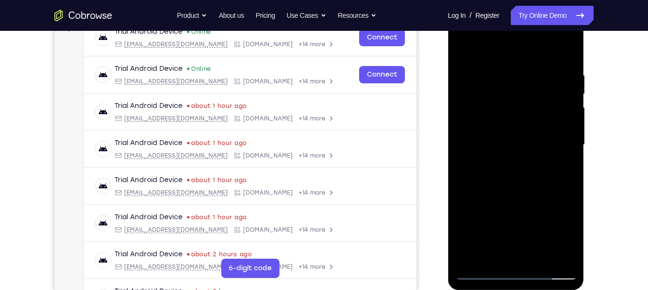
scroll to position [184, 0]
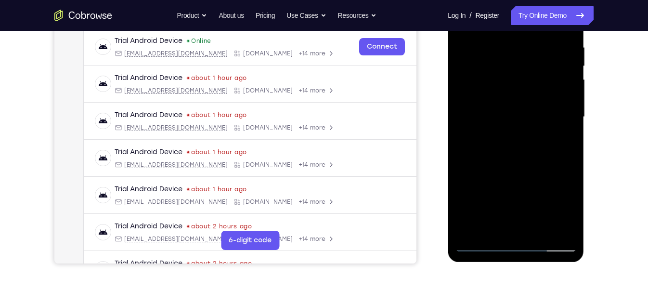
click at [490, 224] on div at bounding box center [515, 117] width 121 height 270
click at [559, 142] on div at bounding box center [515, 117] width 121 height 270
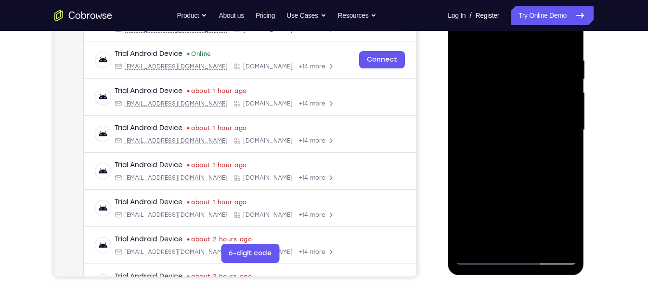
scroll to position [172, 0]
click at [559, 155] on div at bounding box center [515, 130] width 121 height 270
click at [464, 36] on div at bounding box center [515, 130] width 121 height 270
drag, startPoint x: 513, startPoint y: 202, endPoint x: 539, endPoint y: 12, distance: 192.0
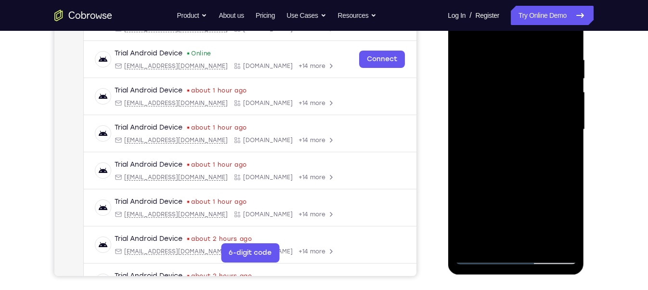
click at [539, 12] on div at bounding box center [515, 130] width 121 height 270
drag, startPoint x: 517, startPoint y: 215, endPoint x: 531, endPoint y: 32, distance: 183.4
click at [531, 32] on div at bounding box center [515, 130] width 121 height 270
drag, startPoint x: 510, startPoint y: 176, endPoint x: 464, endPoint y: -13, distance: 193.6
click at [464, 0] on div at bounding box center [516, 130] width 136 height 287
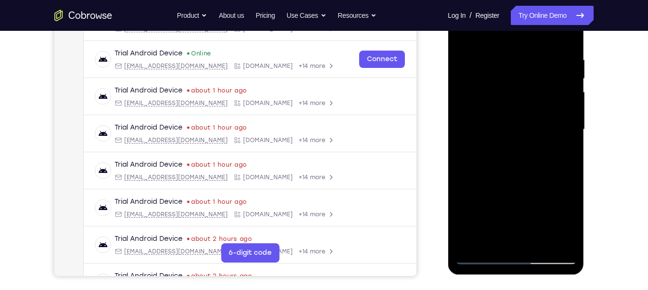
click at [540, 238] on div at bounding box center [515, 130] width 121 height 270
click at [540, 106] on div at bounding box center [515, 130] width 121 height 270
click at [559, 156] on div at bounding box center [515, 130] width 121 height 270
click at [464, 36] on div at bounding box center [515, 130] width 121 height 270
click at [467, 37] on div at bounding box center [515, 130] width 121 height 270
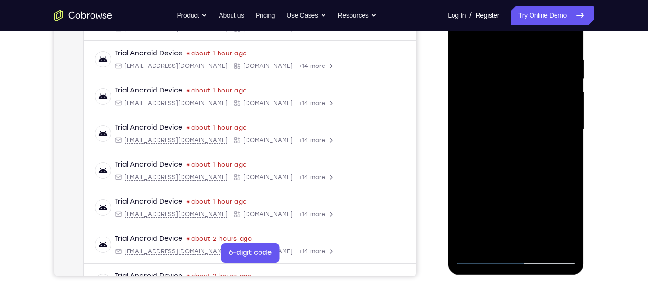
drag, startPoint x: 510, startPoint y: 194, endPoint x: 545, endPoint y: -13, distance: 209.5
click at [545, 0] on div at bounding box center [516, 130] width 136 height 287
drag, startPoint x: 511, startPoint y: 218, endPoint x: 559, endPoint y: -13, distance: 235.1
click at [559, 0] on div at bounding box center [516, 130] width 136 height 287
drag, startPoint x: 504, startPoint y: 195, endPoint x: 569, endPoint y: -13, distance: 217.8
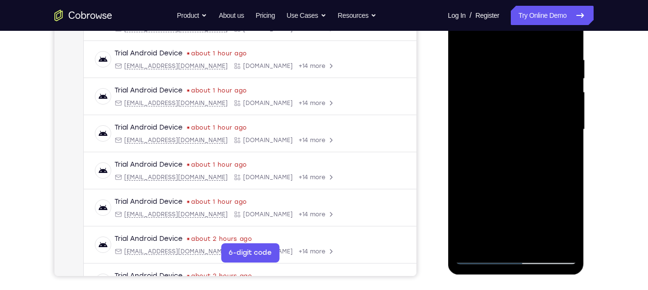
click at [569, 0] on div at bounding box center [516, 130] width 136 height 287
drag, startPoint x: 543, startPoint y: 219, endPoint x: 541, endPoint y: -13, distance: 231.5
click at [541, 0] on div at bounding box center [516, 130] width 136 height 287
drag, startPoint x: 523, startPoint y: 55, endPoint x: 519, endPoint y: 186, distance: 131.0
click at [519, 186] on div at bounding box center [515, 130] width 121 height 270
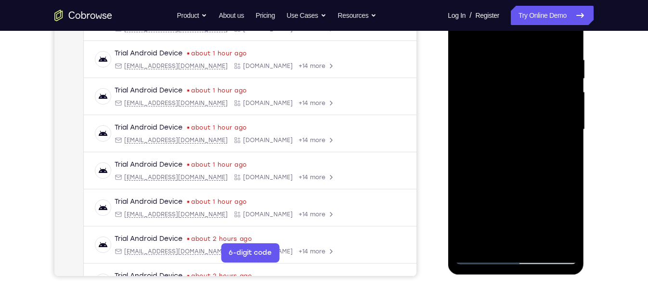
drag, startPoint x: 529, startPoint y: 101, endPoint x: 529, endPoint y: 172, distance: 71.7
click at [529, 172] on div at bounding box center [515, 130] width 121 height 270
drag, startPoint x: 539, startPoint y: 145, endPoint x: 537, endPoint y: 172, distance: 27.5
click at [537, 172] on div at bounding box center [515, 130] width 121 height 270
click at [493, 240] on div at bounding box center [515, 130] width 121 height 270
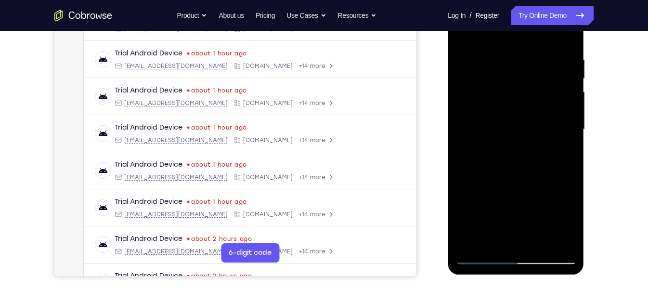
click at [491, 34] on div at bounding box center [515, 130] width 121 height 270
drag, startPoint x: 489, startPoint y: 50, endPoint x: 493, endPoint y: 90, distance: 40.7
click at [493, 90] on div at bounding box center [515, 130] width 121 height 270
click at [479, 77] on div at bounding box center [515, 130] width 121 height 270
click at [466, 34] on div at bounding box center [515, 130] width 121 height 270
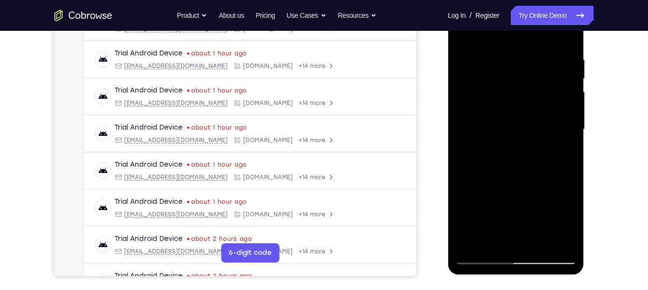
click at [504, 80] on div at bounding box center [515, 130] width 121 height 270
click at [501, 67] on div at bounding box center [515, 130] width 121 height 270
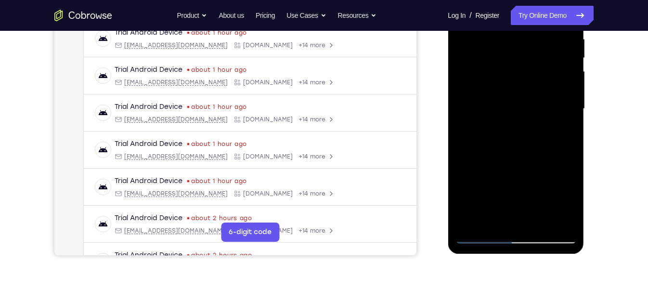
scroll to position [193, 0]
click at [471, 218] on div at bounding box center [515, 108] width 121 height 270
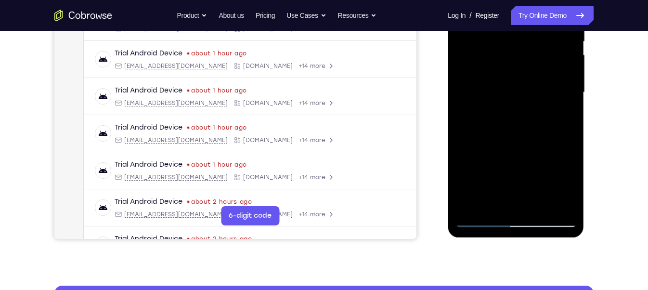
click at [544, 205] on div at bounding box center [515, 93] width 121 height 270
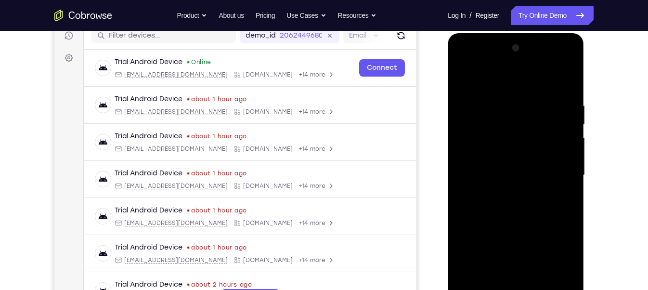
scroll to position [121, 0]
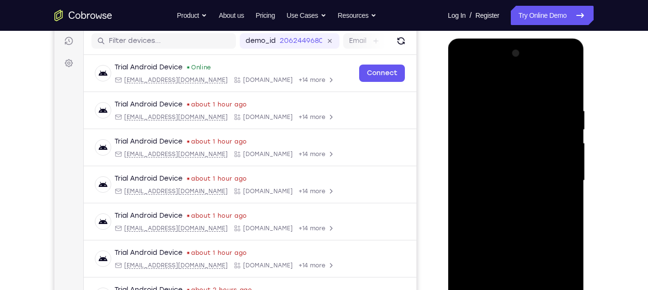
click at [500, 151] on div at bounding box center [515, 181] width 121 height 270
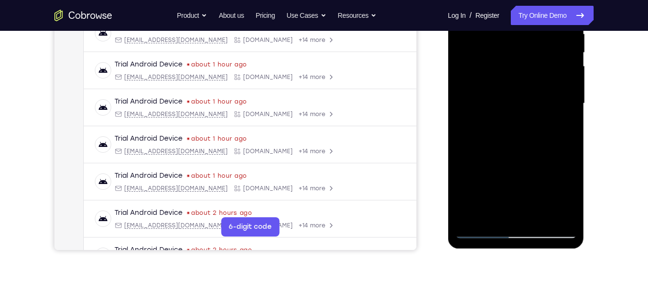
scroll to position [207, 0]
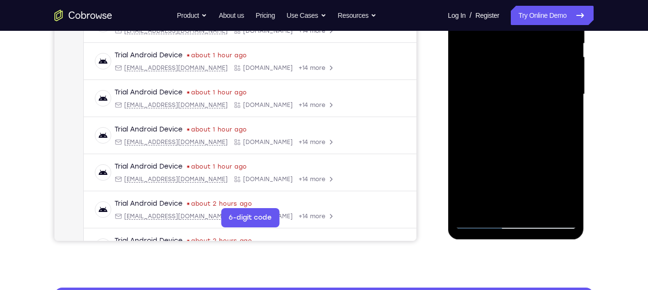
click at [561, 117] on div at bounding box center [515, 95] width 121 height 270
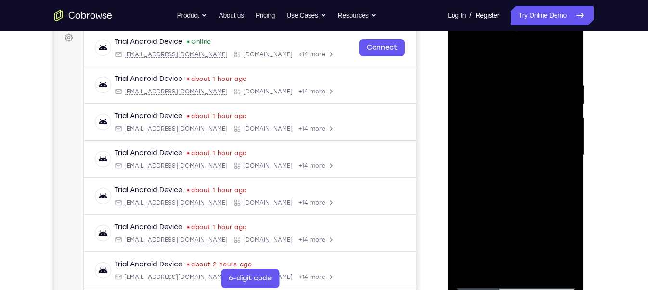
click at [462, 60] on div at bounding box center [515, 155] width 121 height 270
click at [462, 62] on div at bounding box center [515, 155] width 121 height 270
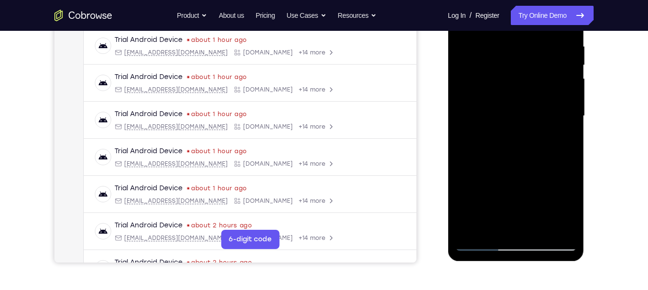
scroll to position [187, 0]
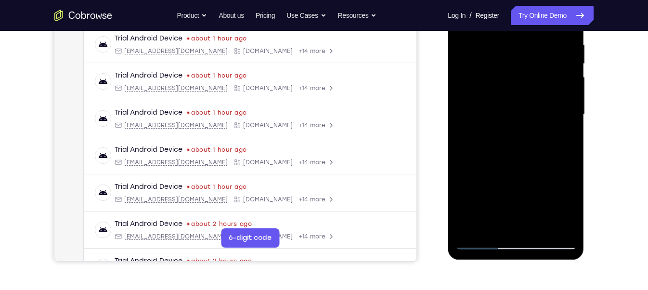
drag, startPoint x: 517, startPoint y: 194, endPoint x: 521, endPoint y: -12, distance: 206.0
click at [521, 0] on div at bounding box center [515, 115] width 121 height 270
drag, startPoint x: 508, startPoint y: 154, endPoint x: 510, endPoint y: 42, distance: 111.7
click at [510, 42] on div at bounding box center [515, 115] width 121 height 270
drag, startPoint x: 496, startPoint y: 174, endPoint x: 522, endPoint y: 37, distance: 139.1
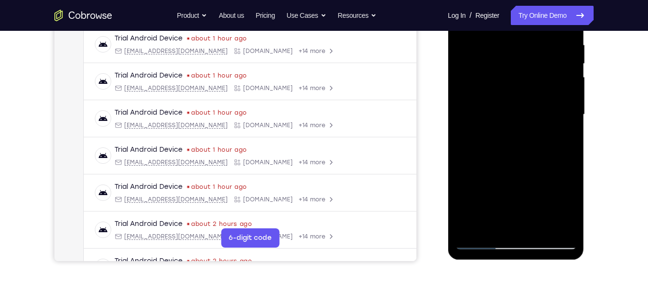
click at [522, 37] on div at bounding box center [515, 115] width 121 height 270
drag, startPoint x: 507, startPoint y: 159, endPoint x: 535, endPoint y: -13, distance: 174.0
click at [535, 0] on div at bounding box center [515, 115] width 121 height 270
drag, startPoint x: 522, startPoint y: 188, endPoint x: 540, endPoint y: 24, distance: 165.6
click at [540, 24] on div at bounding box center [515, 115] width 121 height 270
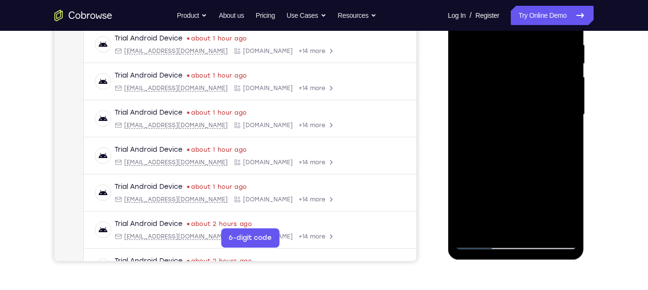
drag, startPoint x: 502, startPoint y: 187, endPoint x: 543, endPoint y: -13, distance: 203.9
click at [543, 0] on div at bounding box center [515, 115] width 121 height 270
drag, startPoint x: 504, startPoint y: 193, endPoint x: 532, endPoint y: -13, distance: 207.8
click at [532, 0] on div at bounding box center [515, 115] width 121 height 270
click at [492, 229] on div at bounding box center [515, 115] width 121 height 270
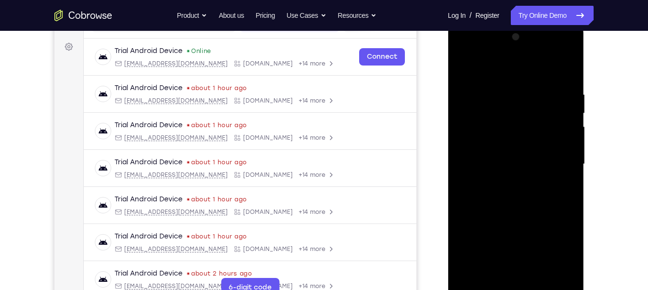
scroll to position [136, 0]
click at [501, 67] on div at bounding box center [515, 165] width 121 height 270
drag, startPoint x: 500, startPoint y: 83, endPoint x: 502, endPoint y: 165, distance: 81.8
click at [502, 165] on div at bounding box center [515, 165] width 121 height 270
click at [466, 84] on div at bounding box center [515, 165] width 121 height 270
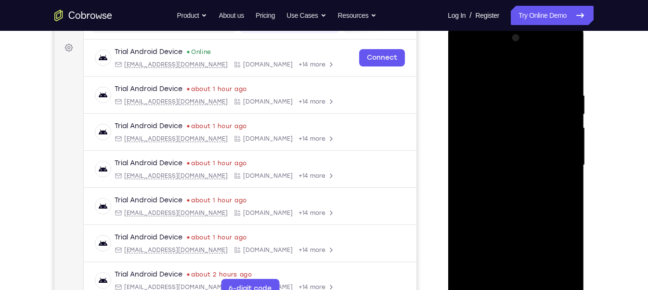
scroll to position [153, 0]
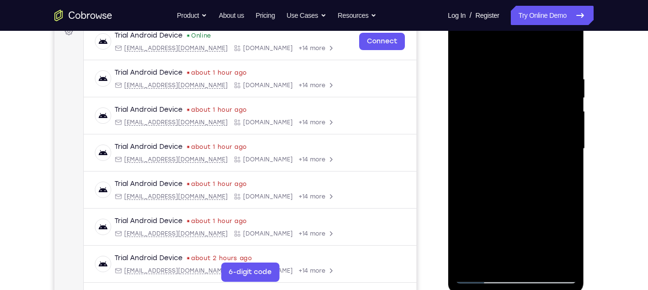
click at [556, 153] on div at bounding box center [515, 149] width 121 height 270
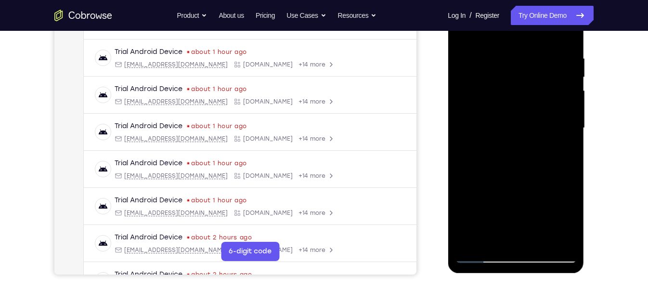
scroll to position [174, 0]
click at [554, 156] on div at bounding box center [515, 128] width 121 height 270
click at [556, 152] on div at bounding box center [515, 128] width 121 height 270
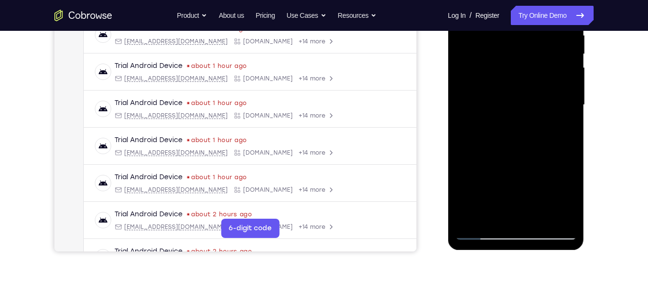
scroll to position [165, 0]
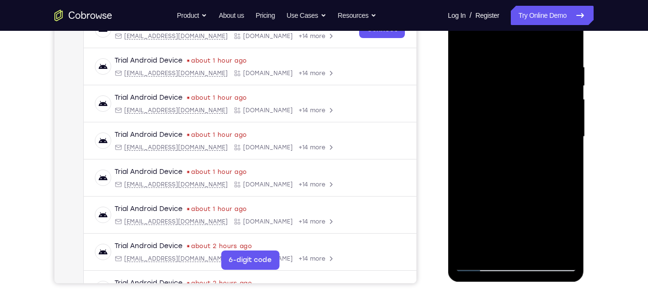
click at [467, 44] on div at bounding box center [515, 137] width 121 height 270
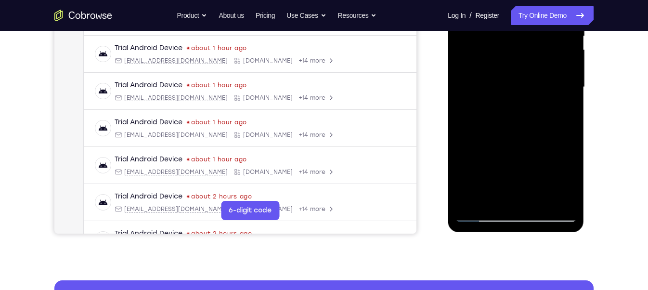
scroll to position [215, 0]
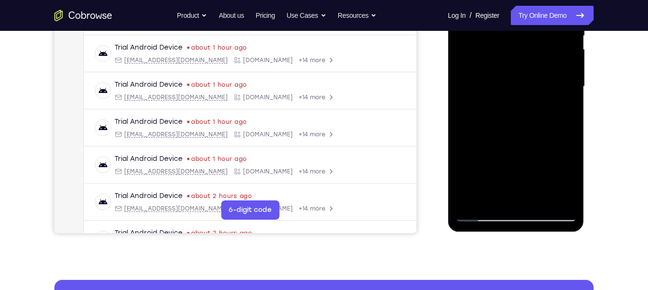
click at [536, 202] on div at bounding box center [515, 87] width 121 height 270
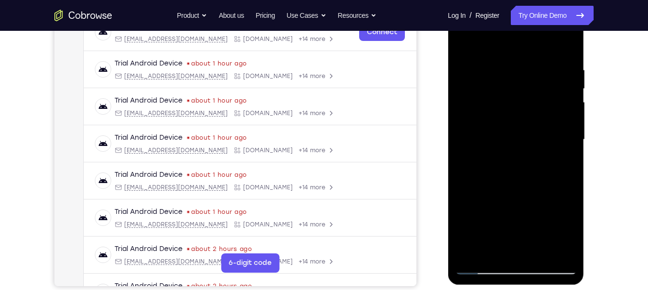
click at [507, 110] on div at bounding box center [515, 140] width 121 height 270
click at [461, 42] on div at bounding box center [515, 140] width 121 height 270
click at [461, 44] on div at bounding box center [515, 140] width 121 height 270
drag, startPoint x: 509, startPoint y: 182, endPoint x: 535, endPoint y: -13, distance: 196.2
click at [535, 0] on html "Online web based iOS Simulators and Android Emulators. Run iPhone, iPad, Mobile…" at bounding box center [516, 142] width 137 height 289
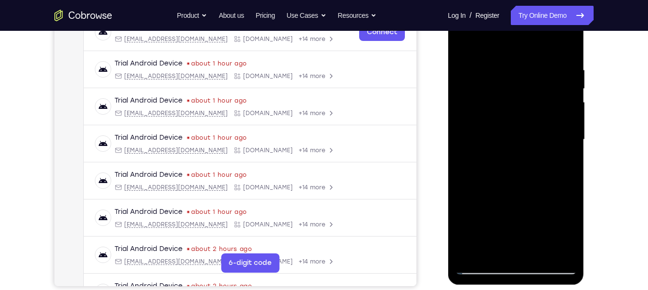
drag, startPoint x: 523, startPoint y: 188, endPoint x: 541, endPoint y: 19, distance: 169.5
click at [541, 19] on div at bounding box center [515, 140] width 121 height 270
drag, startPoint x: 514, startPoint y: 181, endPoint x: 527, endPoint y: 103, distance: 79.4
click at [527, 103] on div at bounding box center [515, 140] width 121 height 270
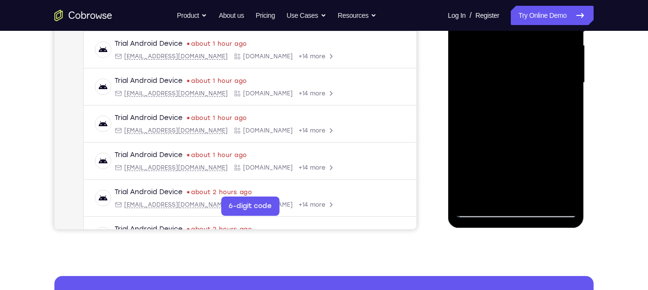
drag, startPoint x: 518, startPoint y: 135, endPoint x: 522, endPoint y: 111, distance: 24.4
click at [522, 111] on div at bounding box center [515, 83] width 121 height 270
click at [570, 118] on div at bounding box center [515, 83] width 121 height 270
click at [567, 123] on div at bounding box center [515, 83] width 121 height 270
click at [568, 124] on div at bounding box center [515, 83] width 121 height 270
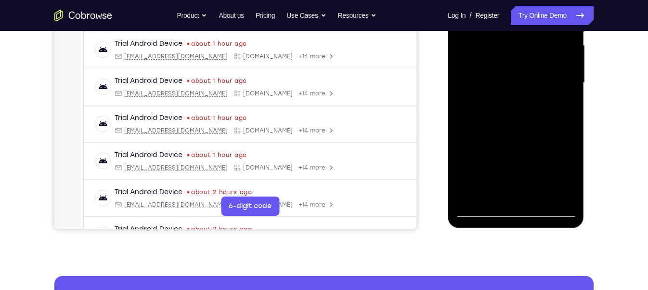
drag, startPoint x: 542, startPoint y: 152, endPoint x: 528, endPoint y: -13, distance: 164.8
click at [528, 0] on div at bounding box center [515, 83] width 121 height 270
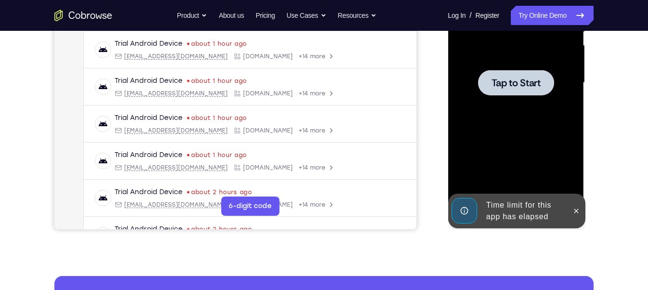
click at [498, 116] on div at bounding box center [515, 83] width 121 height 270
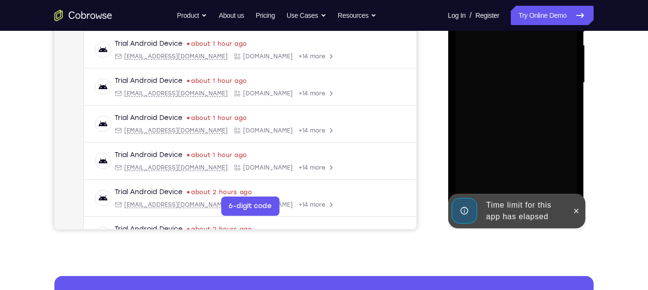
click at [501, 200] on div "Time limit for this app has elapsed" at bounding box center [524, 210] width 84 height 31
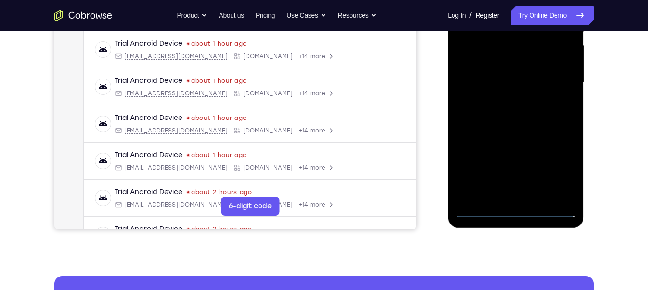
click at [514, 209] on div at bounding box center [515, 83] width 121 height 270
click at [560, 167] on div at bounding box center [515, 83] width 121 height 270
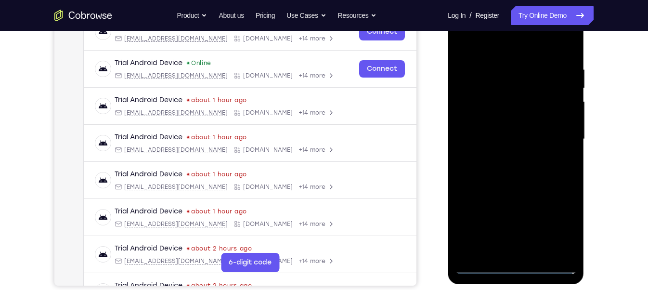
scroll to position [163, 0]
click at [489, 43] on div at bounding box center [515, 139] width 121 height 270
click at [554, 131] on div at bounding box center [515, 139] width 121 height 270
click at [505, 156] on div at bounding box center [515, 139] width 121 height 270
click at [477, 128] on div at bounding box center [515, 139] width 121 height 270
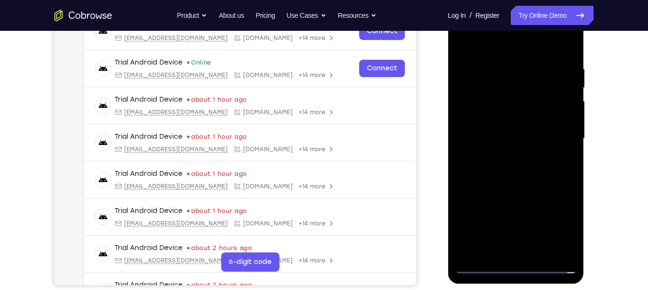
click at [513, 122] on div at bounding box center [515, 139] width 121 height 270
click at [495, 138] on div at bounding box center [515, 139] width 121 height 270
click at [505, 177] on div at bounding box center [515, 139] width 121 height 270
click at [569, 252] on div at bounding box center [515, 139] width 121 height 270
click at [535, 248] on div at bounding box center [515, 139] width 121 height 270
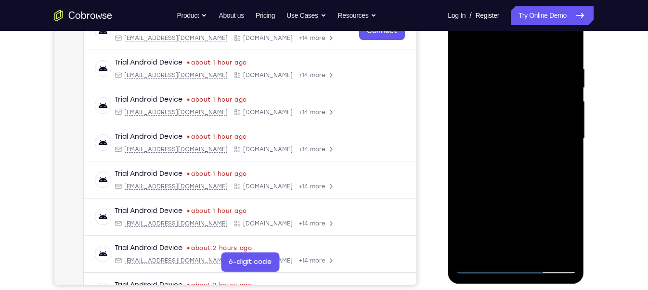
click at [504, 188] on div at bounding box center [515, 139] width 121 height 270
click at [528, 115] on div at bounding box center [515, 139] width 121 height 270
click at [564, 165] on div at bounding box center [515, 139] width 121 height 270
click at [460, 42] on div at bounding box center [515, 139] width 121 height 270
click at [528, 106] on div at bounding box center [515, 139] width 121 height 270
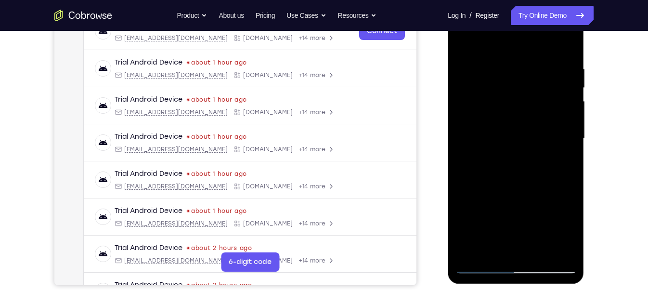
click at [561, 162] on div at bounding box center [515, 139] width 121 height 270
click at [465, 44] on div at bounding box center [515, 139] width 121 height 270
click at [466, 44] on div at bounding box center [515, 139] width 121 height 270
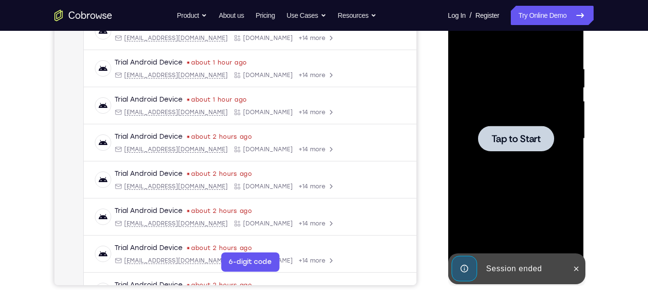
click at [498, 154] on div at bounding box center [515, 139] width 121 height 270
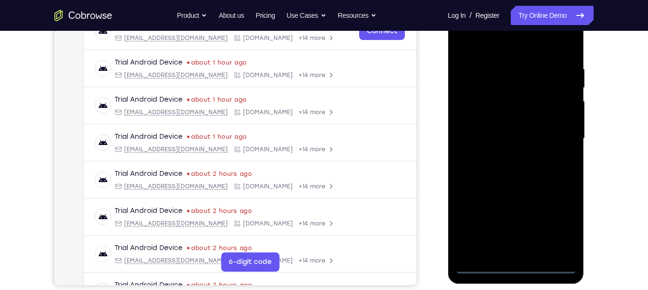
click at [518, 267] on div at bounding box center [515, 139] width 121 height 270
click at [557, 228] on div at bounding box center [515, 139] width 121 height 270
click at [509, 44] on div at bounding box center [515, 139] width 121 height 270
click at [558, 136] on div at bounding box center [515, 139] width 121 height 270
click at [502, 156] on div at bounding box center [515, 139] width 121 height 270
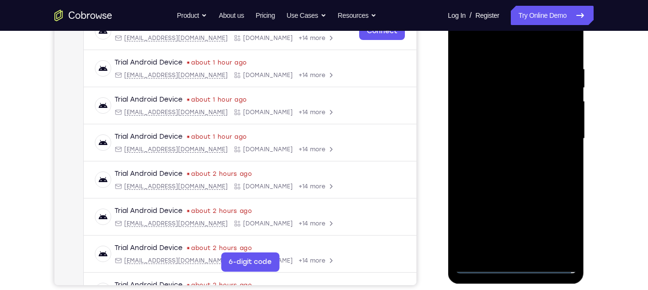
click at [485, 129] on div at bounding box center [515, 139] width 121 height 270
click at [485, 121] on div at bounding box center [515, 139] width 121 height 270
click at [497, 133] on div at bounding box center [515, 139] width 121 height 270
click at [539, 173] on div at bounding box center [515, 139] width 121 height 270
click at [524, 184] on div at bounding box center [515, 139] width 121 height 270
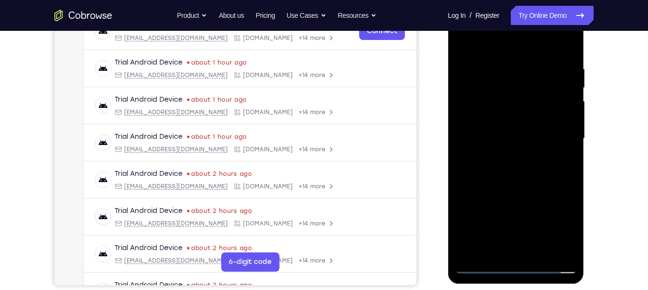
click at [541, 249] on div at bounding box center [515, 139] width 121 height 270
click at [530, 190] on div at bounding box center [515, 139] width 121 height 270
click at [485, 116] on div at bounding box center [515, 139] width 121 height 270
click at [496, 243] on div at bounding box center [515, 139] width 121 height 270
click at [556, 156] on div at bounding box center [515, 139] width 121 height 270
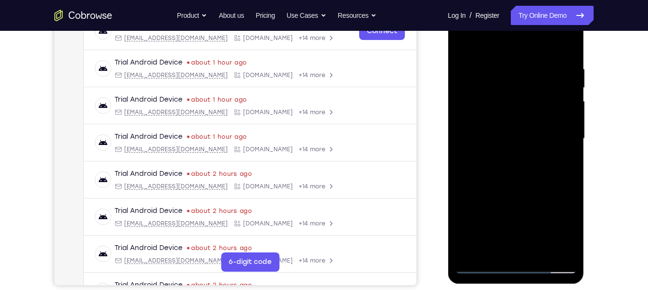
click at [561, 87] on div at bounding box center [515, 139] width 121 height 270
click at [558, 247] on div at bounding box center [515, 139] width 121 height 270
click at [558, 160] on div at bounding box center [515, 139] width 121 height 270
click at [463, 43] on div at bounding box center [515, 139] width 121 height 270
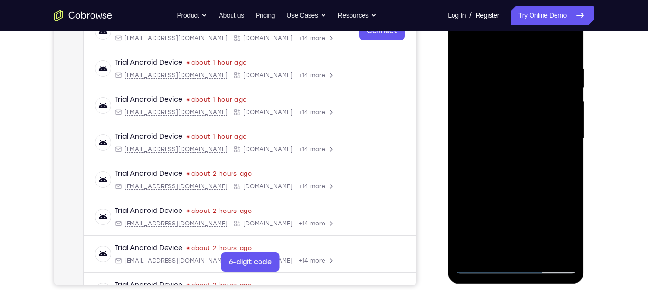
drag, startPoint x: 520, startPoint y: 194, endPoint x: 520, endPoint y: 299, distance: 104.9
click at [520, 285] on html "Online web based iOS Simulators and Android Emulators. Run iPhone, iPad, Mobile…" at bounding box center [516, 141] width 137 height 289
drag, startPoint x: 524, startPoint y: 191, endPoint x: 528, endPoint y: 299, distance: 108.8
click at [528, 285] on html "Online web based iOS Simulators and Android Emulators. Run iPhone, iPad, Mobile…" at bounding box center [516, 141] width 137 height 289
click at [531, 69] on div at bounding box center [515, 139] width 121 height 270
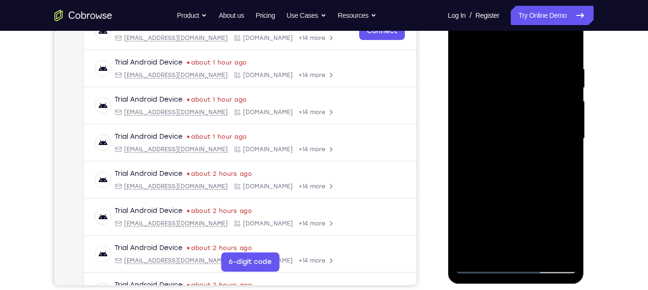
drag, startPoint x: 489, startPoint y: 133, endPoint x: 623, endPoint y: 110, distance: 135.4
click at [585, 110] on html "Online web based iOS Simulators and Android Emulators. Run iPhone, iPad, Mobile…" at bounding box center [516, 141] width 137 height 289
click at [567, 39] on div at bounding box center [515, 139] width 121 height 270
drag, startPoint x: 506, startPoint y: 232, endPoint x: 558, endPoint y: 14, distance: 223.8
click at [558, 14] on div at bounding box center [515, 139] width 121 height 270
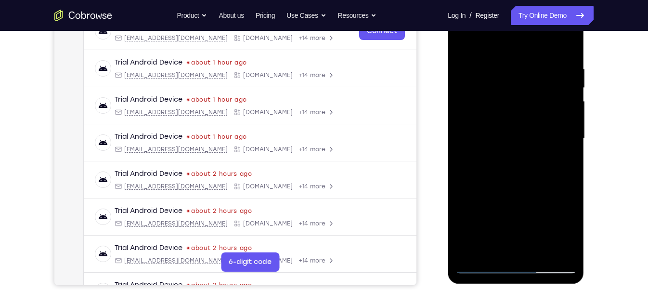
drag, startPoint x: 512, startPoint y: 169, endPoint x: 496, endPoint y: -26, distance: 196.6
click at [496, 0] on html "Online web based iOS Simulators and Android Emulators. Run iPhone, iPad, Mobile…" at bounding box center [516, 141] width 137 height 289
drag, startPoint x: 514, startPoint y: 187, endPoint x: 488, endPoint y: -50, distance: 238.2
click at [488, 0] on html "Online web based iOS Simulators and Android Emulators. Run iPhone, iPad, Mobile…" at bounding box center [516, 141] width 137 height 289
drag, startPoint x: 511, startPoint y: 187, endPoint x: 511, endPoint y: 42, distance: 144.9
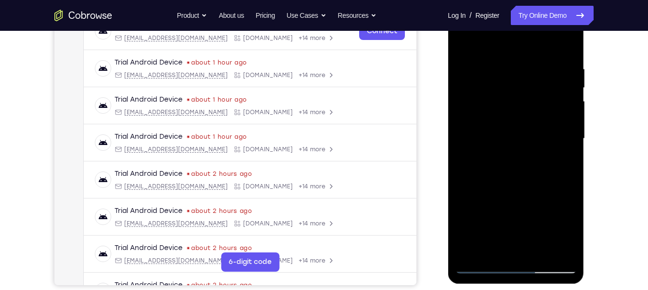
click at [511, 42] on div at bounding box center [515, 139] width 121 height 270
drag, startPoint x: 512, startPoint y: 193, endPoint x: 510, endPoint y: 44, distance: 149.2
click at [510, 44] on div at bounding box center [515, 139] width 121 height 270
drag, startPoint x: 515, startPoint y: 214, endPoint x: 514, endPoint y: 163, distance: 51.0
click at [514, 163] on div at bounding box center [515, 139] width 121 height 270
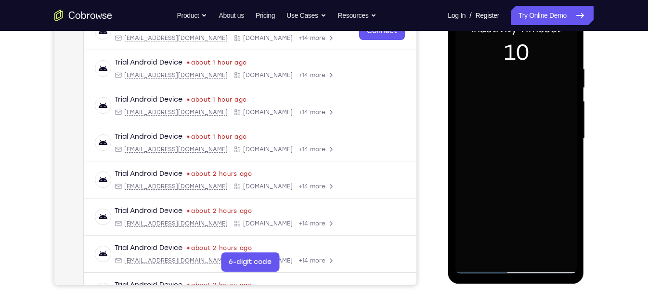
click at [495, 129] on div at bounding box center [515, 139] width 121 height 270
drag, startPoint x: 558, startPoint y: 186, endPoint x: 558, endPoint y: 37, distance: 149.2
click at [557, 44] on div at bounding box center [515, 139] width 121 height 270
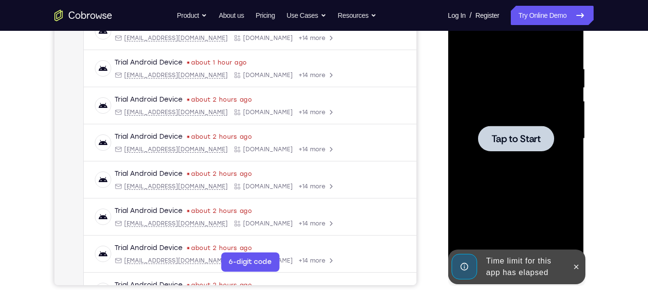
click at [531, 164] on div at bounding box center [515, 139] width 121 height 270
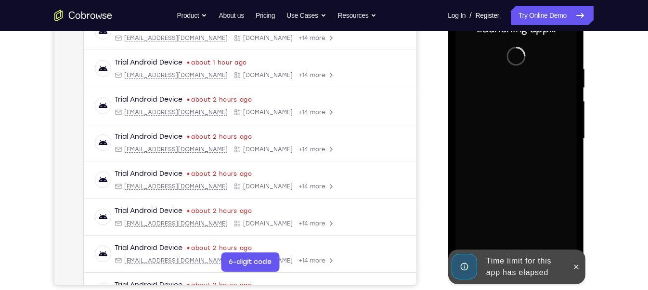
click at [512, 253] on div "Time limit for this app has elapsed" at bounding box center [524, 266] width 84 height 31
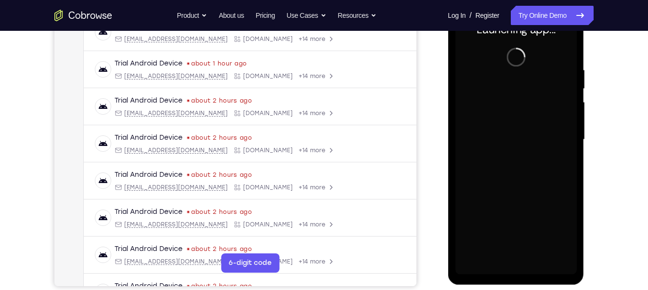
scroll to position [166, 0]
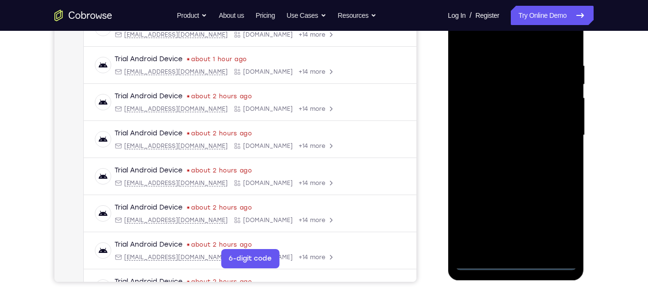
click at [513, 264] on div at bounding box center [515, 135] width 121 height 270
click at [564, 222] on div at bounding box center [515, 135] width 121 height 270
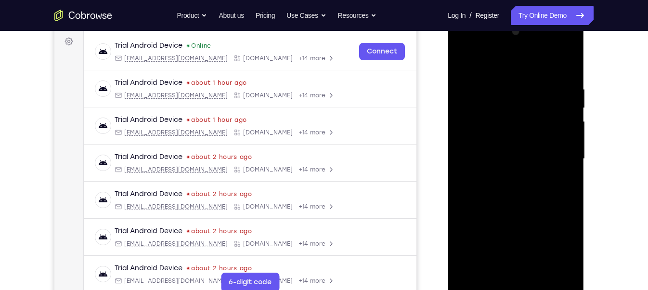
click at [493, 65] on div at bounding box center [515, 159] width 121 height 270
click at [555, 163] on div at bounding box center [515, 159] width 121 height 270
click at [502, 176] on div at bounding box center [515, 159] width 121 height 270
click at [479, 144] on div at bounding box center [515, 159] width 121 height 270
click at [482, 142] on div at bounding box center [515, 159] width 121 height 270
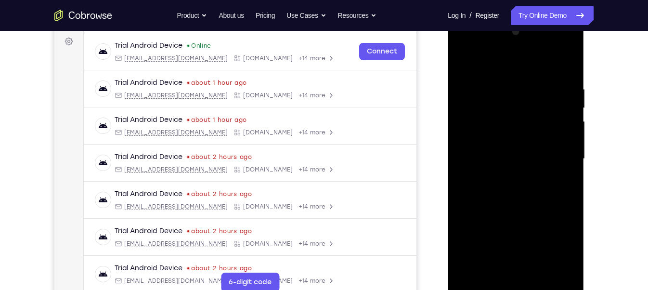
click at [499, 157] on div at bounding box center [515, 159] width 121 height 270
click at [555, 88] on div at bounding box center [515, 159] width 121 height 270
click at [566, 76] on div at bounding box center [515, 159] width 121 height 270
drag, startPoint x: 519, startPoint y: 65, endPoint x: 512, endPoint y: -46, distance: 111.9
click at [512, 17] on html "Online web based iOS Simulators and Android Emulators. Run iPhone, iPad, Mobile…" at bounding box center [516, 161] width 137 height 289
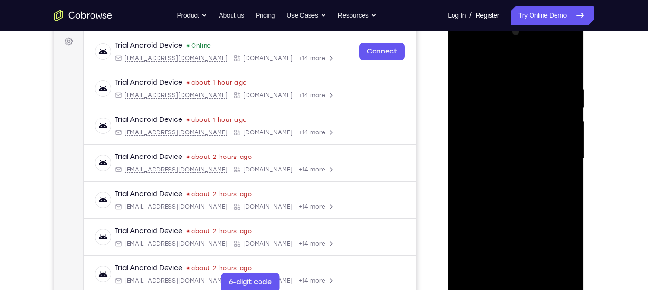
click at [538, 273] on div at bounding box center [515, 159] width 121 height 270
click at [502, 210] on div at bounding box center [515, 159] width 121 height 270
click at [468, 63] on div at bounding box center [515, 159] width 121 height 270
click at [570, 61] on div at bounding box center [515, 159] width 121 height 270
click at [463, 64] on div at bounding box center [515, 159] width 121 height 270
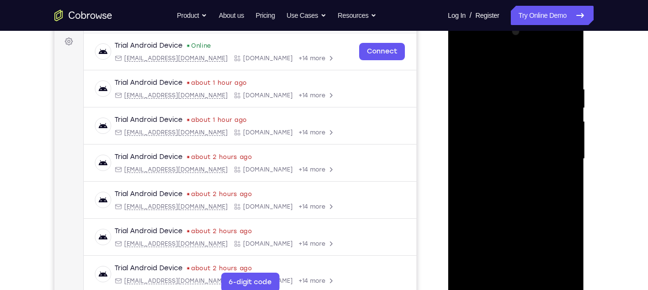
click at [484, 148] on div at bounding box center [515, 159] width 121 height 270
click at [493, 269] on div at bounding box center [515, 159] width 121 height 270
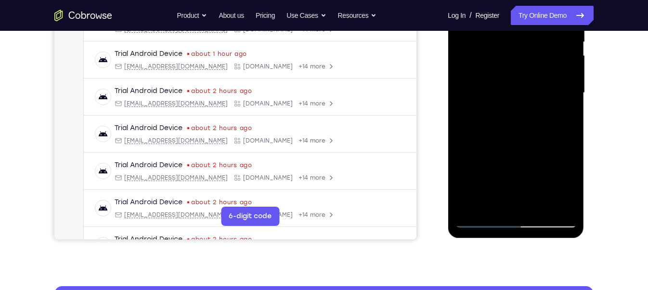
drag, startPoint x: 507, startPoint y: 171, endPoint x: 515, endPoint y: 49, distance: 122.5
click at [515, 49] on div at bounding box center [515, 93] width 121 height 270
drag, startPoint x: 514, startPoint y: 152, endPoint x: 518, endPoint y: 55, distance: 97.3
click at [518, 55] on div at bounding box center [515, 93] width 121 height 270
drag, startPoint x: 500, startPoint y: 177, endPoint x: 514, endPoint y: 64, distance: 114.0
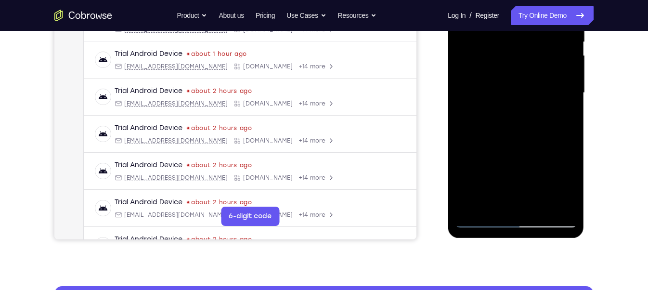
click at [514, 64] on div at bounding box center [515, 93] width 121 height 270
drag, startPoint x: 525, startPoint y: 173, endPoint x: 524, endPoint y: 62, distance: 111.2
click at [524, 62] on div at bounding box center [515, 93] width 121 height 270
drag, startPoint x: 516, startPoint y: 152, endPoint x: 531, endPoint y: 18, distance: 134.2
click at [531, 18] on div at bounding box center [515, 93] width 121 height 270
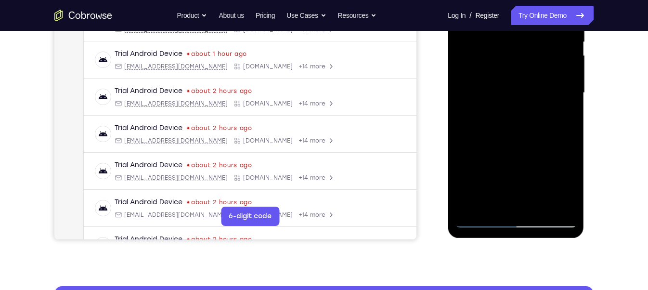
drag, startPoint x: 510, startPoint y: 176, endPoint x: 522, endPoint y: 18, distance: 157.8
click at [522, 18] on div at bounding box center [515, 93] width 121 height 270
drag, startPoint x: 518, startPoint y: 165, endPoint x: 517, endPoint y: 57, distance: 107.3
click at [517, 57] on div at bounding box center [515, 93] width 121 height 270
drag, startPoint x: 520, startPoint y: 166, endPoint x: 516, endPoint y: 28, distance: 137.2
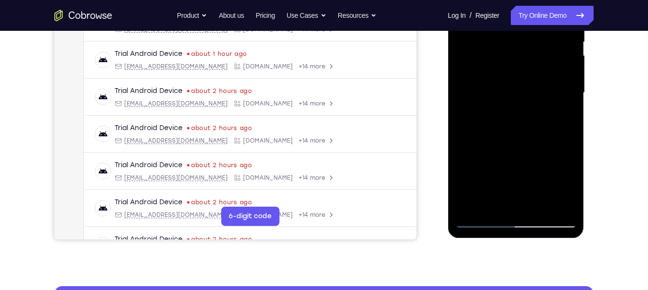
click at [516, 28] on div at bounding box center [515, 93] width 121 height 270
drag, startPoint x: 510, startPoint y: 178, endPoint x: 509, endPoint y: 81, distance: 96.7
click at [509, 81] on div at bounding box center [515, 93] width 121 height 270
drag, startPoint x: 515, startPoint y: 171, endPoint x: 535, endPoint y: 18, distance: 154.3
click at [535, 18] on div at bounding box center [515, 93] width 121 height 270
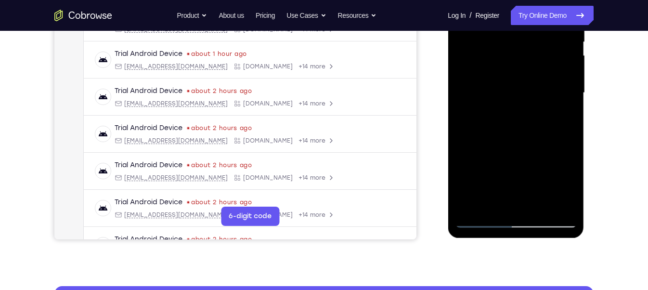
drag, startPoint x: 514, startPoint y: 162, endPoint x: 525, endPoint y: 19, distance: 143.3
click at [525, 19] on div at bounding box center [515, 93] width 121 height 270
drag, startPoint x: 512, startPoint y: 180, endPoint x: 514, endPoint y: 18, distance: 161.7
click at [514, 18] on div at bounding box center [515, 93] width 121 height 270
drag, startPoint x: 518, startPoint y: 174, endPoint x: 523, endPoint y: 44, distance: 130.1
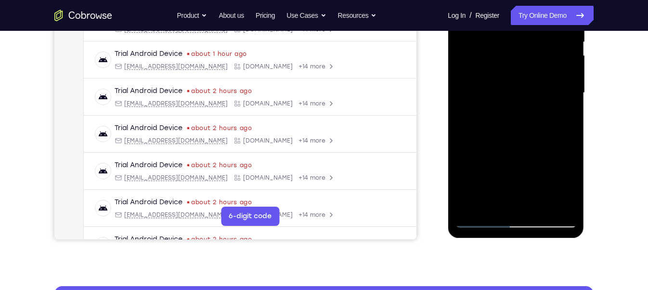
click at [523, 44] on div at bounding box center [515, 93] width 121 height 270
drag, startPoint x: 523, startPoint y: 165, endPoint x: 526, endPoint y: 32, distance: 132.9
click at [526, 32] on div at bounding box center [515, 93] width 121 height 270
drag, startPoint x: 504, startPoint y: 185, endPoint x: 507, endPoint y: 73, distance: 111.7
click at [507, 73] on div at bounding box center [515, 93] width 121 height 270
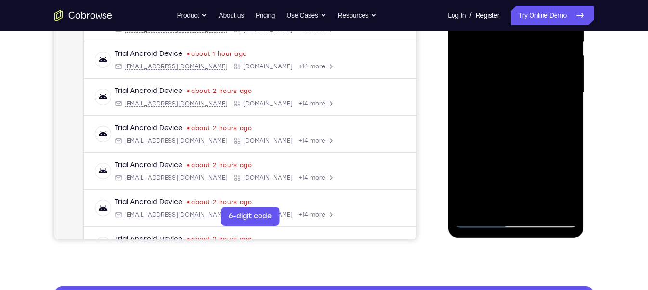
click at [517, 111] on div at bounding box center [515, 93] width 121 height 270
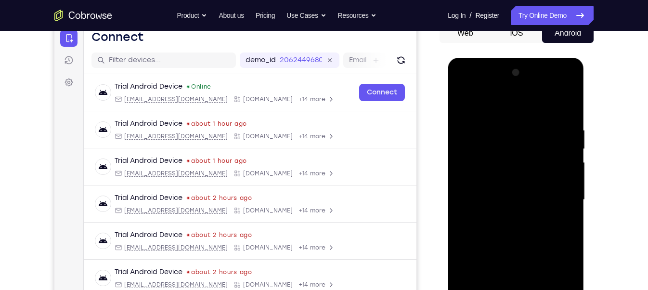
scroll to position [101, 0]
drag, startPoint x: 512, startPoint y: 238, endPoint x: 514, endPoint y: 301, distance: 63.1
click at [514, 289] on div at bounding box center [515, 200] width 121 height 270
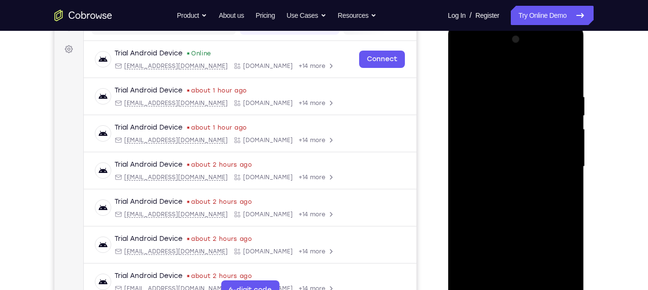
scroll to position [137, 0]
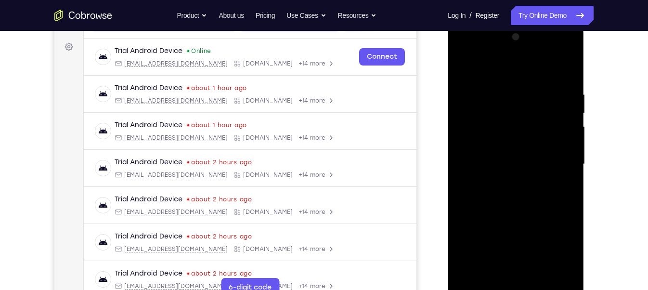
click at [475, 251] on div at bounding box center [515, 164] width 121 height 270
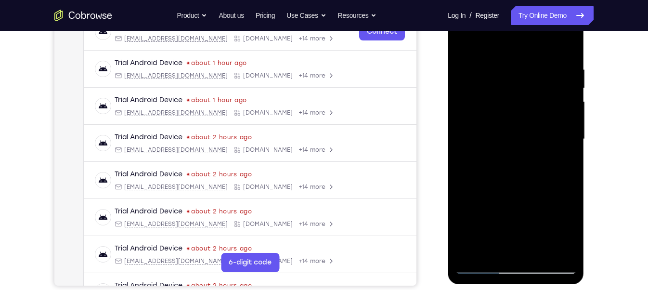
scroll to position [204, 0]
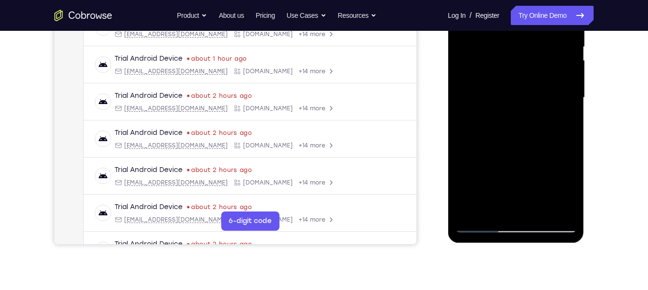
drag, startPoint x: 503, startPoint y: 203, endPoint x: 516, endPoint y: 52, distance: 151.2
click at [516, 52] on div at bounding box center [515, 98] width 121 height 270
drag, startPoint x: 504, startPoint y: 190, endPoint x: 509, endPoint y: 159, distance: 31.2
click at [509, 159] on div at bounding box center [515, 98] width 121 height 270
click at [491, 121] on div at bounding box center [515, 98] width 121 height 270
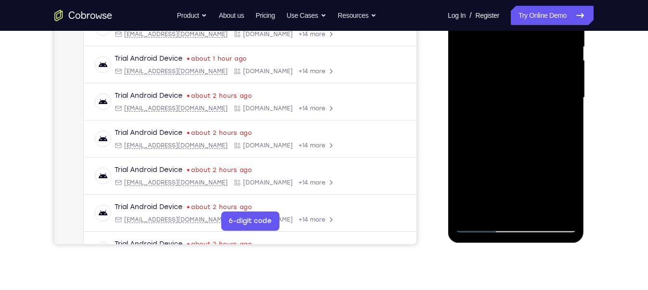
scroll to position [168, 0]
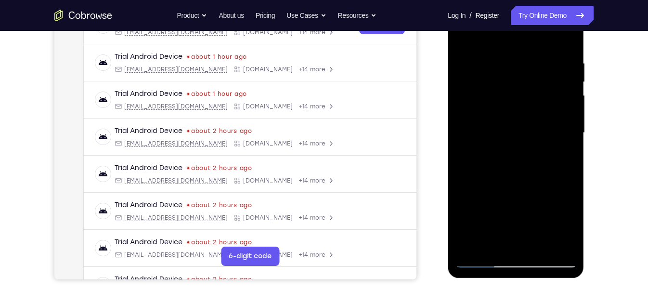
drag, startPoint x: 495, startPoint y: 95, endPoint x: 495, endPoint y: 155, distance: 59.7
click at [495, 155] on div at bounding box center [515, 133] width 121 height 270
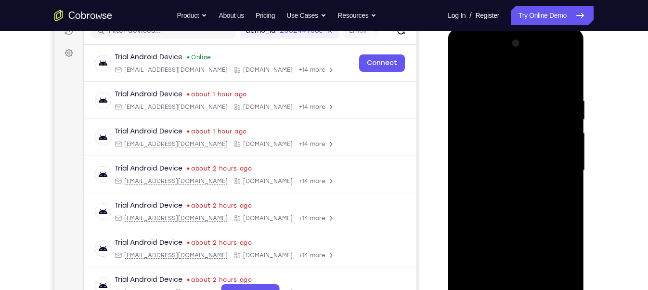
scroll to position [131, 0]
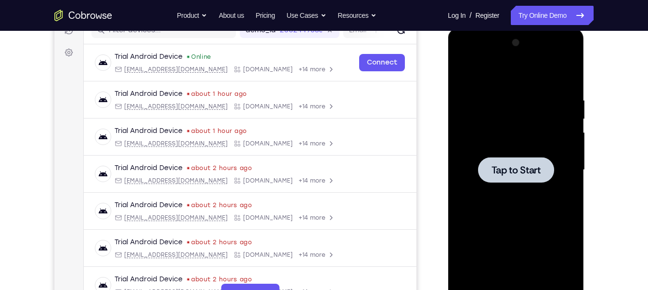
click at [501, 141] on div at bounding box center [515, 170] width 121 height 270
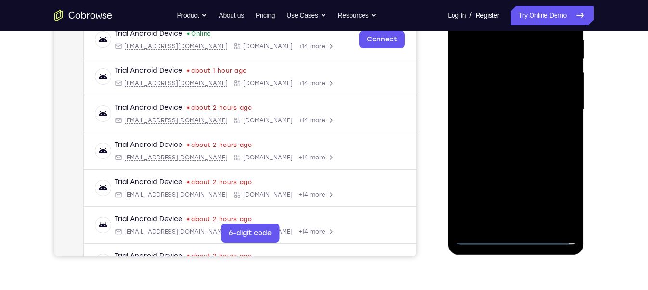
scroll to position [192, 0]
click at [517, 234] on div at bounding box center [515, 109] width 121 height 270
click at [476, 171] on div at bounding box center [515, 109] width 121 height 270
click at [554, 199] on div at bounding box center [515, 109] width 121 height 270
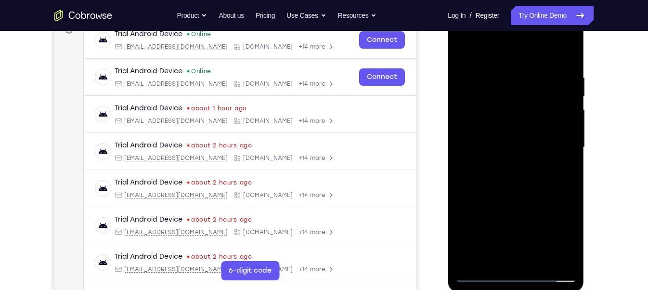
scroll to position [152, 0]
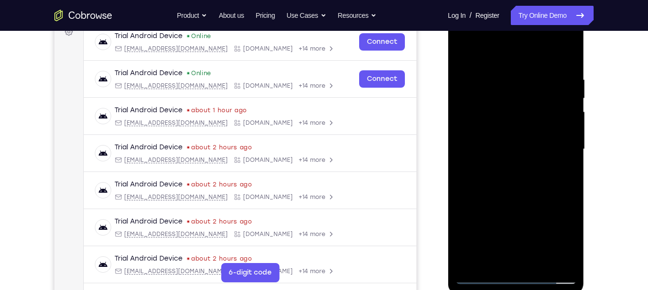
click at [506, 60] on div at bounding box center [515, 149] width 121 height 270
click at [552, 145] on div at bounding box center [515, 149] width 121 height 270
click at [503, 166] on div at bounding box center [515, 149] width 121 height 270
click at [482, 145] on div at bounding box center [515, 149] width 121 height 270
click at [483, 136] on div at bounding box center [515, 149] width 121 height 270
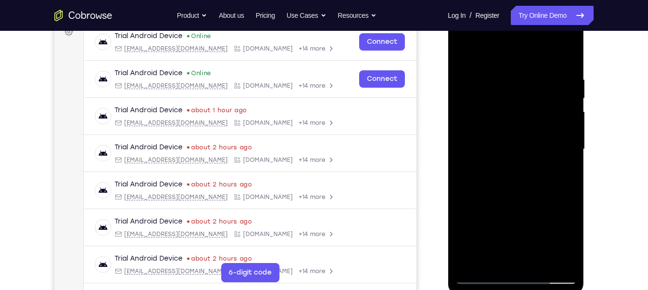
click at [496, 143] on div at bounding box center [515, 149] width 121 height 270
click at [525, 190] on div at bounding box center [515, 149] width 121 height 270
drag, startPoint x: 515, startPoint y: 58, endPoint x: 515, endPoint y: 6, distance: 52.0
click at [515, 7] on html "Online web based iOS Simulators and Android Emulators. Run iPhone, iPad, Mobile…" at bounding box center [516, 151] width 137 height 289
click at [540, 266] on div at bounding box center [515, 149] width 121 height 270
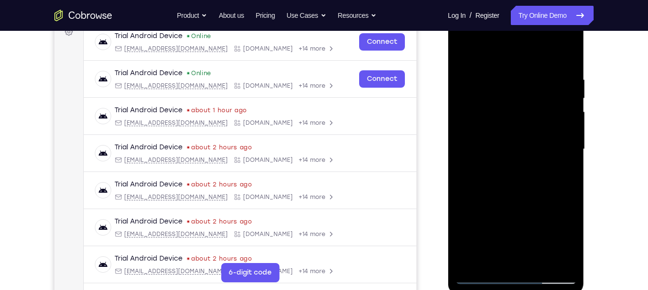
click at [502, 202] on div at bounding box center [515, 149] width 121 height 270
click at [464, 50] on div at bounding box center [515, 149] width 121 height 270
click at [569, 50] on div at bounding box center [515, 149] width 121 height 270
click at [483, 146] on div at bounding box center [515, 149] width 121 height 270
click at [555, 121] on div at bounding box center [515, 149] width 121 height 270
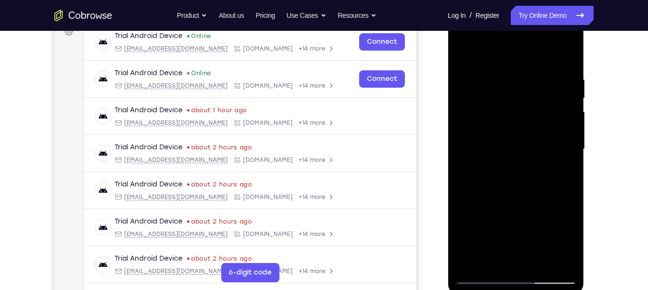
click at [491, 117] on div at bounding box center [515, 149] width 121 height 270
click at [464, 53] on div at bounding box center [515, 149] width 121 height 270
drag, startPoint x: 488, startPoint y: 238, endPoint x: 490, endPoint y: 155, distance: 83.3
click at [490, 155] on div at bounding box center [515, 149] width 121 height 270
drag, startPoint x: 504, startPoint y: 234, endPoint x: 504, endPoint y: 107, distance: 127.5
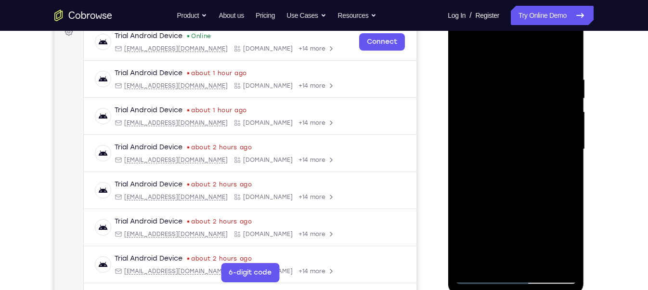
click at [504, 107] on div at bounding box center [515, 149] width 121 height 270
drag, startPoint x: 485, startPoint y: 220, endPoint x: 494, endPoint y: 110, distance: 110.6
click at [494, 110] on div at bounding box center [515, 149] width 121 height 270
click at [485, 143] on div at bounding box center [515, 149] width 121 height 270
drag, startPoint x: 523, startPoint y: 98, endPoint x: 519, endPoint y: 217, distance: 118.5
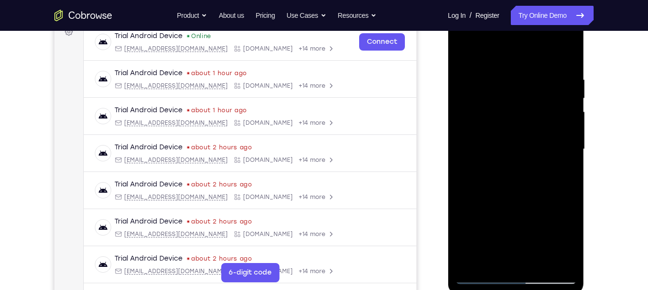
click at [519, 217] on div at bounding box center [515, 149] width 121 height 270
drag, startPoint x: 527, startPoint y: 86, endPoint x: 532, endPoint y: 232, distance: 145.5
click at [532, 232] on div at bounding box center [515, 149] width 121 height 270
click at [541, 264] on div at bounding box center [515, 149] width 121 height 270
click at [479, 67] on div at bounding box center [515, 149] width 121 height 270
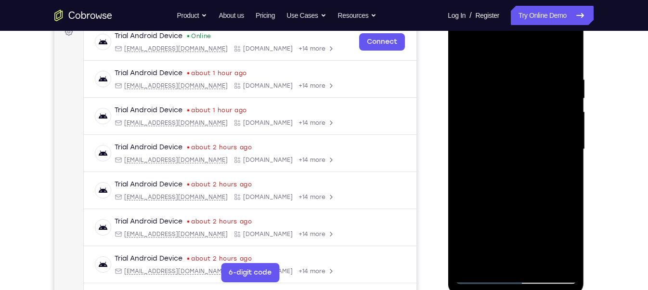
click at [462, 50] on div at bounding box center [515, 149] width 121 height 270
drag, startPoint x: 519, startPoint y: 119, endPoint x: 527, endPoint y: 26, distance: 93.7
click at [527, 26] on div at bounding box center [515, 149] width 121 height 270
drag, startPoint x: 504, startPoint y: 166, endPoint x: 511, endPoint y: 54, distance: 111.9
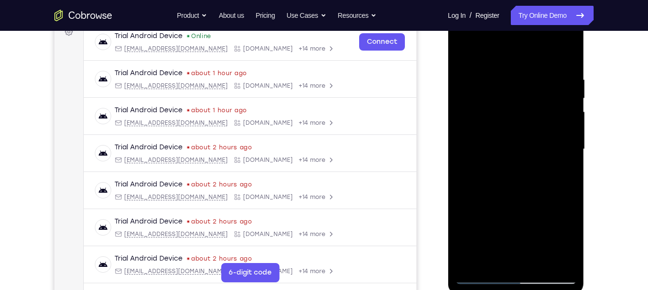
click at [511, 54] on div at bounding box center [515, 149] width 121 height 270
click at [563, 263] on div at bounding box center [515, 149] width 121 height 270
drag, startPoint x: 482, startPoint y: 220, endPoint x: 482, endPoint y: 178, distance: 42.4
click at [482, 178] on div at bounding box center [515, 149] width 121 height 270
drag, startPoint x: 500, startPoint y: 219, endPoint x: 506, endPoint y: 136, distance: 83.9
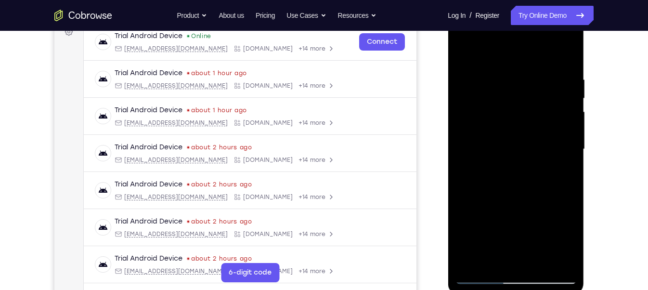
click at [506, 136] on div at bounding box center [515, 149] width 121 height 270
drag, startPoint x: 535, startPoint y: 86, endPoint x: 500, endPoint y: 301, distance: 218.4
click at [500, 289] on html "Online web based iOS Simulators and Android Emulators. Run iPhone, iPad, Mobile…" at bounding box center [516, 151] width 137 height 289
drag, startPoint x: 520, startPoint y: 106, endPoint x: 514, endPoint y: 182, distance: 76.8
click at [514, 182] on div at bounding box center [515, 149] width 121 height 270
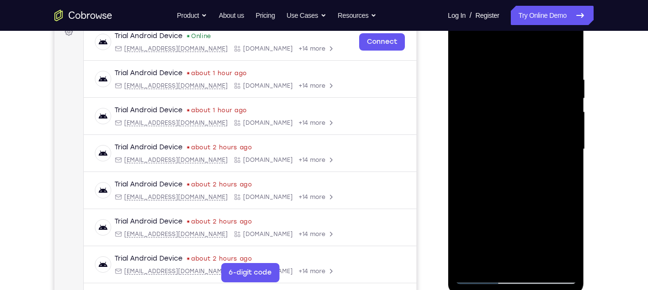
click at [541, 258] on div at bounding box center [515, 149] width 121 height 270
click at [465, 53] on div at bounding box center [515, 149] width 121 height 270
drag, startPoint x: 524, startPoint y: 63, endPoint x: 532, endPoint y: -14, distance: 77.0
click at [532, 7] on html "Online web based iOS Simulators and Android Emulators. Run iPhone, iPad, Mobile…" at bounding box center [516, 151] width 137 height 289
drag, startPoint x: 539, startPoint y: 90, endPoint x: 522, endPoint y: 219, distance: 129.1
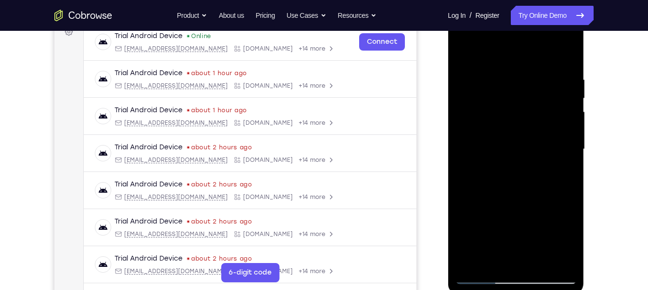
click at [522, 219] on div at bounding box center [515, 149] width 121 height 270
drag, startPoint x: 539, startPoint y: 111, endPoint x: 537, endPoint y: 205, distance: 93.9
click at [537, 205] on div at bounding box center [515, 149] width 121 height 270
drag, startPoint x: 542, startPoint y: 121, endPoint x: 544, endPoint y: 220, distance: 99.2
click at [544, 220] on div at bounding box center [515, 149] width 121 height 270
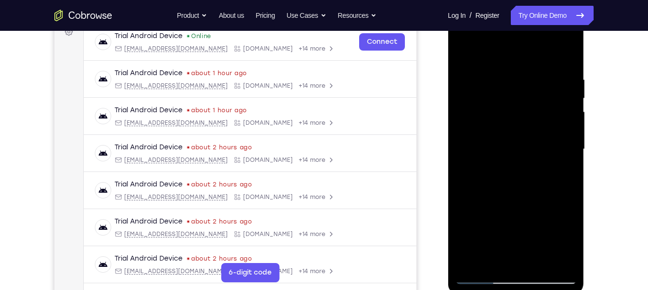
drag, startPoint x: 549, startPoint y: 115, endPoint x: 555, endPoint y: 161, distance: 47.0
click at [555, 161] on div at bounding box center [515, 149] width 121 height 270
drag, startPoint x: 552, startPoint y: 117, endPoint x: 556, endPoint y: 220, distance: 103.1
click at [556, 220] on div at bounding box center [515, 149] width 121 height 270
click at [569, 113] on div at bounding box center [515, 149] width 121 height 270
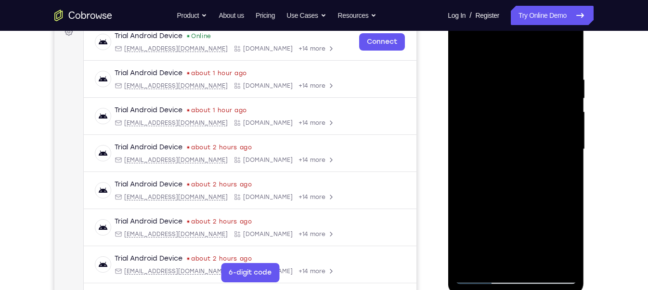
click at [568, 109] on div at bounding box center [515, 149] width 121 height 270
click at [453, 107] on div at bounding box center [516, 150] width 136 height 287
click at [463, 112] on div at bounding box center [515, 149] width 121 height 270
drag, startPoint x: 514, startPoint y: 187, endPoint x: 495, endPoint y: -68, distance: 255.3
click at [495, 7] on html "Online web based iOS Simulators and Android Emulators. Run iPhone, iPad, Mobile…" at bounding box center [516, 151] width 137 height 289
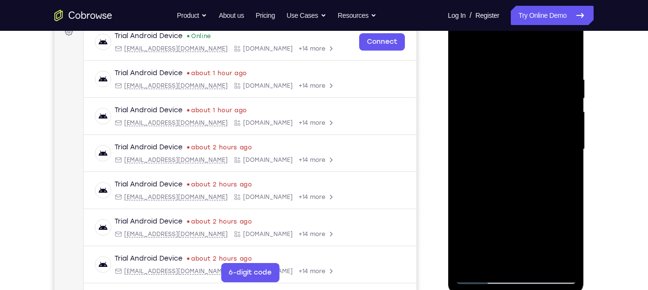
drag, startPoint x: 515, startPoint y: 224, endPoint x: 509, endPoint y: -37, distance: 260.5
click at [509, 7] on html "Online web based iOS Simulators and Android Emulators. Run iPhone, iPad, Mobile…" at bounding box center [516, 151] width 137 height 289
click at [543, 260] on div at bounding box center [515, 149] width 121 height 270
click at [541, 260] on div at bounding box center [515, 149] width 121 height 270
click at [539, 118] on div at bounding box center [515, 149] width 121 height 270
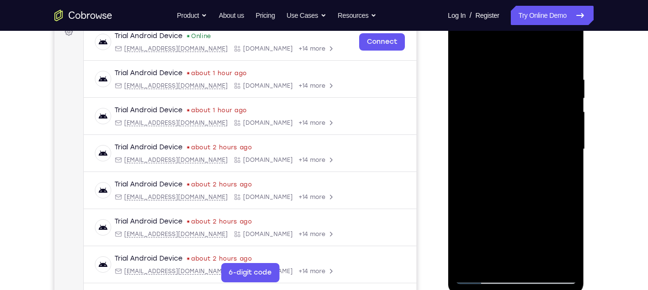
click at [488, 257] on div at bounding box center [515, 149] width 121 height 270
click at [544, 203] on div at bounding box center [515, 149] width 121 height 270
click at [559, 164] on div at bounding box center [515, 149] width 121 height 270
click at [462, 54] on div at bounding box center [515, 149] width 121 height 270
click at [463, 53] on div at bounding box center [515, 149] width 121 height 270
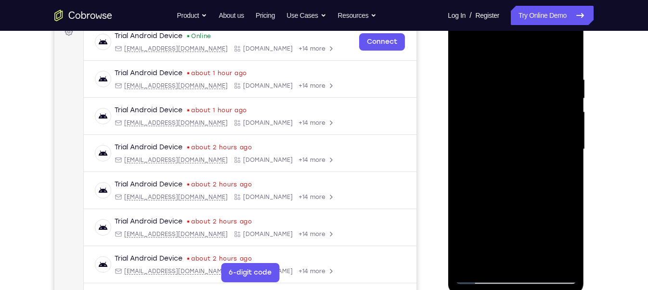
drag, startPoint x: 519, startPoint y: 190, endPoint x: 527, endPoint y: -7, distance: 197.0
click at [527, 7] on html "Online web based iOS Simulators and Android Emulators. Run iPhone, iPad, Mobile…" at bounding box center [516, 151] width 137 height 289
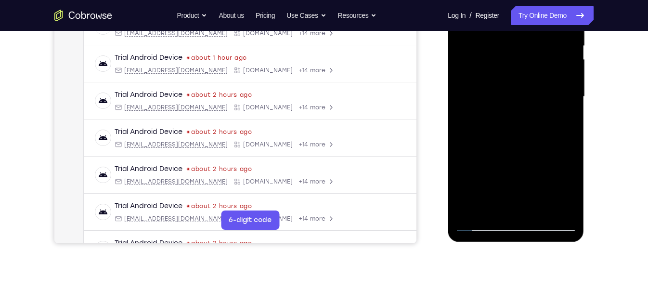
scroll to position [204, 0]
drag, startPoint x: 528, startPoint y: 173, endPoint x: 519, endPoint y: -50, distance: 223.0
click at [519, 0] on html "Online web based iOS Simulators and Android Emulators. Run iPhone, iPad, Mobile…" at bounding box center [516, 99] width 137 height 289
drag, startPoint x: 510, startPoint y: 167, endPoint x: 509, endPoint y: -50, distance: 216.6
click at [509, 0] on html "Online web based iOS Simulators and Android Emulators. Run iPhone, iPad, Mobile…" at bounding box center [516, 99] width 137 height 289
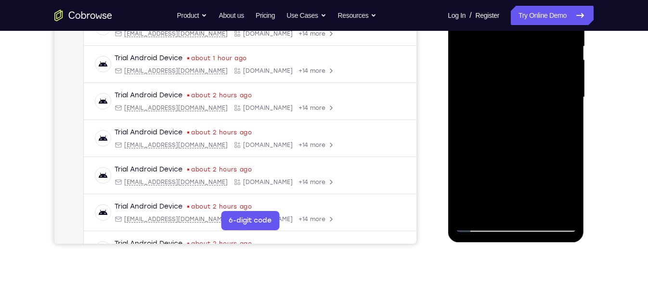
drag, startPoint x: 503, startPoint y: 164, endPoint x: 497, endPoint y: -36, distance: 199.8
click at [497, 0] on div at bounding box center [515, 97] width 121 height 270
drag, startPoint x: 515, startPoint y: 170, endPoint x: 515, endPoint y: -50, distance: 220.0
click at [515, 0] on html "Online web based iOS Simulators and Android Emulators. Run iPhone, iPad, Mobile…" at bounding box center [516, 99] width 137 height 289
drag, startPoint x: 504, startPoint y: 188, endPoint x: 503, endPoint y: -2, distance: 190.6
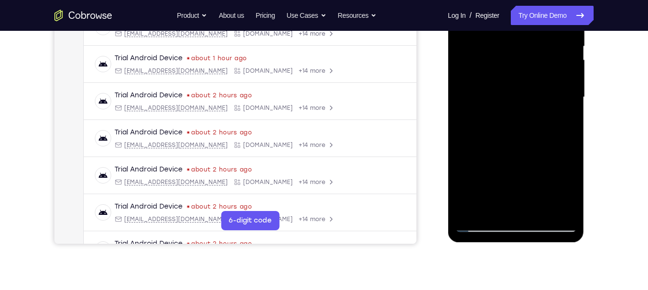
click at [503, 0] on div at bounding box center [515, 97] width 121 height 270
drag, startPoint x: 508, startPoint y: 155, endPoint x: 508, endPoint y: -19, distance: 174.7
click at [508, 0] on div at bounding box center [515, 97] width 121 height 270
drag, startPoint x: 496, startPoint y: 103, endPoint x: 492, endPoint y: -50, distance: 153.6
click at [492, 0] on html "Online web based iOS Simulators and Android Emulators. Run iPhone, iPad, Mobile…" at bounding box center [516, 99] width 137 height 289
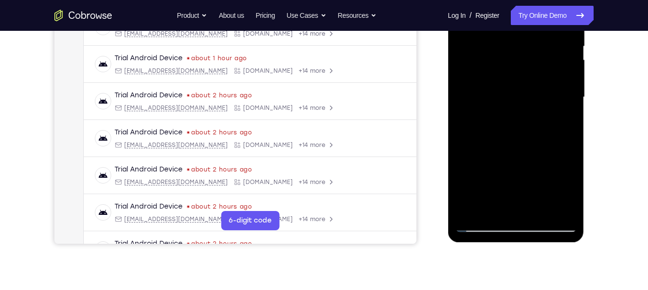
drag, startPoint x: 492, startPoint y: 144, endPoint x: 491, endPoint y: -50, distance: 194.0
click at [491, 0] on html "Online web based iOS Simulators and Android Emulators. Run iPhone, iPad, Mobile…" at bounding box center [516, 99] width 137 height 289
click at [541, 210] on div at bounding box center [515, 97] width 121 height 270
click at [517, 67] on div at bounding box center [515, 97] width 121 height 270
click at [482, 222] on div at bounding box center [515, 97] width 121 height 270
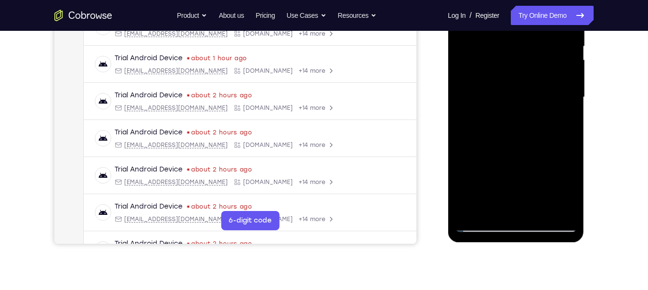
scroll to position [178, 0]
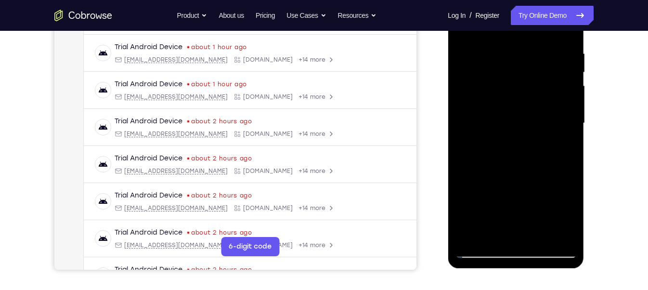
click at [571, 70] on div at bounding box center [515, 123] width 121 height 270
click at [461, 69] on div at bounding box center [515, 123] width 121 height 270
click at [569, 71] on div at bounding box center [515, 123] width 121 height 270
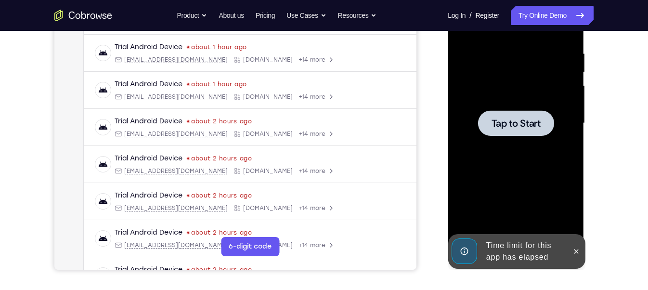
click at [528, 109] on div at bounding box center [515, 123] width 121 height 270
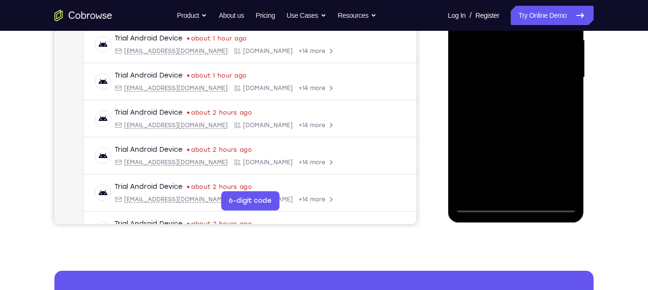
scroll to position [224, 0]
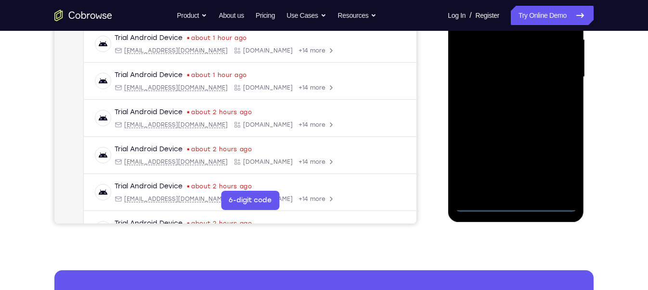
click at [513, 205] on div at bounding box center [515, 77] width 121 height 270
click at [565, 161] on div at bounding box center [515, 77] width 121 height 270
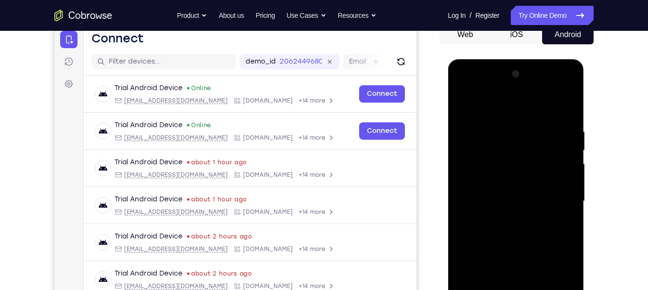
scroll to position [93, 0]
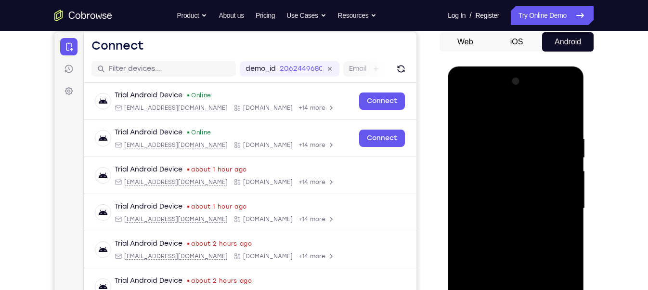
click at [479, 116] on div at bounding box center [515, 209] width 121 height 270
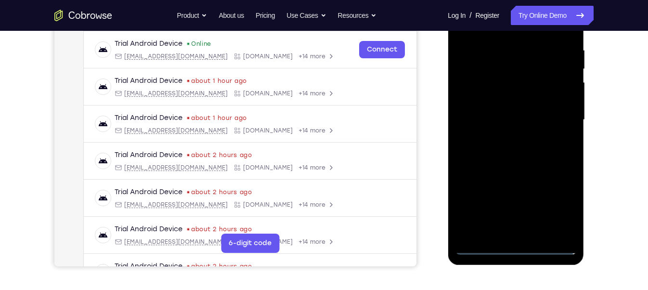
scroll to position [191, 0]
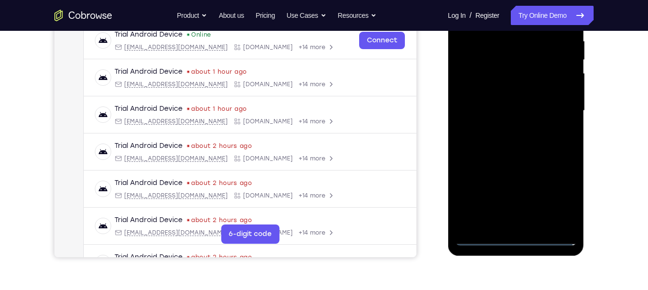
click at [551, 109] on div at bounding box center [515, 111] width 121 height 270
click at [503, 125] on div at bounding box center [515, 111] width 121 height 270
click at [484, 99] on div at bounding box center [515, 111] width 121 height 270
click at [487, 91] on div at bounding box center [515, 111] width 121 height 270
click at [493, 112] on div at bounding box center [515, 111] width 121 height 270
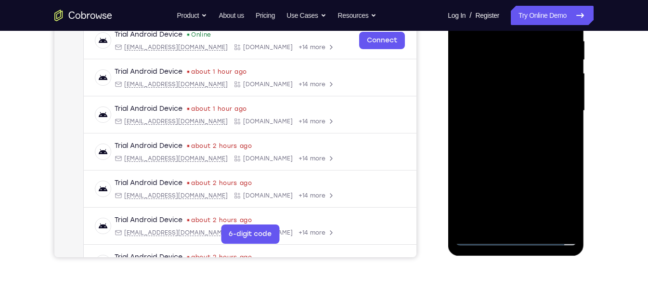
click at [514, 144] on div at bounding box center [515, 111] width 121 height 270
click at [522, 136] on div at bounding box center [515, 111] width 121 height 270
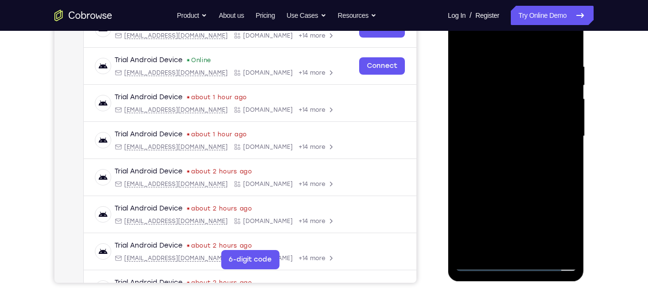
scroll to position [166, 0]
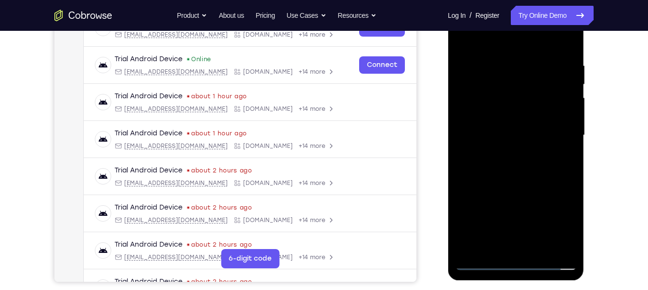
click at [502, 182] on div at bounding box center [515, 135] width 121 height 270
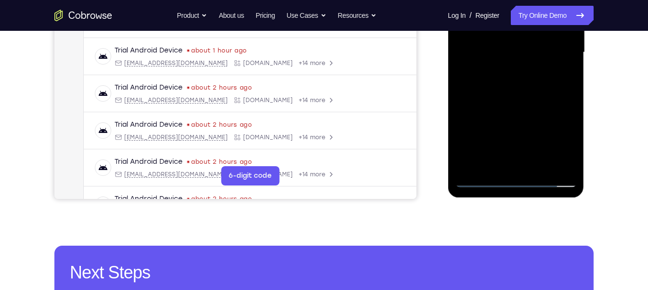
scroll to position [249, 0]
click at [544, 169] on div at bounding box center [515, 53] width 121 height 270
click at [540, 164] on div at bounding box center [515, 53] width 121 height 270
click at [509, 106] on div at bounding box center [515, 53] width 121 height 270
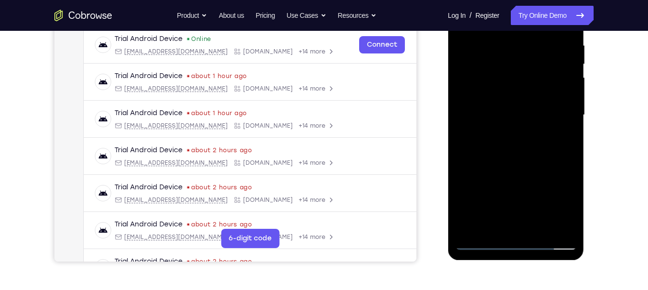
scroll to position [187, 0]
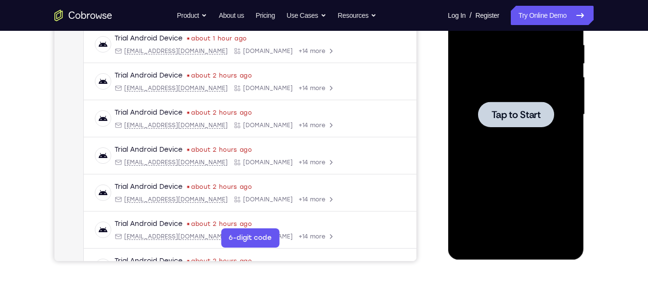
click at [566, 141] on div at bounding box center [515, 115] width 121 height 270
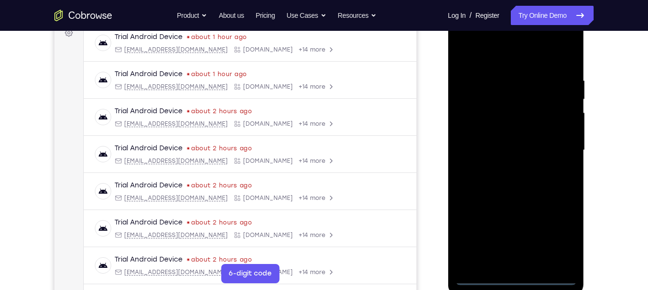
scroll to position [153, 0]
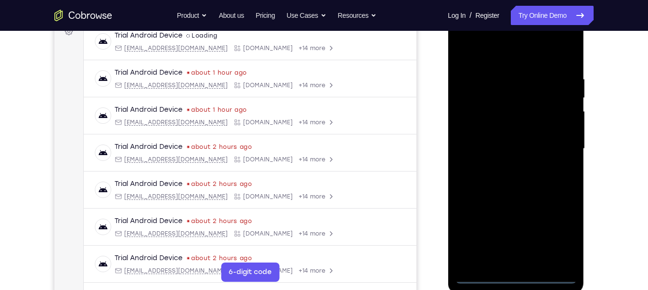
click at [519, 270] on div at bounding box center [515, 149] width 121 height 270
click at [515, 276] on div at bounding box center [515, 149] width 121 height 270
click at [560, 231] on div at bounding box center [515, 149] width 121 height 270
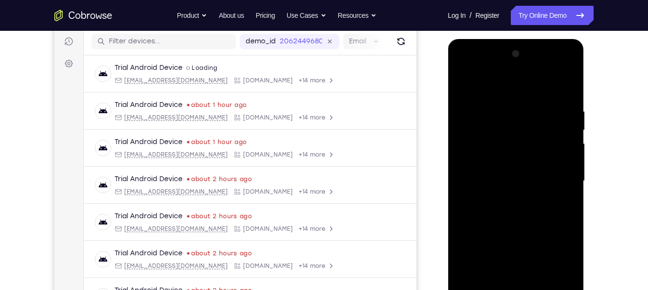
scroll to position [118, 0]
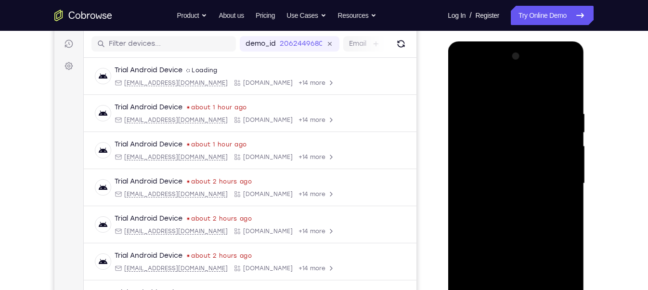
click at [516, 87] on div at bounding box center [515, 184] width 121 height 270
click at [559, 179] on div at bounding box center [515, 184] width 121 height 270
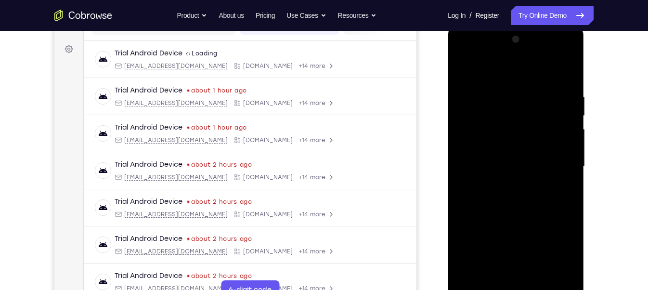
click at [508, 183] on div at bounding box center [515, 167] width 121 height 270
click at [502, 156] on div at bounding box center [515, 167] width 121 height 270
click at [496, 151] on div at bounding box center [515, 167] width 121 height 270
click at [499, 169] on div at bounding box center [515, 167] width 121 height 270
click at [515, 201] on div at bounding box center [515, 167] width 121 height 270
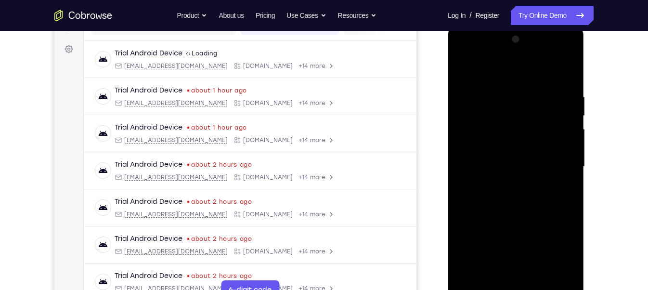
click at [517, 208] on div at bounding box center [515, 167] width 121 height 270
click at [536, 275] on div at bounding box center [515, 167] width 121 height 270
drag, startPoint x: 529, startPoint y: 60, endPoint x: 517, endPoint y: -1, distance: 61.9
click at [517, 25] on html "Online web based iOS Simulators and Android Emulators. Run iPhone, iPad, Mobile…" at bounding box center [516, 169] width 137 height 289
click at [510, 218] on div at bounding box center [515, 167] width 121 height 270
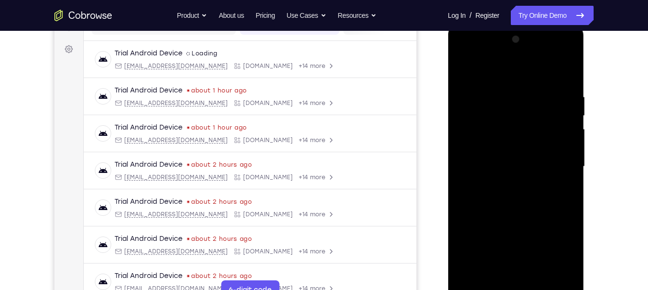
click at [510, 141] on div at bounding box center [515, 167] width 121 height 270
drag, startPoint x: 510, startPoint y: 70, endPoint x: 511, endPoint y: 26, distance: 44.8
click at [511, 26] on div at bounding box center [516, 168] width 136 height 287
click at [494, 276] on div at bounding box center [515, 167] width 121 height 270
click at [490, 278] on div at bounding box center [515, 167] width 121 height 270
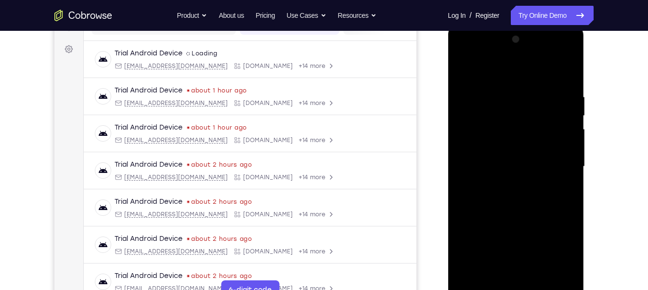
click at [560, 180] on div at bounding box center [515, 167] width 121 height 270
click at [489, 276] on div at bounding box center [515, 167] width 121 height 270
click at [540, 220] on div at bounding box center [515, 167] width 121 height 270
click at [562, 183] on div at bounding box center [515, 167] width 121 height 270
click at [464, 70] on div at bounding box center [515, 167] width 121 height 270
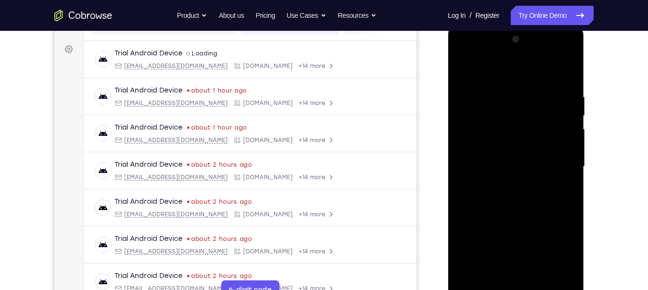
click at [464, 71] on div at bounding box center [515, 167] width 121 height 270
click at [566, 66] on div at bounding box center [515, 167] width 121 height 270
drag, startPoint x: 496, startPoint y: 91, endPoint x: 502, endPoint y: 152, distance: 60.9
click at [502, 152] on div at bounding box center [515, 167] width 121 height 270
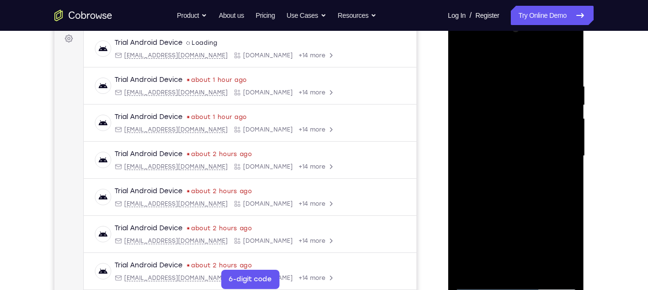
click at [556, 269] on div at bounding box center [515, 156] width 121 height 270
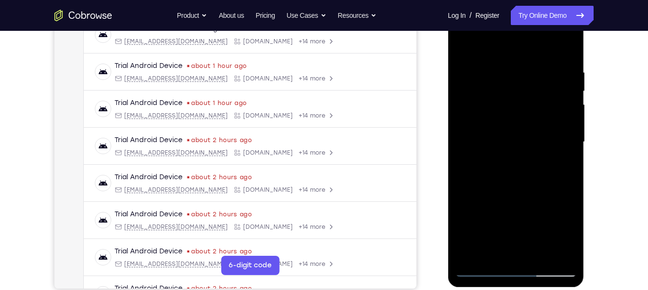
drag, startPoint x: 525, startPoint y: 192, endPoint x: 528, endPoint y: 140, distance: 52.5
click at [528, 140] on div at bounding box center [515, 142] width 121 height 270
click at [466, 256] on div at bounding box center [515, 142] width 121 height 270
drag, startPoint x: 493, startPoint y: 218, endPoint x: 512, endPoint y: 30, distance: 188.2
click at [512, 30] on div at bounding box center [515, 142] width 121 height 270
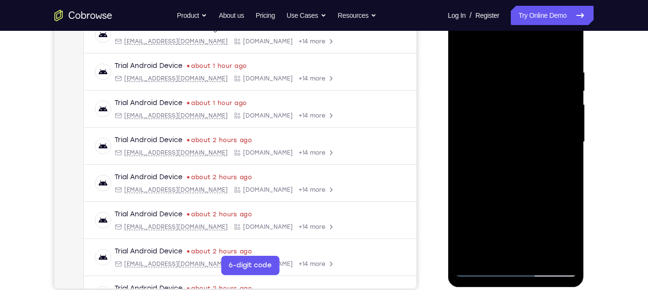
drag, startPoint x: 501, startPoint y: 231, endPoint x: 504, endPoint y: 39, distance: 192.1
click at [504, 39] on div at bounding box center [515, 142] width 121 height 270
drag, startPoint x: 521, startPoint y: 190, endPoint x: 504, endPoint y: 51, distance: 140.6
click at [504, 51] on div at bounding box center [515, 142] width 121 height 270
drag, startPoint x: 518, startPoint y: 219, endPoint x: 505, endPoint y: 59, distance: 161.3
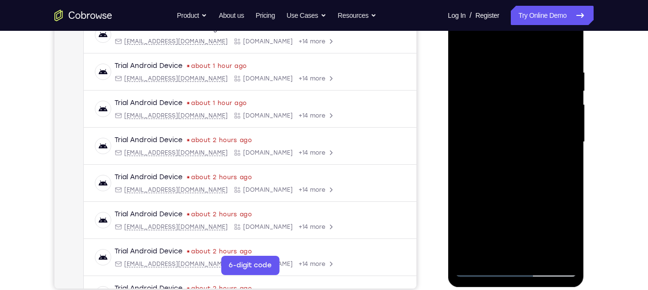
click at [505, 59] on div at bounding box center [515, 142] width 121 height 270
click at [540, 257] on div at bounding box center [515, 142] width 121 height 270
click at [503, 109] on div at bounding box center [515, 142] width 121 height 270
click at [465, 45] on div at bounding box center [515, 142] width 121 height 270
click at [465, 46] on div at bounding box center [515, 142] width 121 height 270
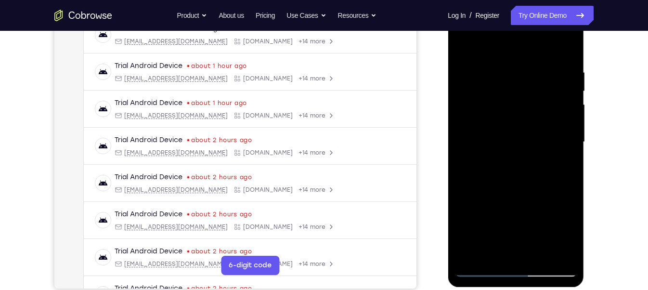
click at [554, 255] on div at bounding box center [515, 142] width 121 height 270
drag, startPoint x: 556, startPoint y: 123, endPoint x: 482, endPoint y: 119, distance: 73.8
click at [482, 119] on div at bounding box center [515, 142] width 121 height 270
drag, startPoint x: 557, startPoint y: 126, endPoint x: 509, endPoint y: 125, distance: 47.7
click at [509, 125] on div at bounding box center [515, 142] width 121 height 270
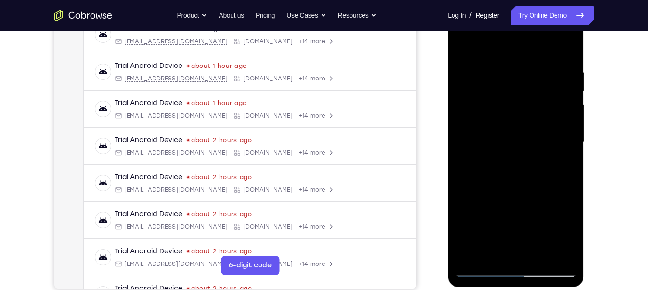
drag, startPoint x: 481, startPoint y: 118, endPoint x: 657, endPoint y: 107, distance: 177.0
click at [585, 107] on html "Online web based iOS Simulators and Android Emulators. Run iPhone, iPad, Mobile…" at bounding box center [516, 144] width 137 height 289
click at [462, 116] on div at bounding box center [515, 142] width 121 height 270
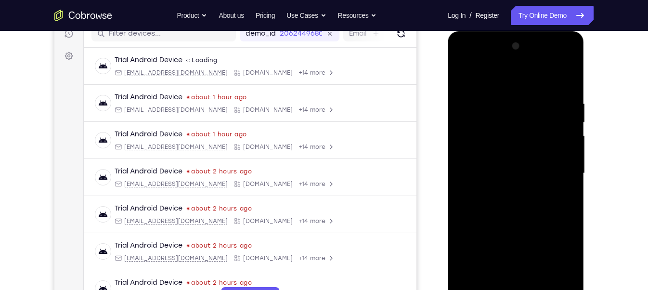
scroll to position [128, 0]
click at [555, 48] on div at bounding box center [515, 174] width 121 height 270
click at [529, 122] on div at bounding box center [515, 174] width 121 height 270
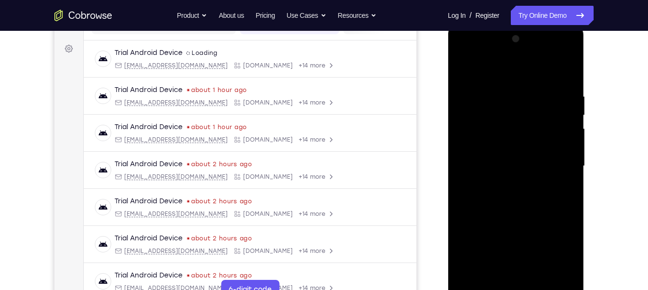
scroll to position [137, 0]
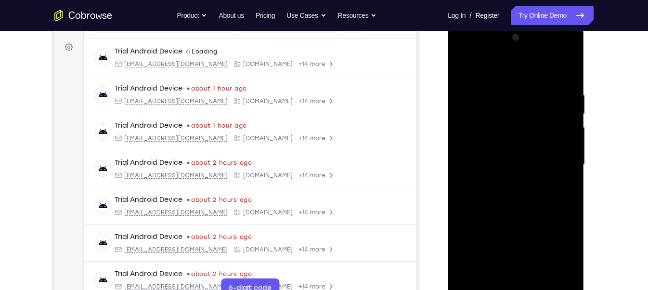
click at [468, 43] on div at bounding box center [515, 165] width 121 height 270
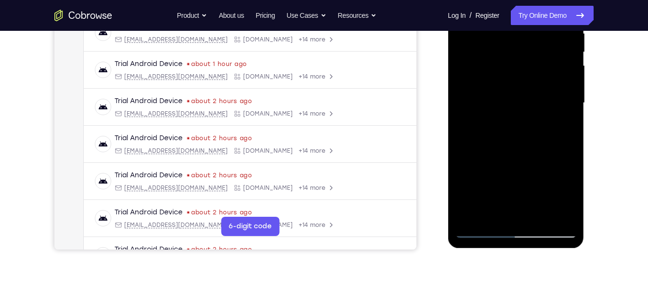
scroll to position [124, 0]
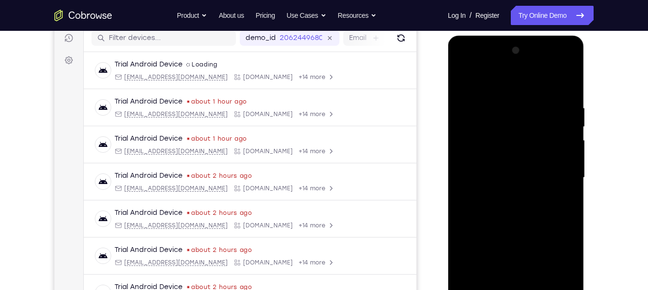
click at [567, 55] on div at bounding box center [515, 178] width 121 height 270
drag, startPoint x: 560, startPoint y: 177, endPoint x: 425, endPoint y: 173, distance: 134.8
click at [448, 173] on html "Online web based iOS Simulators and Android Emulators. Run iPhone, iPad, Mobile…" at bounding box center [516, 180] width 137 height 289
click at [543, 103] on div at bounding box center [515, 178] width 121 height 270
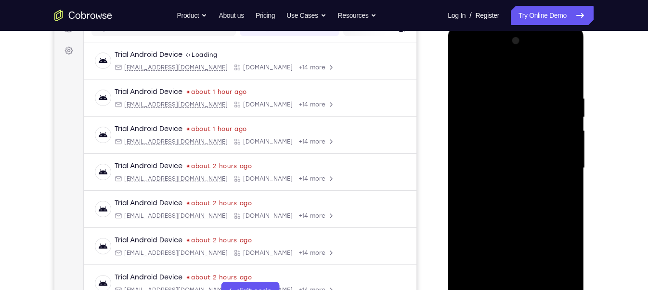
scroll to position [134, 0]
click at [537, 277] on div at bounding box center [515, 167] width 121 height 270
click at [464, 66] on div at bounding box center [515, 167] width 121 height 270
click at [555, 277] on div at bounding box center [515, 167] width 121 height 270
drag, startPoint x: 554, startPoint y: 166, endPoint x: 396, endPoint y: 155, distance: 158.3
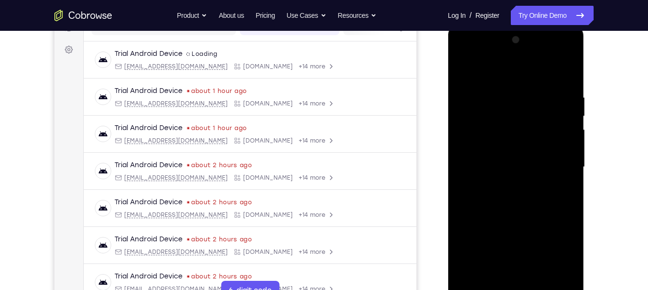
click at [448, 155] on html "Online web based iOS Simulators and Android Emulators. Run iPhone, iPad, Mobile…" at bounding box center [516, 169] width 137 height 289
click at [540, 96] on div at bounding box center [515, 167] width 121 height 270
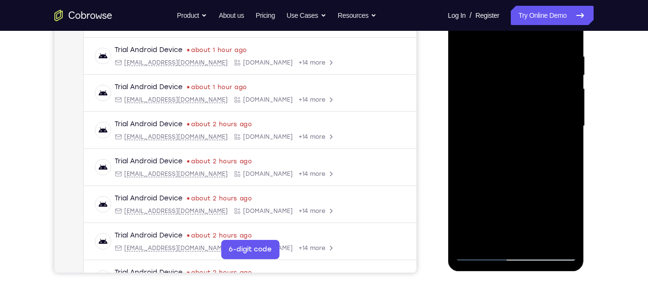
click at [485, 110] on div at bounding box center [515, 126] width 121 height 270
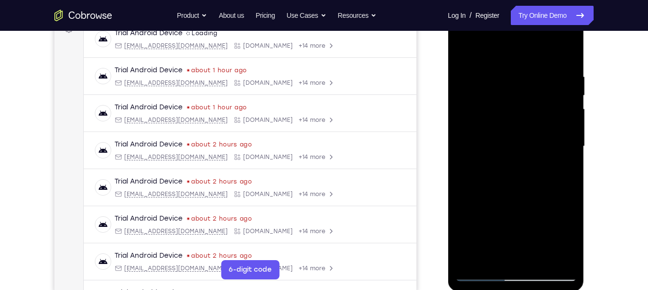
scroll to position [106, 0]
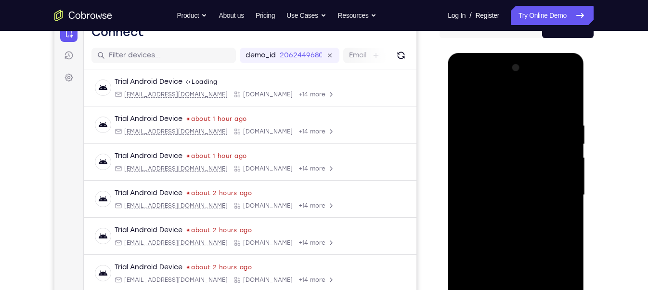
click at [558, 74] on div at bounding box center [515, 195] width 121 height 270
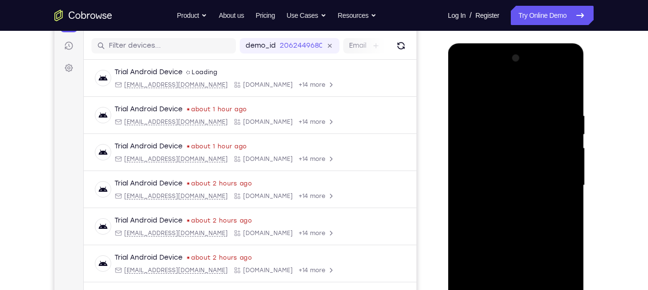
scroll to position [117, 0]
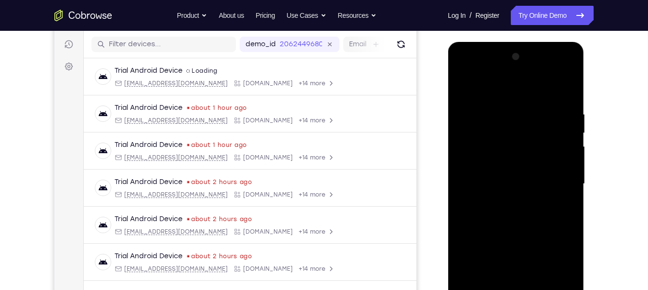
click at [528, 202] on div at bounding box center [515, 184] width 121 height 270
click at [571, 64] on div at bounding box center [515, 184] width 121 height 270
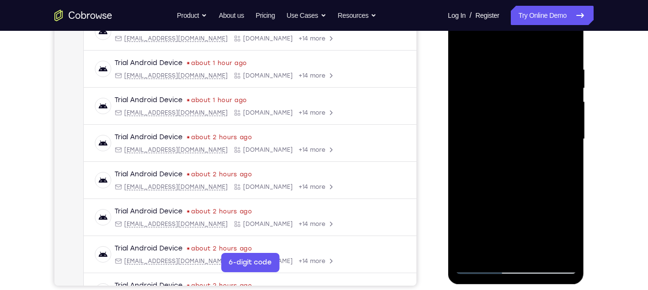
scroll to position [162, 0]
click at [554, 254] on div at bounding box center [515, 139] width 121 height 270
drag, startPoint x: 556, startPoint y: 134, endPoint x: 436, endPoint y: 140, distance: 120.9
click at [448, 140] on html "Online web based iOS Simulators and Android Emulators. Run iPhone, iPad, Mobile…" at bounding box center [516, 141] width 137 height 289
drag, startPoint x: 567, startPoint y: 141, endPoint x: 478, endPoint y: 141, distance: 89.5
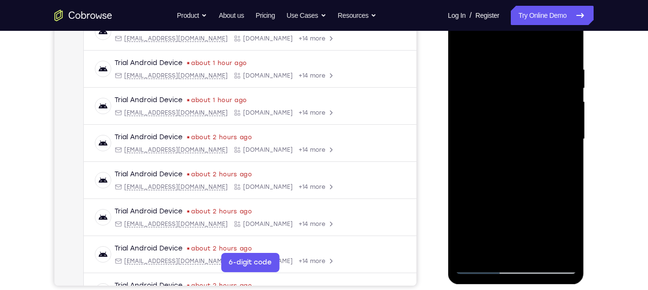
click at [478, 141] on div at bounding box center [515, 139] width 121 height 270
drag, startPoint x: 475, startPoint y: 129, endPoint x: 617, endPoint y: 137, distance: 142.7
click at [585, 137] on html "Online web based iOS Simulators and Android Emulators. Run iPhone, iPad, Mobile…" at bounding box center [516, 141] width 137 height 289
click at [550, 70] on div at bounding box center [515, 139] width 121 height 270
click at [467, 42] on div at bounding box center [515, 139] width 121 height 270
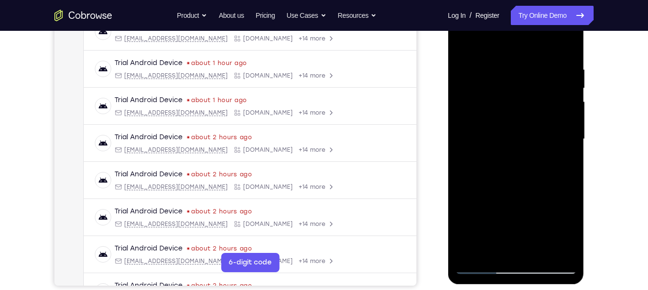
click at [510, 71] on div at bounding box center [515, 139] width 121 height 270
drag, startPoint x: 518, startPoint y: 199, endPoint x: 518, endPoint y: 34, distance: 165.6
click at [518, 34] on div at bounding box center [515, 139] width 121 height 270
drag, startPoint x: 505, startPoint y: 164, endPoint x: 494, endPoint y: 258, distance: 94.0
click at [494, 258] on div at bounding box center [515, 139] width 121 height 270
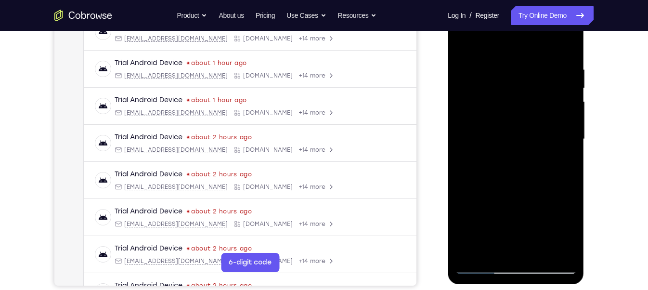
click at [465, 39] on div at bounding box center [515, 139] width 121 height 270
drag, startPoint x: 567, startPoint y: 138, endPoint x: 467, endPoint y: 135, distance: 100.6
click at [467, 135] on div at bounding box center [515, 139] width 121 height 270
click at [567, 132] on div at bounding box center [515, 139] width 121 height 270
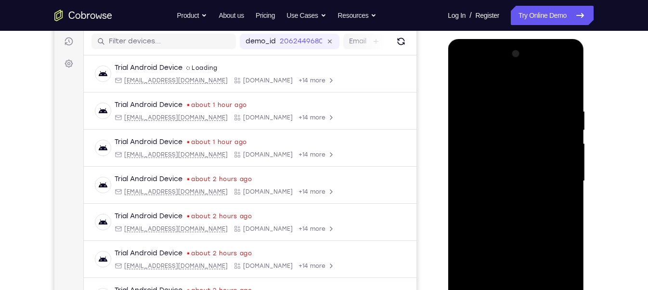
scroll to position [119, 0]
click at [555, 126] on div at bounding box center [515, 182] width 121 height 270
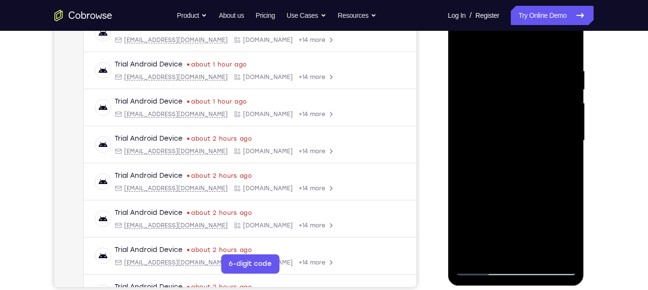
scroll to position [160, 0]
drag, startPoint x: 465, startPoint y: 131, endPoint x: 657, endPoint y: 130, distance: 192.0
click at [585, 130] on html "Online web based iOS Simulators and Android Emulators. Run iPhone, iPad, Mobile…" at bounding box center [516, 143] width 137 height 289
drag, startPoint x: 463, startPoint y: 135, endPoint x: 604, endPoint y: 138, distance: 141.1
click at [585, 138] on html "Online web based iOS Simulators and Android Emulators. Run iPhone, iPad, Mobile…" at bounding box center [516, 143] width 137 height 289
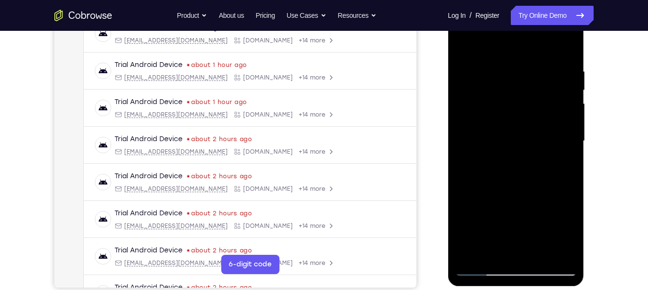
click at [462, 134] on div at bounding box center [515, 141] width 121 height 270
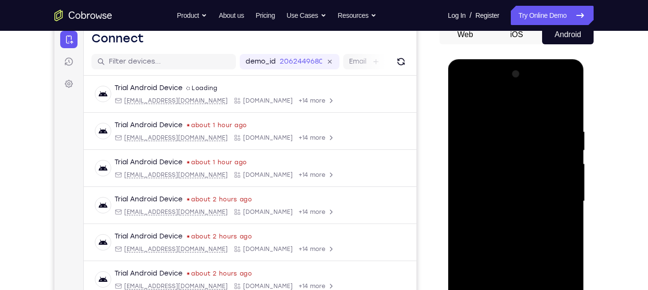
scroll to position [99, 0]
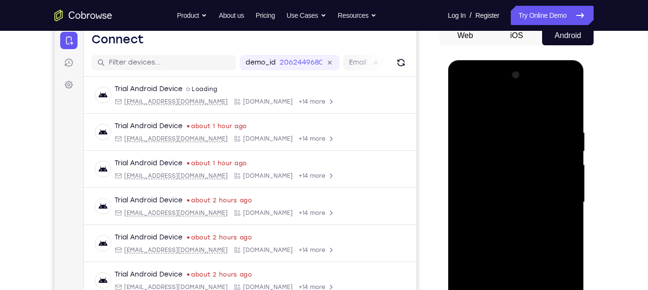
click at [556, 78] on div at bounding box center [515, 202] width 121 height 270
click at [528, 135] on div at bounding box center [515, 202] width 121 height 270
click at [536, 248] on div at bounding box center [515, 202] width 121 height 270
click at [518, 187] on div at bounding box center [515, 202] width 121 height 270
click at [555, 105] on div at bounding box center [515, 202] width 121 height 270
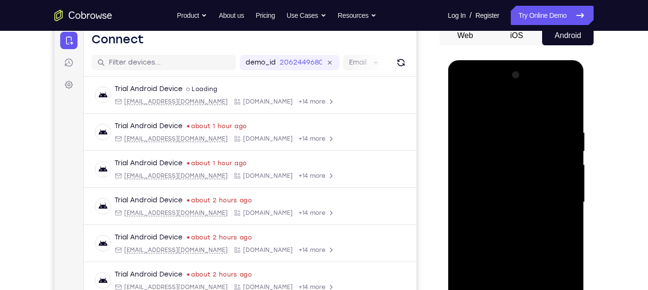
click at [549, 169] on div at bounding box center [515, 202] width 121 height 270
click at [460, 178] on div at bounding box center [515, 202] width 121 height 270
click at [563, 211] on div at bounding box center [515, 202] width 121 height 270
click at [558, 169] on div at bounding box center [515, 202] width 121 height 270
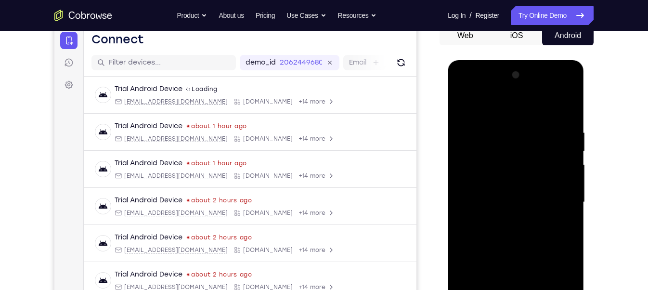
drag, startPoint x: 490, startPoint y: 192, endPoint x: 616, endPoint y: 197, distance: 125.3
click at [585, 197] on html "Online web based iOS Simulators and Android Emulators. Run iPhone, iPad, Mobile…" at bounding box center [516, 204] width 137 height 289
click at [561, 192] on div at bounding box center [515, 202] width 121 height 270
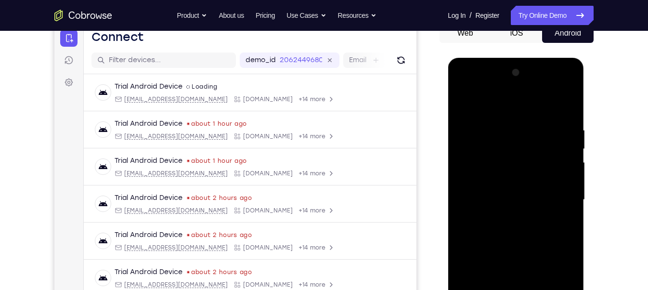
scroll to position [103, 0]
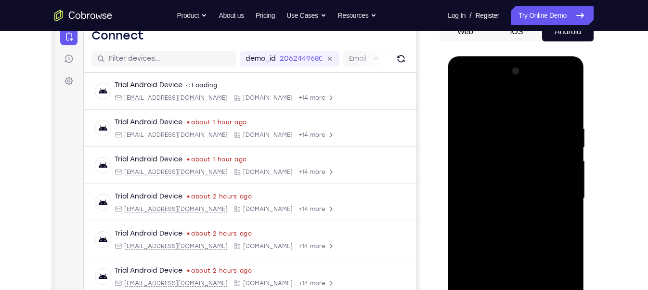
click at [565, 132] on div at bounding box center [515, 199] width 121 height 270
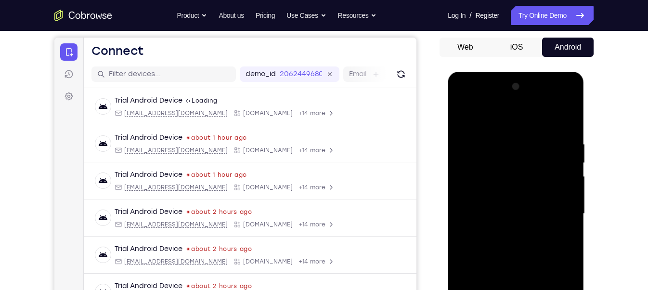
scroll to position [82, 0]
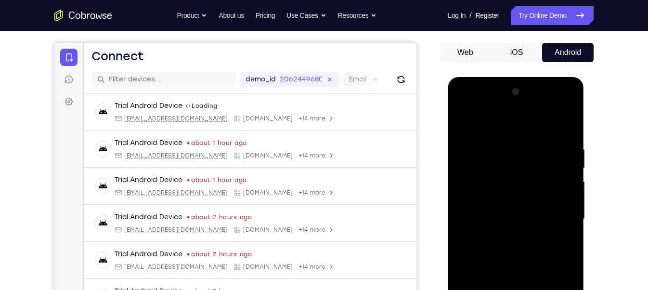
click at [567, 99] on div at bounding box center [515, 219] width 121 height 270
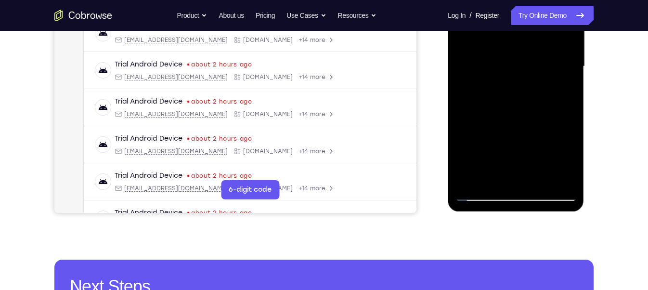
scroll to position [190, 0]
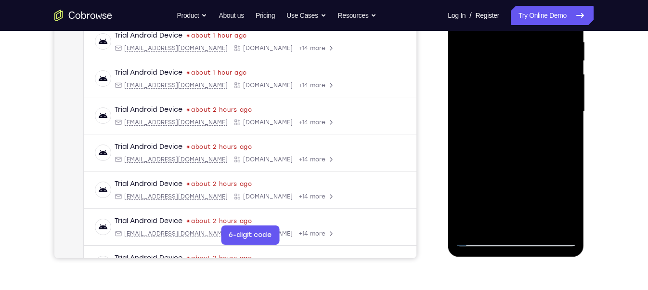
click at [469, 224] on div at bounding box center [515, 112] width 121 height 270
drag, startPoint x: 527, startPoint y: 200, endPoint x: 565, endPoint y: -46, distance: 248.3
click at [565, 0] on html "Online web based iOS Simulators and Android Emulators. Run iPhone, iPad, Mobile…" at bounding box center [516, 114] width 137 height 289
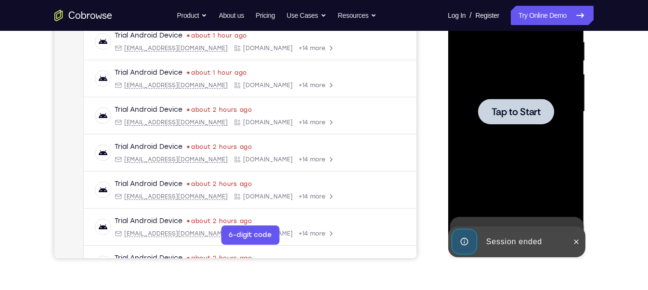
click at [542, 152] on div at bounding box center [515, 112] width 121 height 270
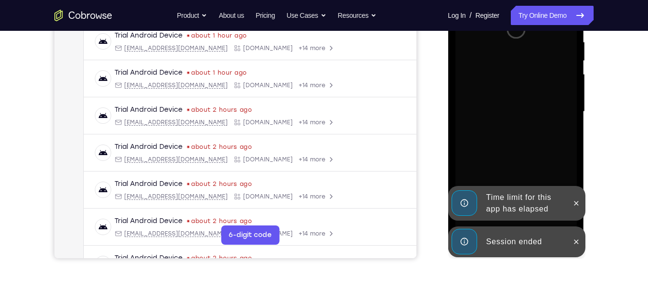
click at [496, 229] on div "Session ended" at bounding box center [508, 241] width 119 height 31
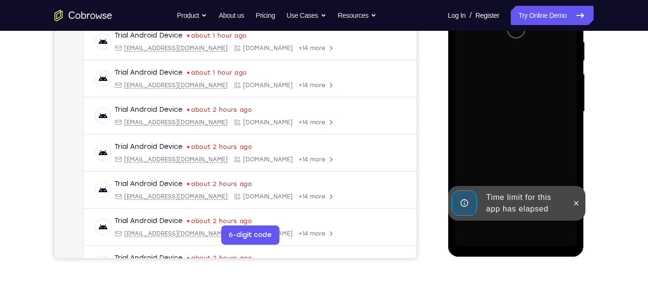
click at [503, 212] on div "Time limit for this app has elapsed" at bounding box center [524, 203] width 84 height 31
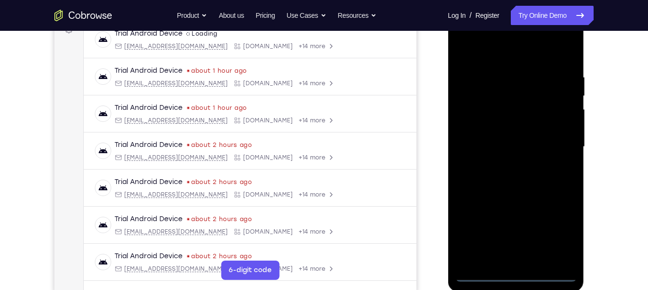
scroll to position [155, 0]
click at [515, 277] on div at bounding box center [515, 147] width 121 height 270
click at [559, 239] on div at bounding box center [515, 147] width 121 height 270
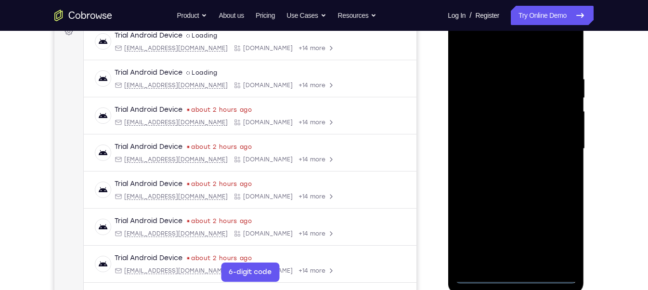
click at [511, 60] on div at bounding box center [515, 149] width 121 height 270
click at [553, 143] on div at bounding box center [515, 149] width 121 height 270
click at [504, 165] on div at bounding box center [515, 149] width 121 height 270
click at [494, 141] on div at bounding box center [515, 149] width 121 height 270
click at [489, 133] on div at bounding box center [515, 149] width 121 height 270
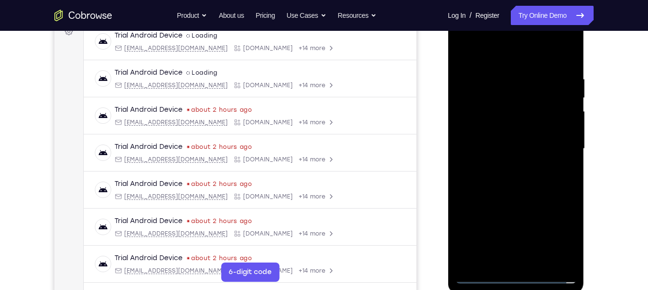
click at [498, 149] on div at bounding box center [515, 149] width 121 height 270
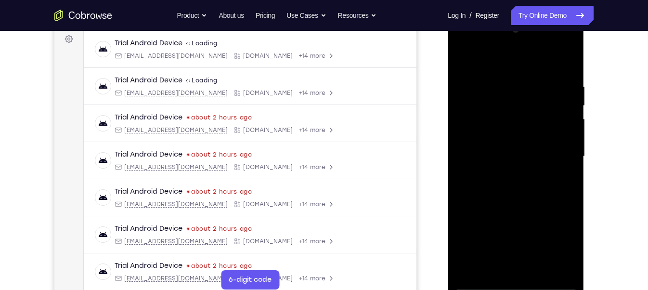
scroll to position [147, 0]
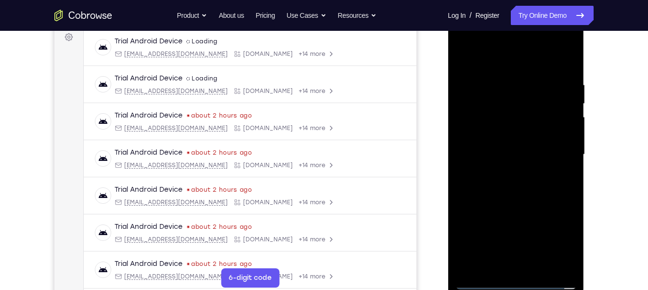
click at [524, 179] on div at bounding box center [515, 155] width 121 height 270
click at [565, 168] on div at bounding box center [515, 155] width 121 height 270
click at [512, 154] on div at bounding box center [515, 155] width 121 height 270
click at [535, 199] on div at bounding box center [515, 155] width 121 height 270
drag, startPoint x: 510, startPoint y: 60, endPoint x: 504, endPoint y: 8, distance: 52.8
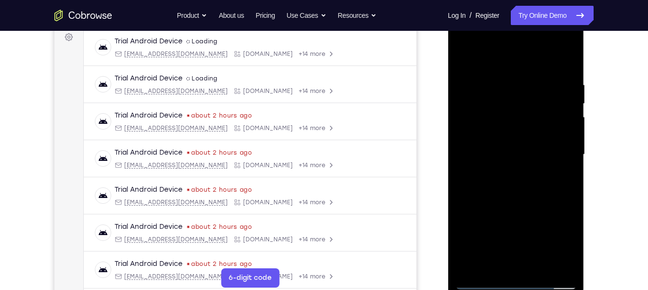
click at [504, 13] on html "Online web based iOS Simulators and Android Emulators. Run iPhone, iPad, Mobile…" at bounding box center [516, 157] width 137 height 289
click at [537, 266] on div at bounding box center [515, 155] width 121 height 270
click at [522, 213] on div at bounding box center [515, 155] width 121 height 270
click at [504, 155] on div at bounding box center [515, 155] width 121 height 270
click at [494, 60] on div at bounding box center [515, 155] width 121 height 270
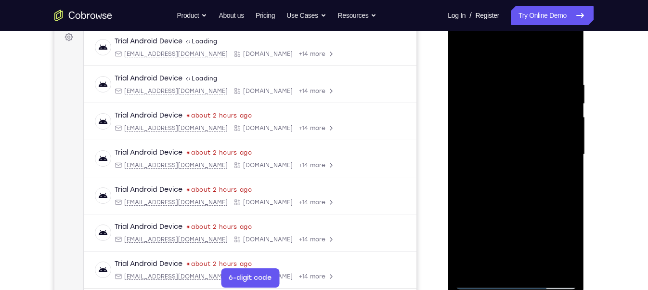
click at [540, 264] on div at bounding box center [515, 155] width 121 height 270
click at [465, 56] on div at bounding box center [515, 155] width 121 height 270
click at [492, 269] on div at bounding box center [515, 155] width 121 height 270
click at [534, 56] on div at bounding box center [515, 155] width 121 height 270
click at [519, 83] on div at bounding box center [515, 155] width 121 height 270
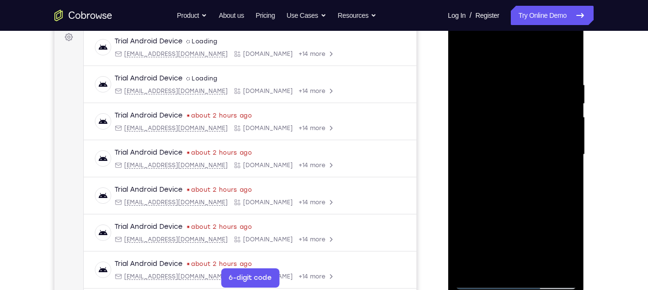
click at [456, 53] on div at bounding box center [515, 155] width 121 height 270
click at [463, 59] on div at bounding box center [515, 155] width 121 height 270
click at [569, 82] on div at bounding box center [515, 155] width 121 height 270
click at [540, 205] on div at bounding box center [515, 155] width 121 height 270
click at [539, 265] on div at bounding box center [515, 155] width 121 height 270
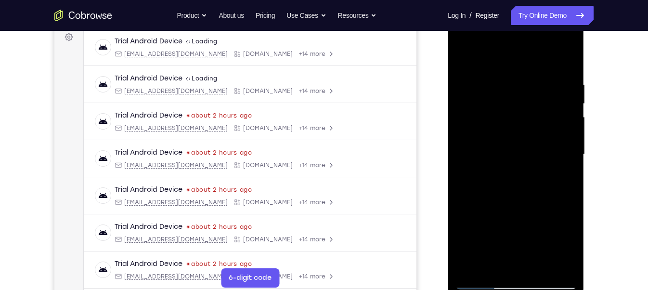
click at [512, 151] on div at bounding box center [515, 155] width 121 height 270
click at [487, 57] on div at bounding box center [515, 155] width 121 height 270
click at [558, 129] on div at bounding box center [515, 155] width 121 height 270
click at [539, 198] on div at bounding box center [515, 155] width 121 height 270
